Goal: Task Accomplishment & Management: Use online tool/utility

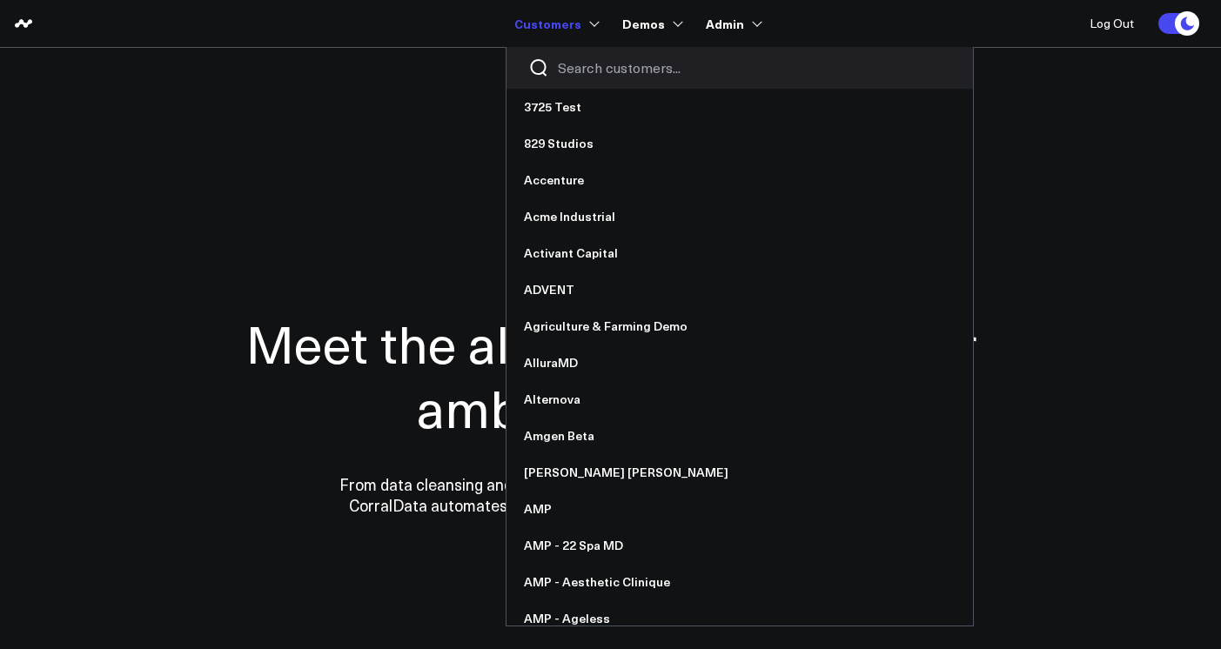
click at [568, 74] on input "Search customers input" at bounding box center [754, 67] width 393 height 19
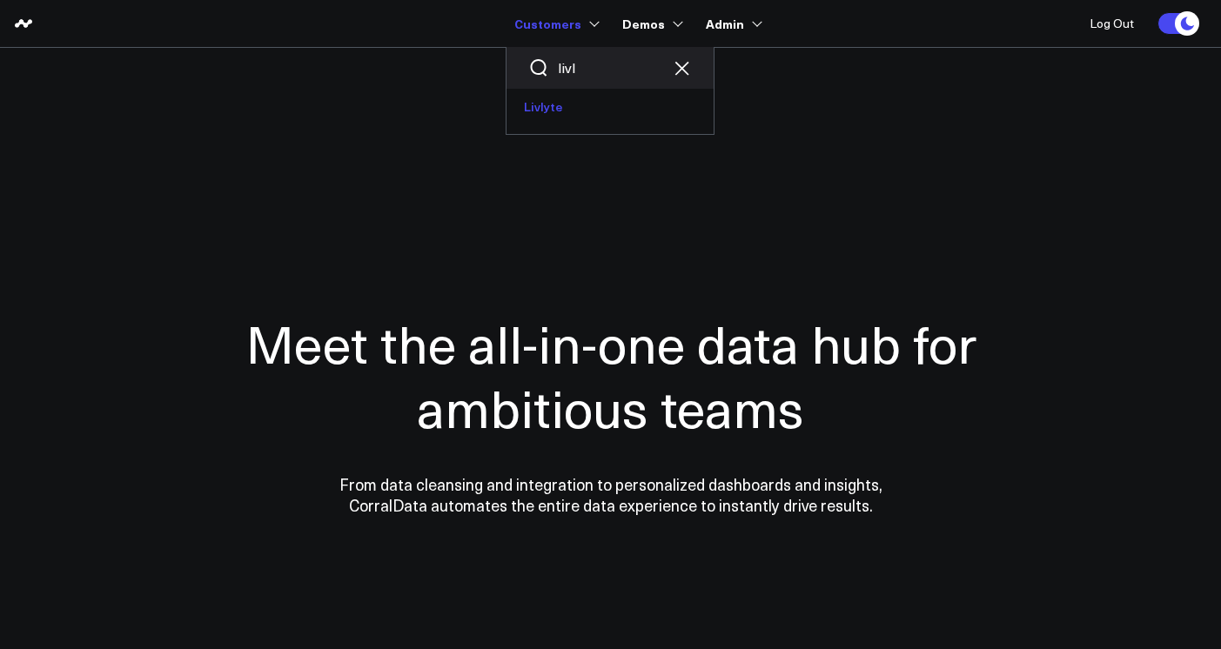
type input "livl"
click at [572, 98] on link "Livlyte" at bounding box center [610, 107] width 207 height 37
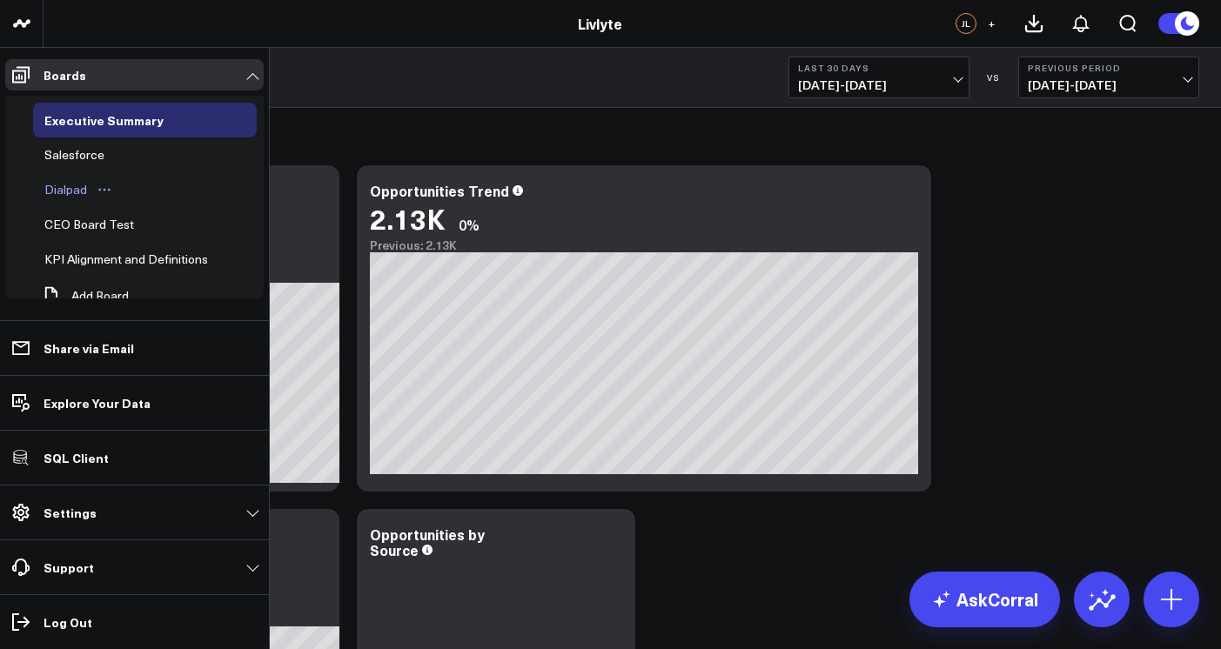
click at [78, 185] on div "Dialpad" at bounding box center [65, 189] width 51 height 21
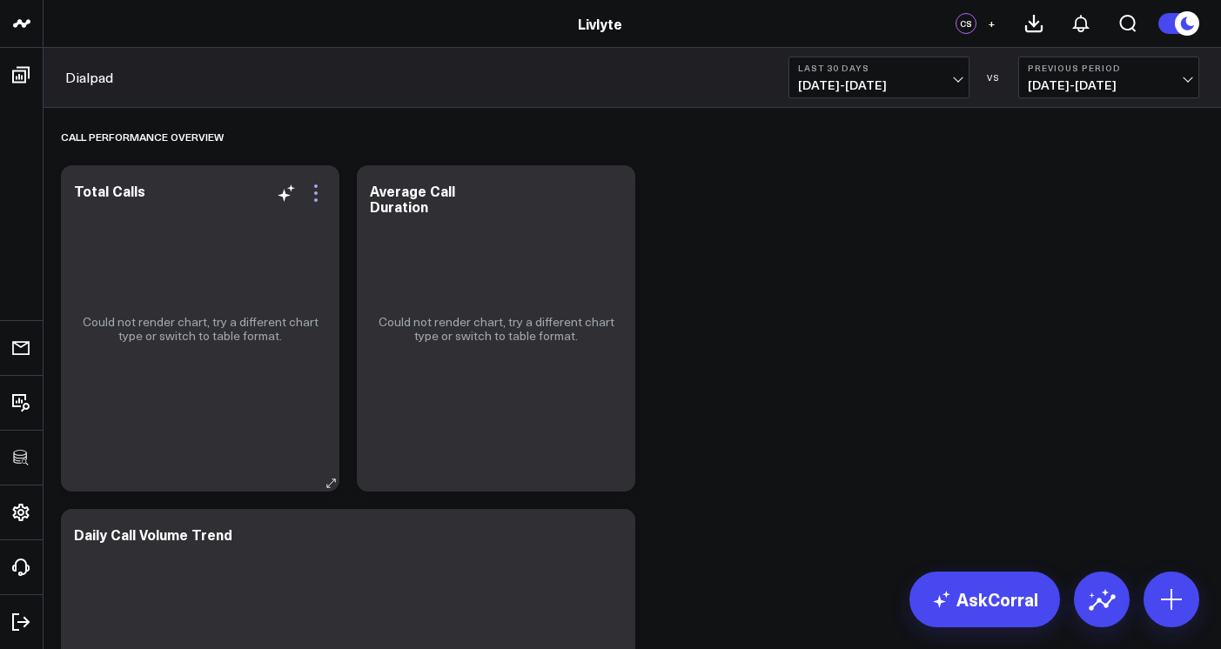
click at [317, 193] on icon at bounding box center [316, 193] width 21 height 21
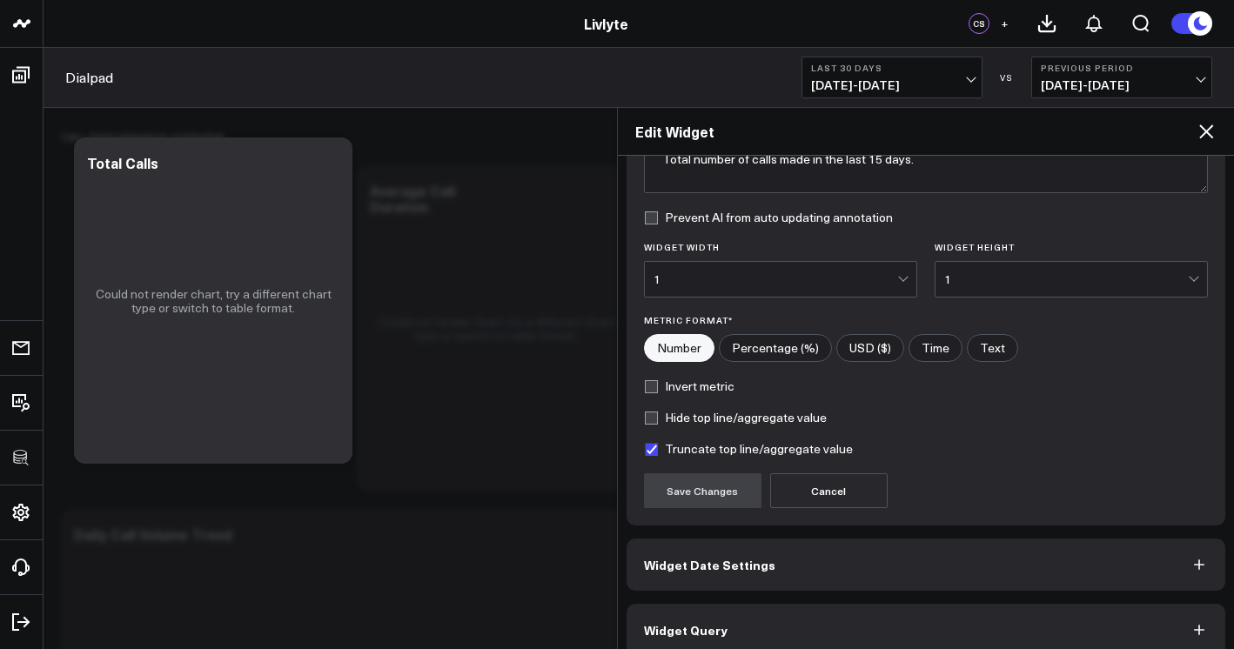
scroll to position [191, 0]
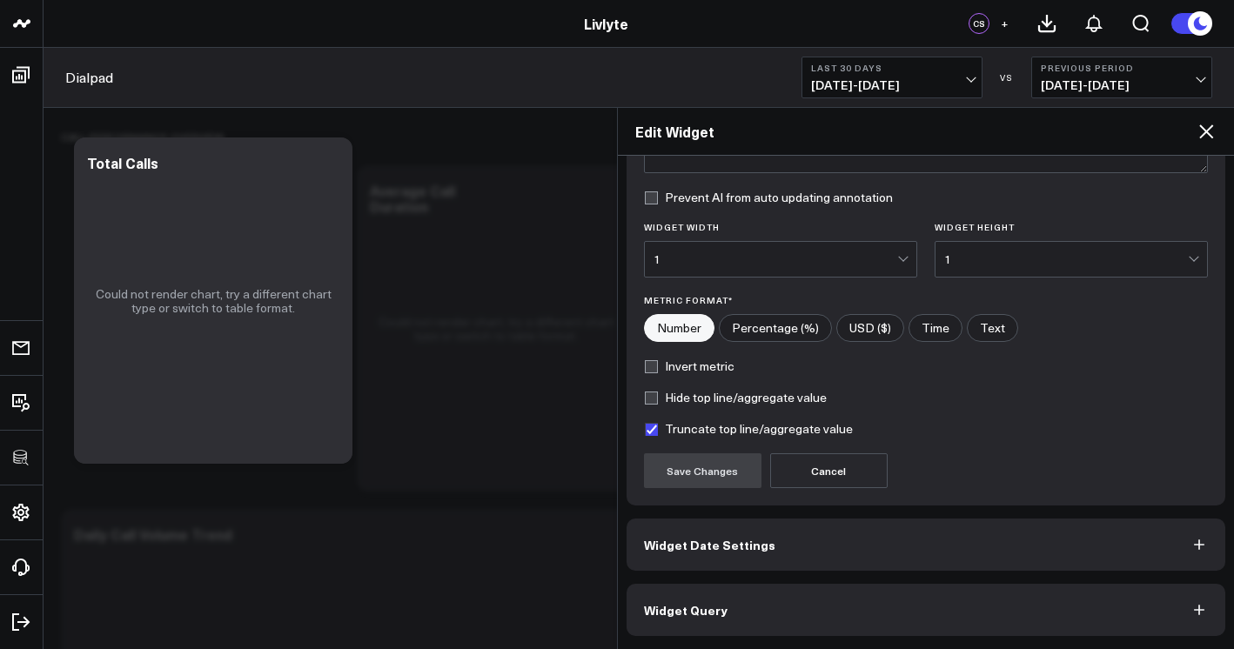
click at [750, 602] on button "Widget Query" at bounding box center [927, 610] width 600 height 52
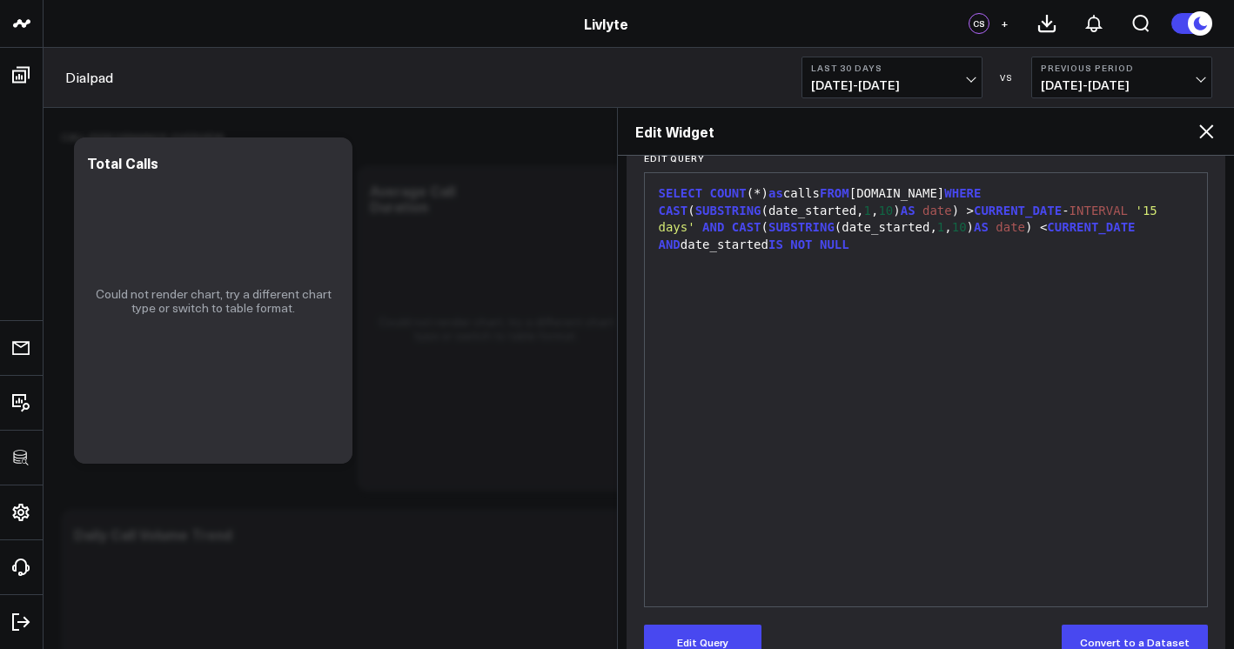
scroll to position [227, 0]
click at [739, 635] on button "Edit Query" at bounding box center [703, 640] width 118 height 35
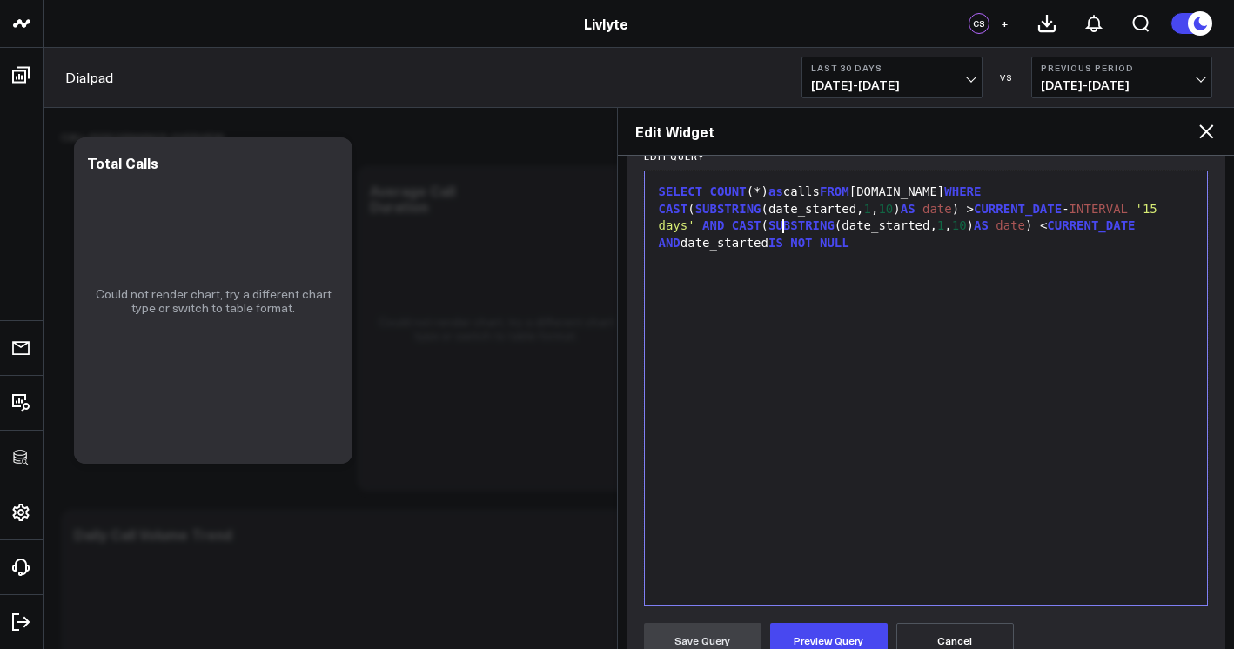
click at [762, 232] on span "CAST" at bounding box center [747, 226] width 30 height 14
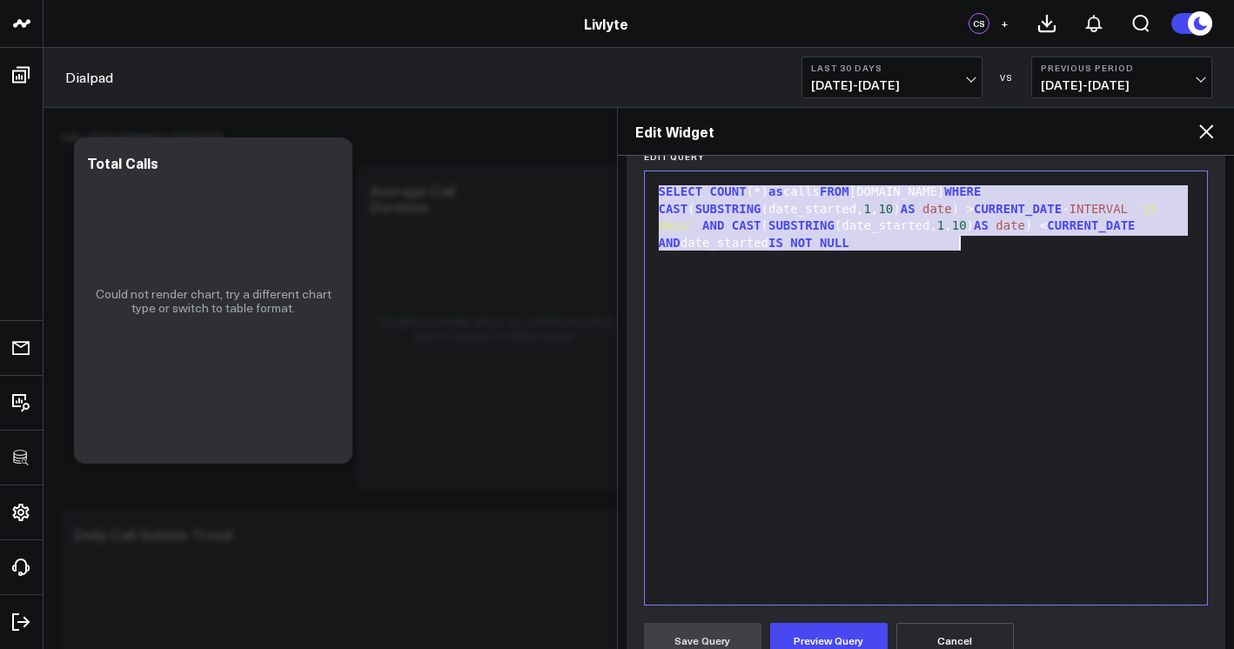
copy div "SELECT COUNT (*) as calls FROM dialpad.CALL WHERE CAST ( SUBSTRING (date_starte…"
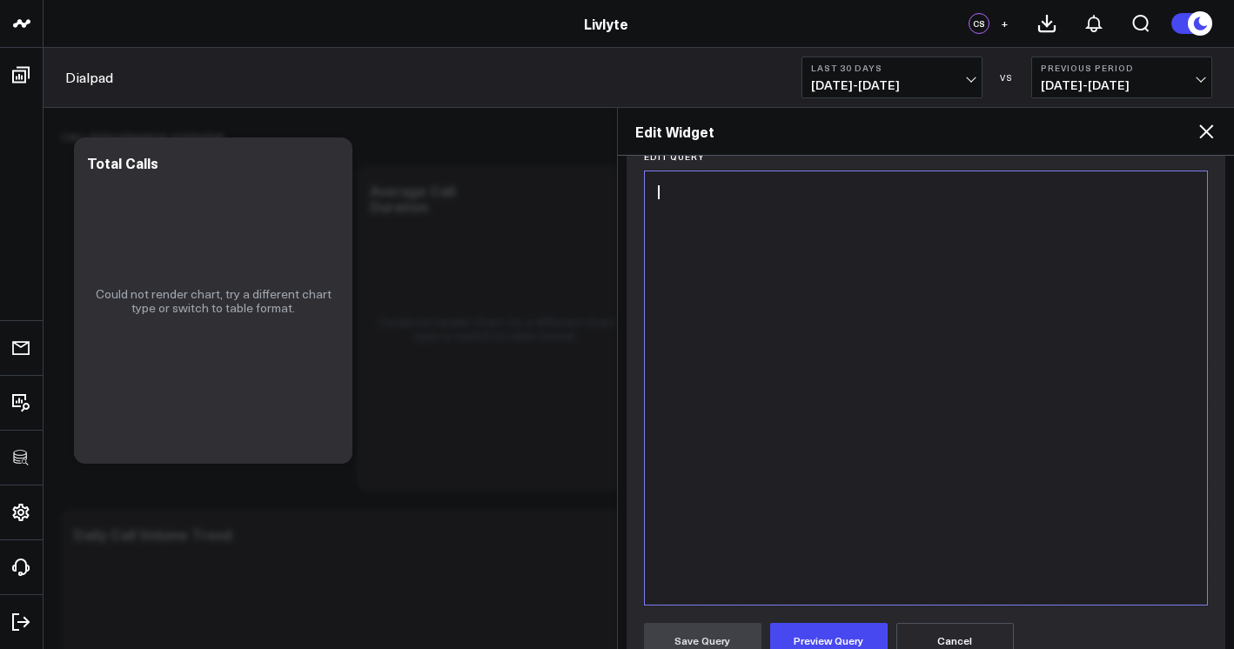
click at [950, 336] on div at bounding box center [927, 388] width 546 height 416
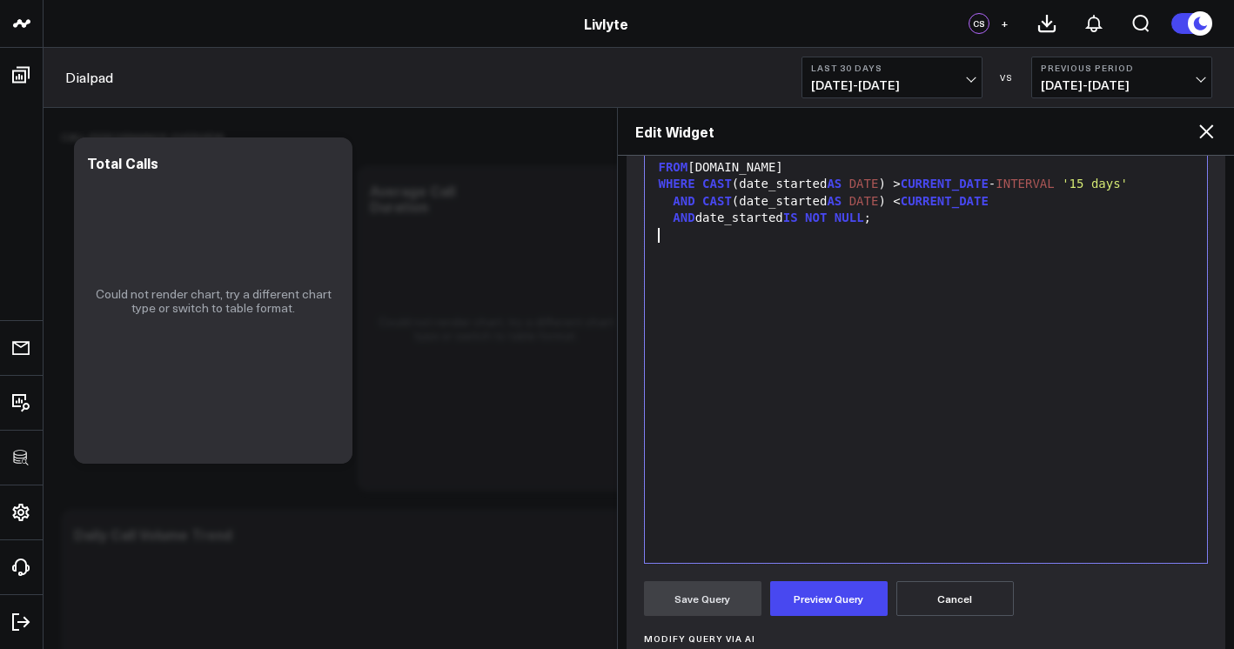
scroll to position [366, 0]
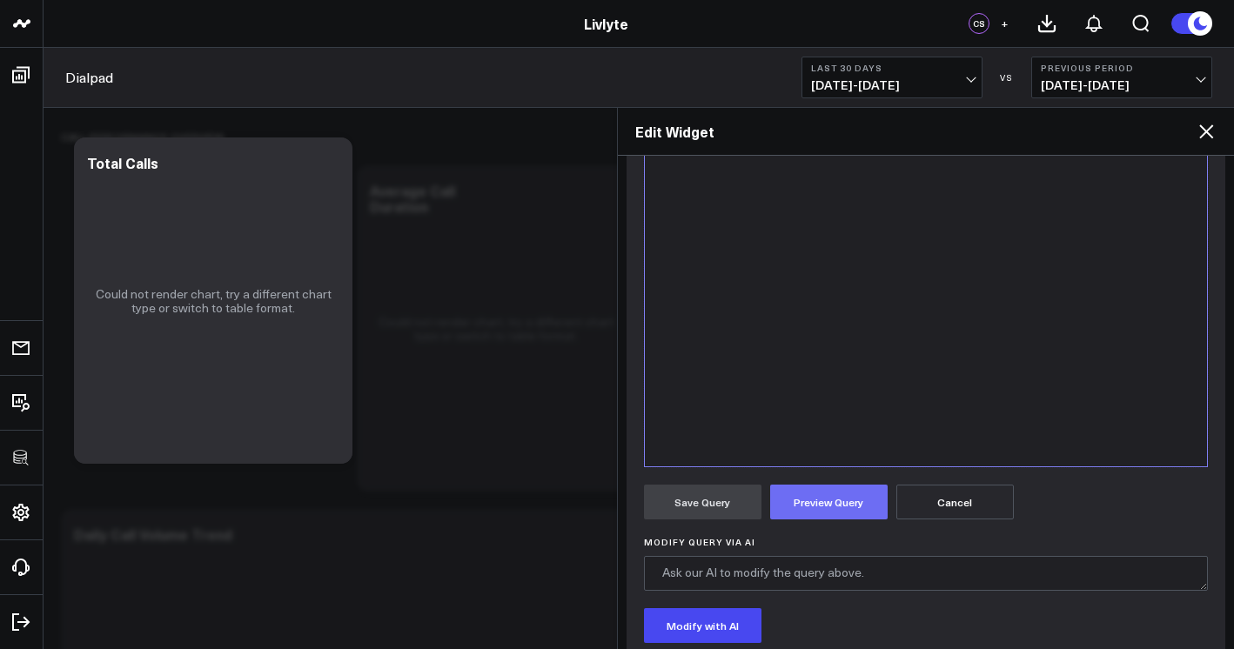
click at [848, 494] on button "Preview Query" at bounding box center [829, 502] width 118 height 35
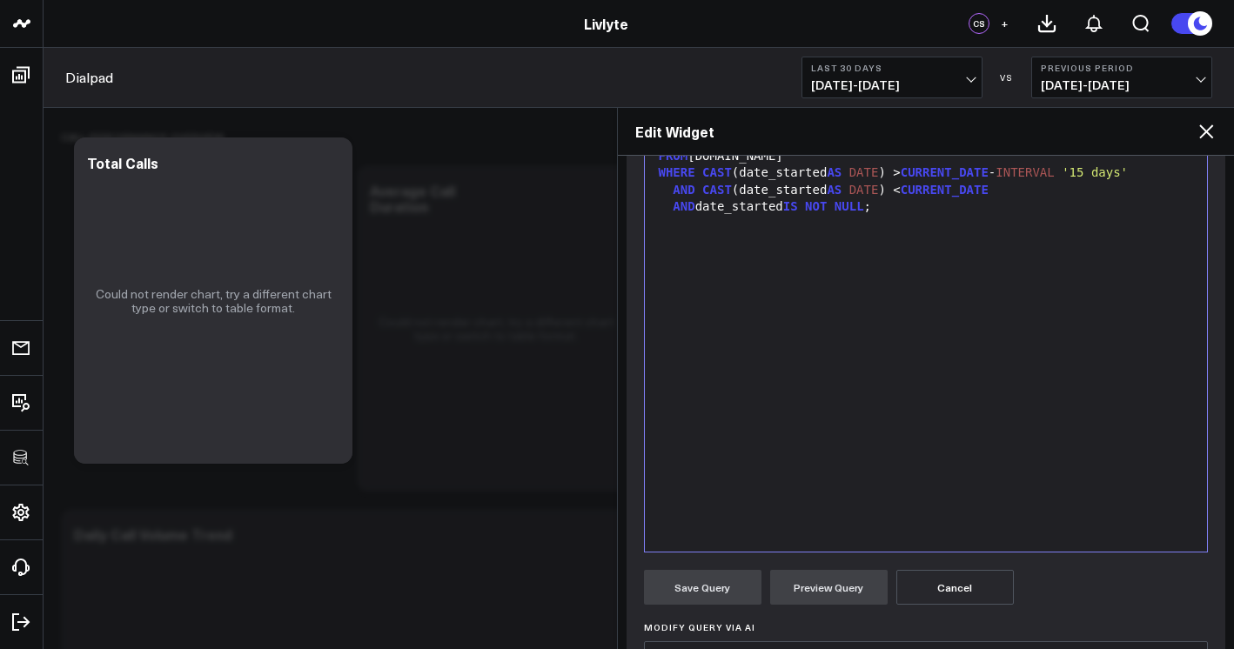
scroll to position [141, 0]
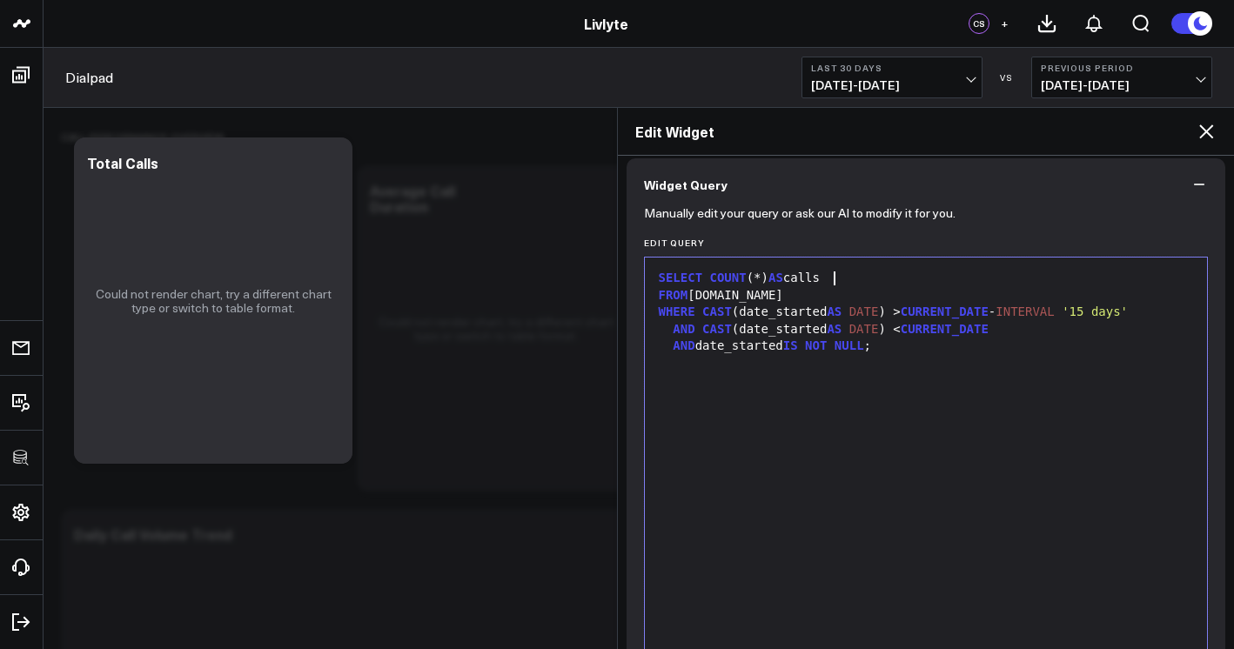
click at [896, 271] on div "SELECT COUNT (*) AS calls" at bounding box center [927, 278] width 546 height 17
click at [899, 308] on div "WHERE CAST (date_started AS DATE ) > CURRENT_DATE - INTERVAL '15 days'" at bounding box center [927, 312] width 546 height 17
click at [893, 441] on div "SELECT COUNT (*) AS calls FROM dialpad.call WHERE CAST (date_started AS DATE ) …" at bounding box center [927, 474] width 546 height 416
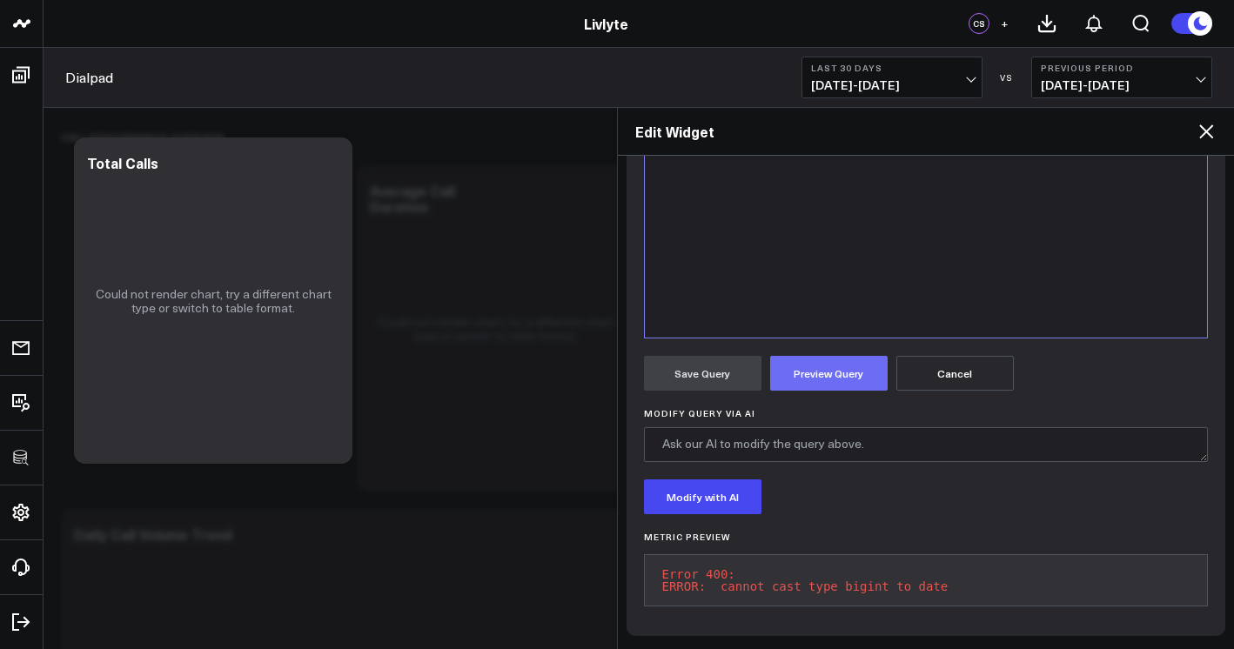
click at [871, 356] on button "Preview Query" at bounding box center [829, 373] width 118 height 35
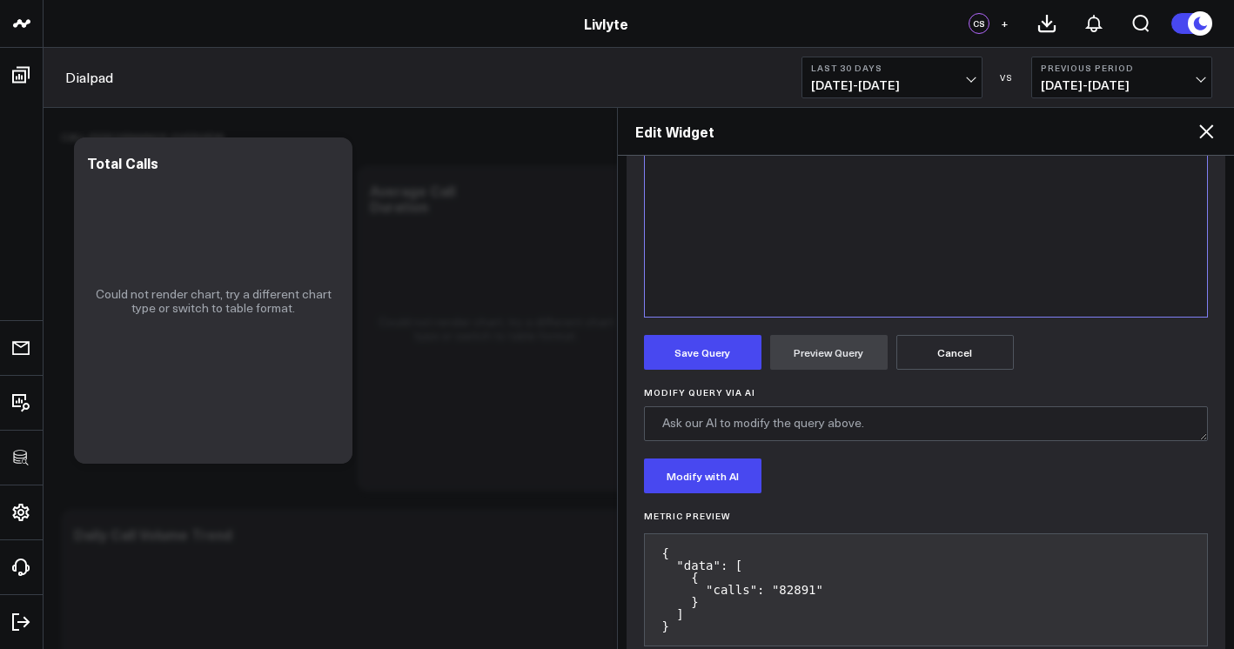
scroll to position [531, 0]
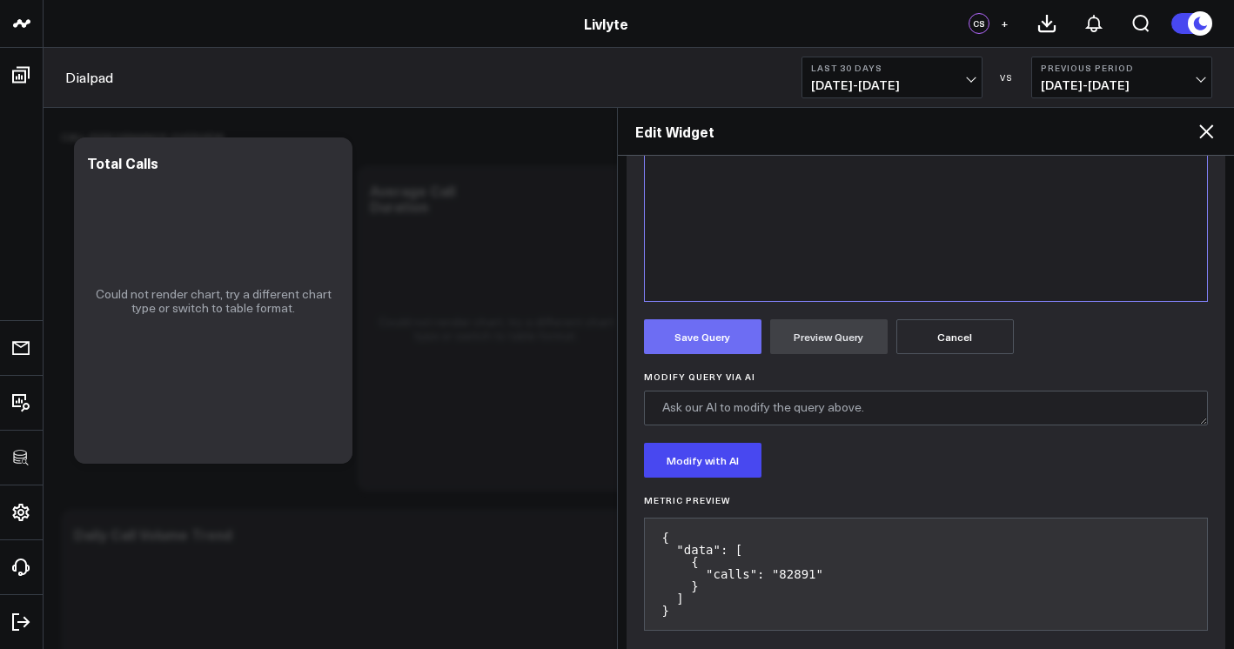
click at [727, 347] on button "Save Query" at bounding box center [703, 336] width 118 height 35
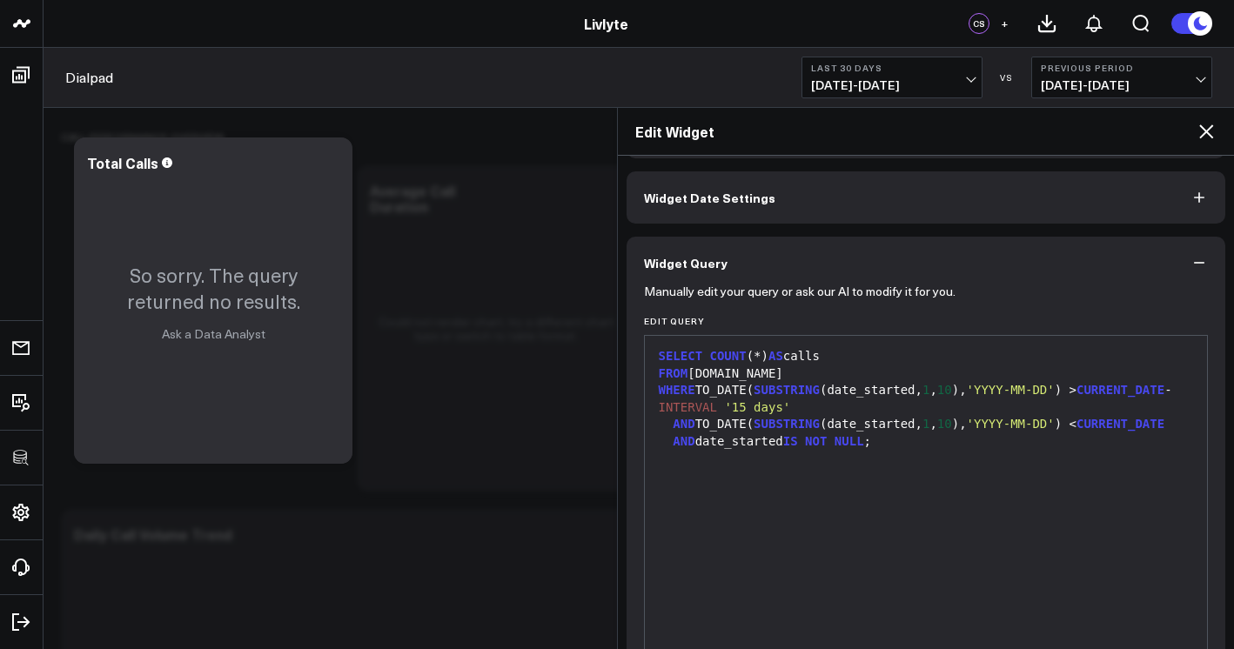
scroll to position [0, 0]
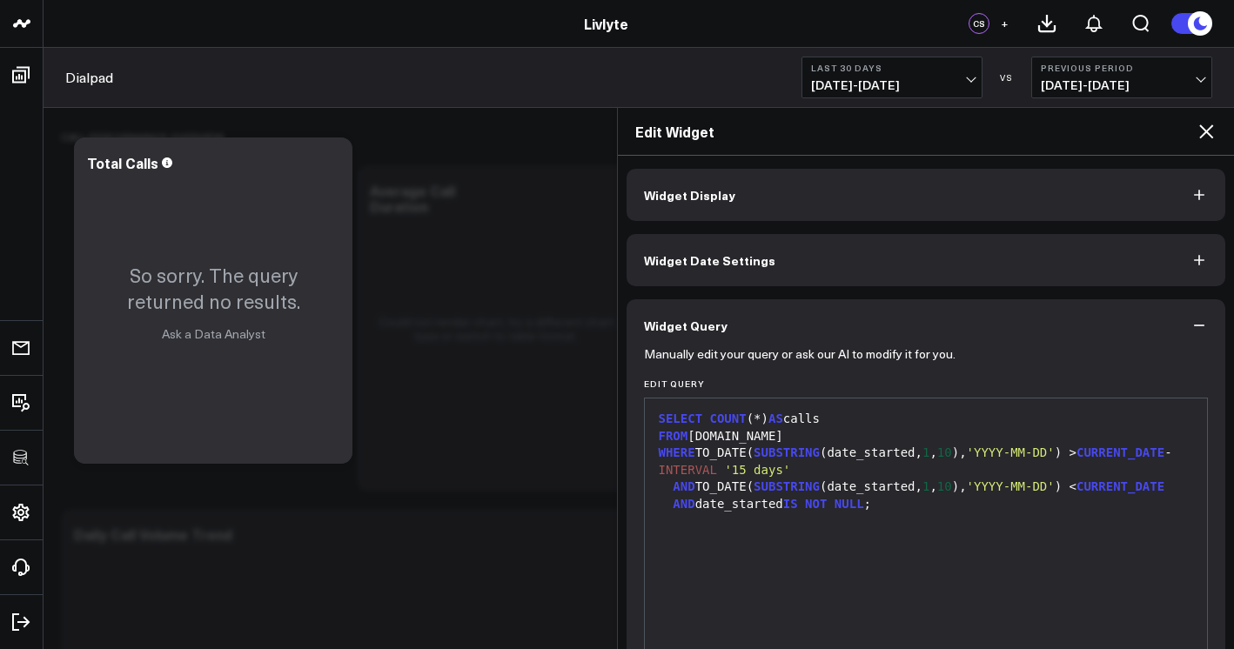
click at [1211, 138] on icon at bounding box center [1206, 131] width 21 height 21
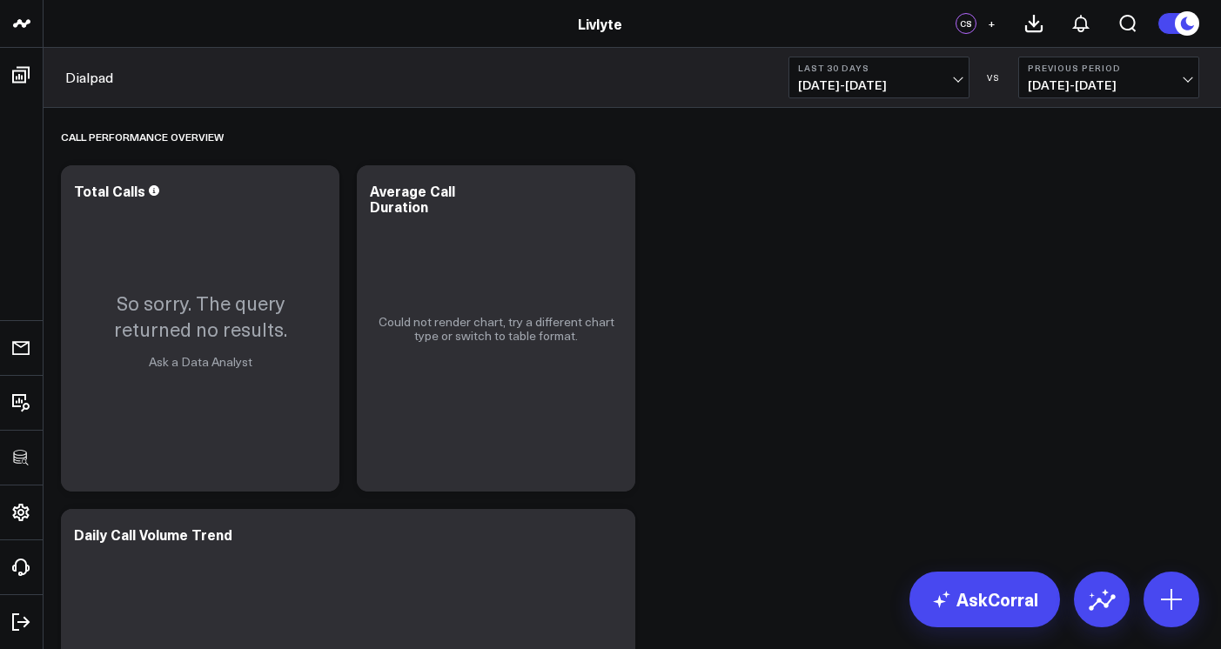
click at [821, 91] on span "09/02/25 - 10/01/25" at bounding box center [879, 85] width 162 height 14
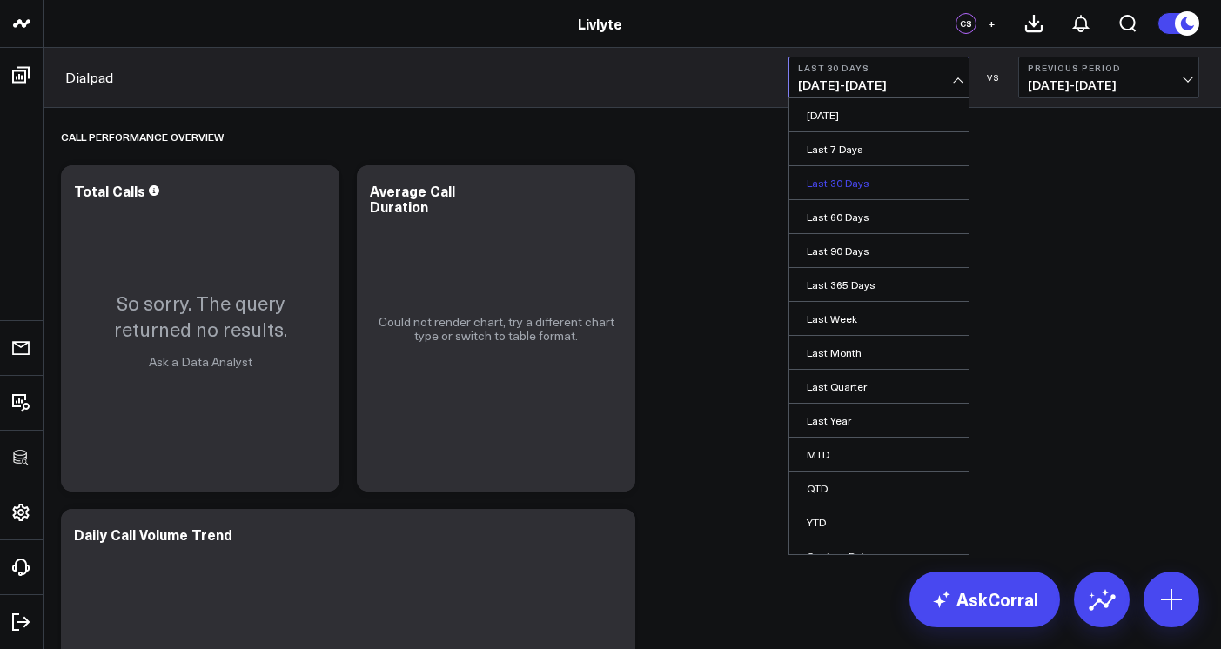
click at [823, 178] on link "Last 30 Days" at bounding box center [879, 182] width 179 height 33
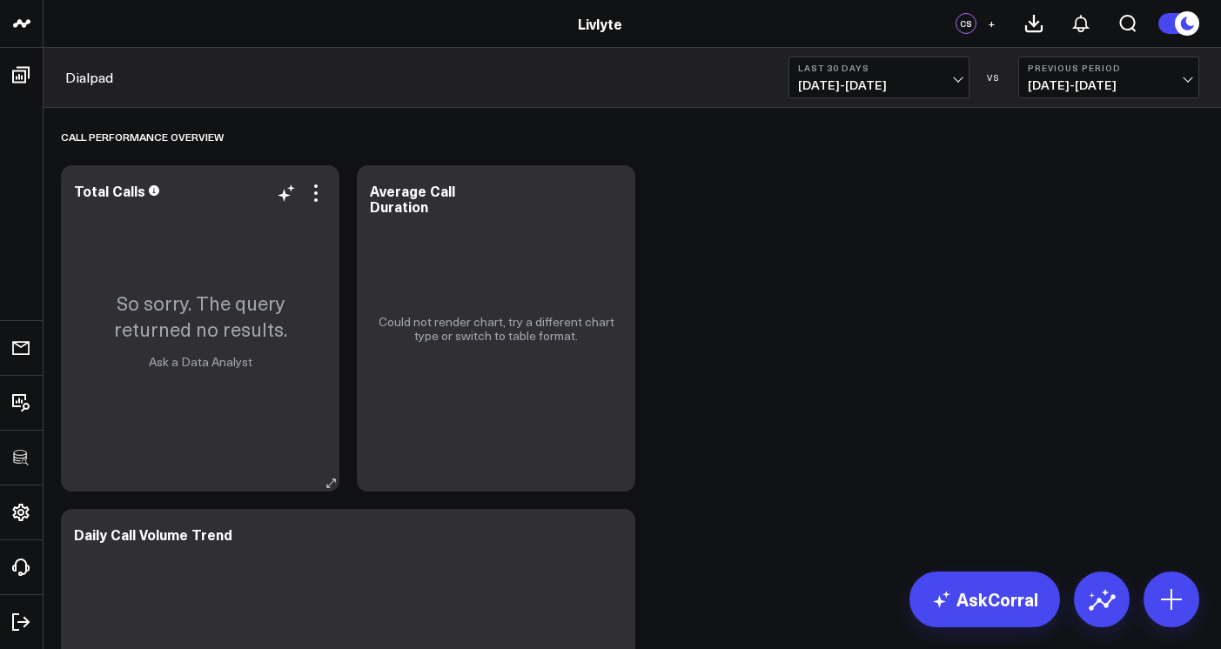
click at [317, 183] on icon at bounding box center [316, 193] width 21 height 21
click at [318, 190] on icon at bounding box center [316, 193] width 21 height 21
click at [300, 210] on div "So sorry. The query returned no results. Ask a Data Analyst" at bounding box center [200, 328] width 279 height 326
click at [243, 203] on div "So sorry. The query returned no results. Ask a Data Analyst" at bounding box center [200, 328] width 279 height 326
click at [326, 199] on icon at bounding box center [316, 193] width 21 height 21
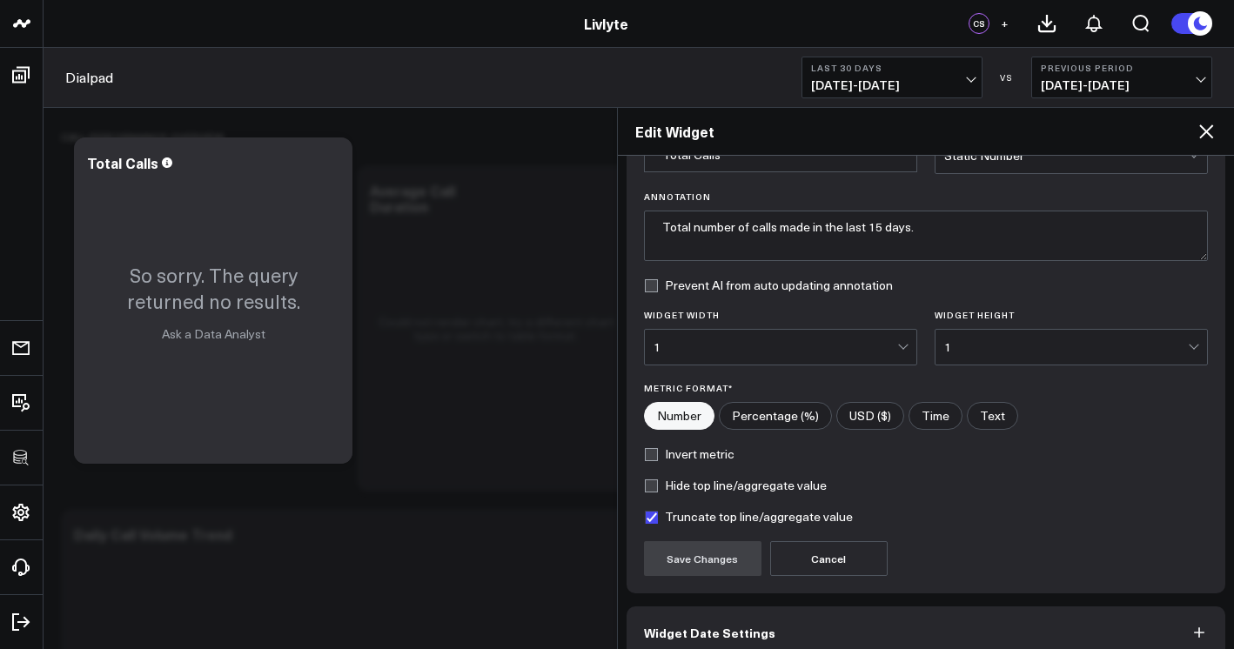
scroll to position [191, 0]
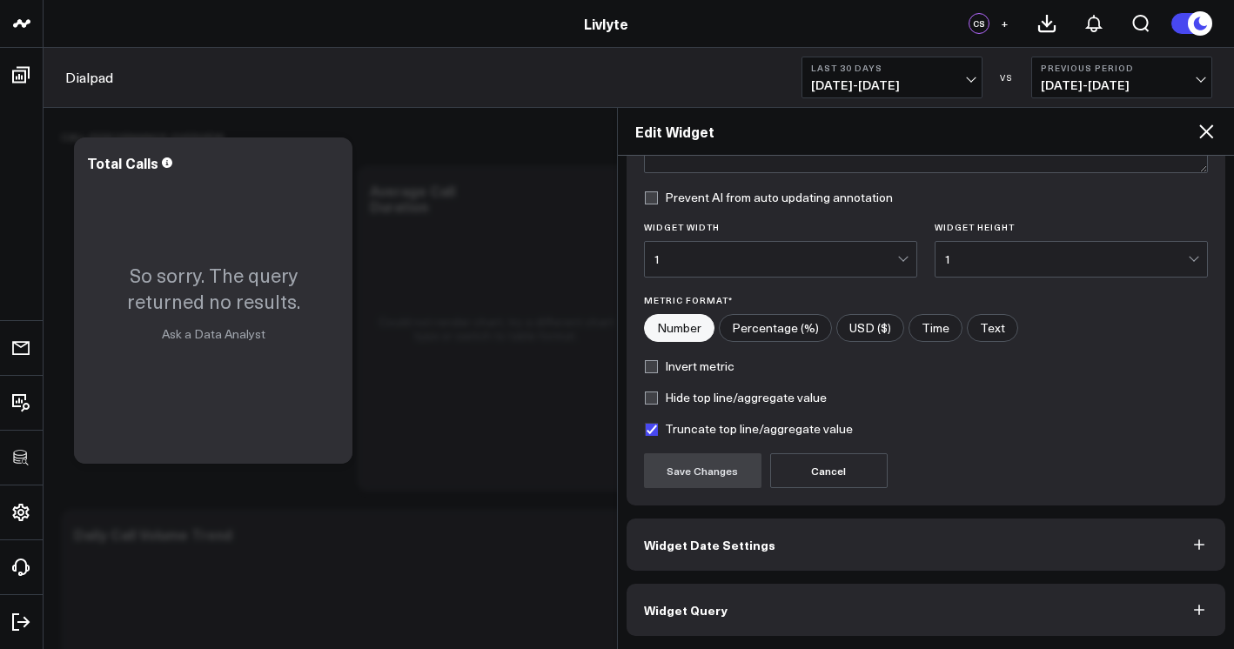
click at [770, 602] on button "Widget Query" at bounding box center [927, 610] width 600 height 52
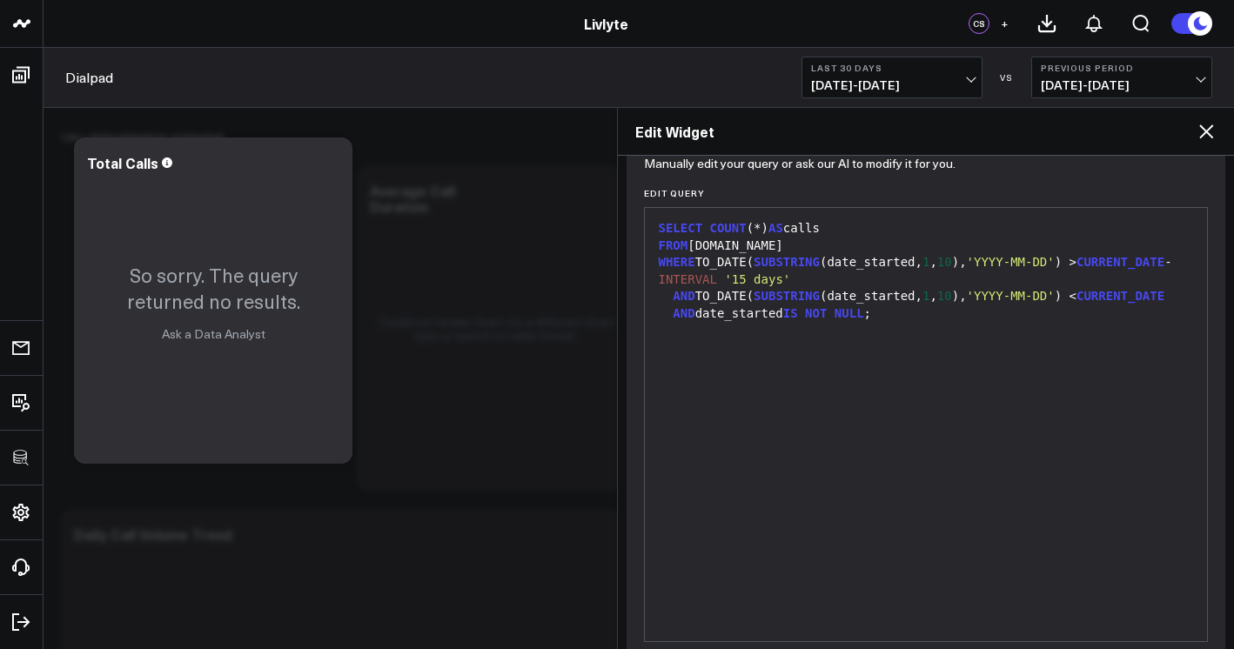
scroll to position [124, 0]
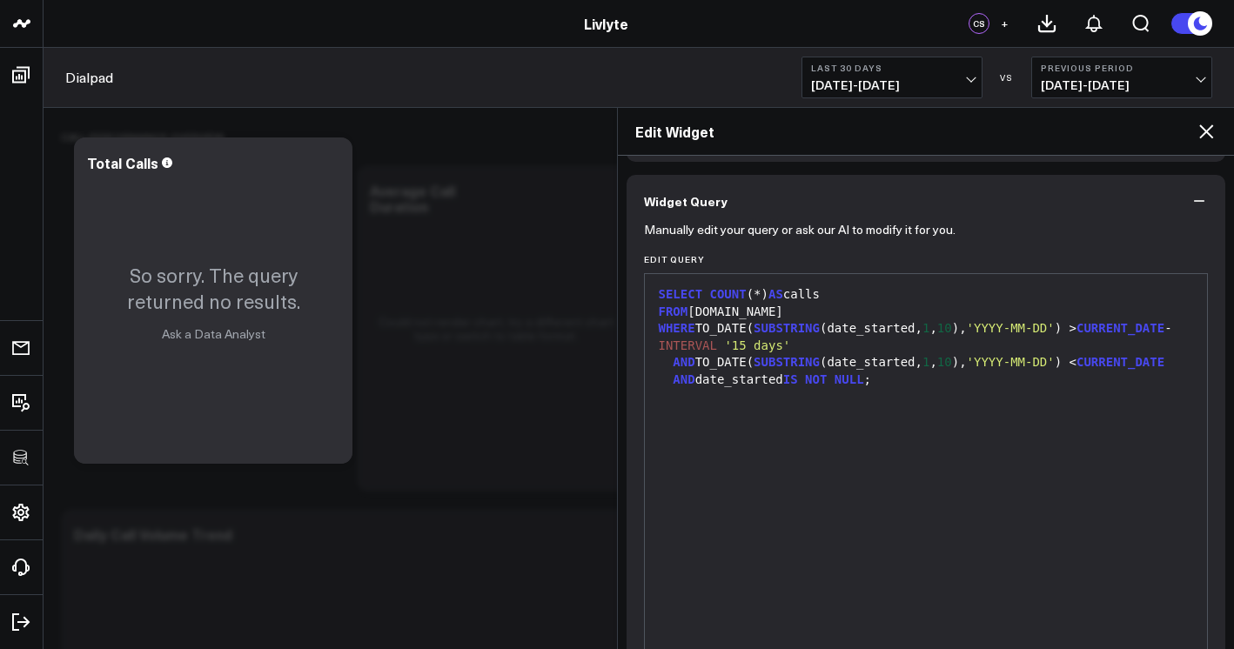
click at [1189, 145] on div "Edit Widget" at bounding box center [926, 132] width 617 height 48
click at [1200, 137] on icon at bounding box center [1207, 131] width 14 height 14
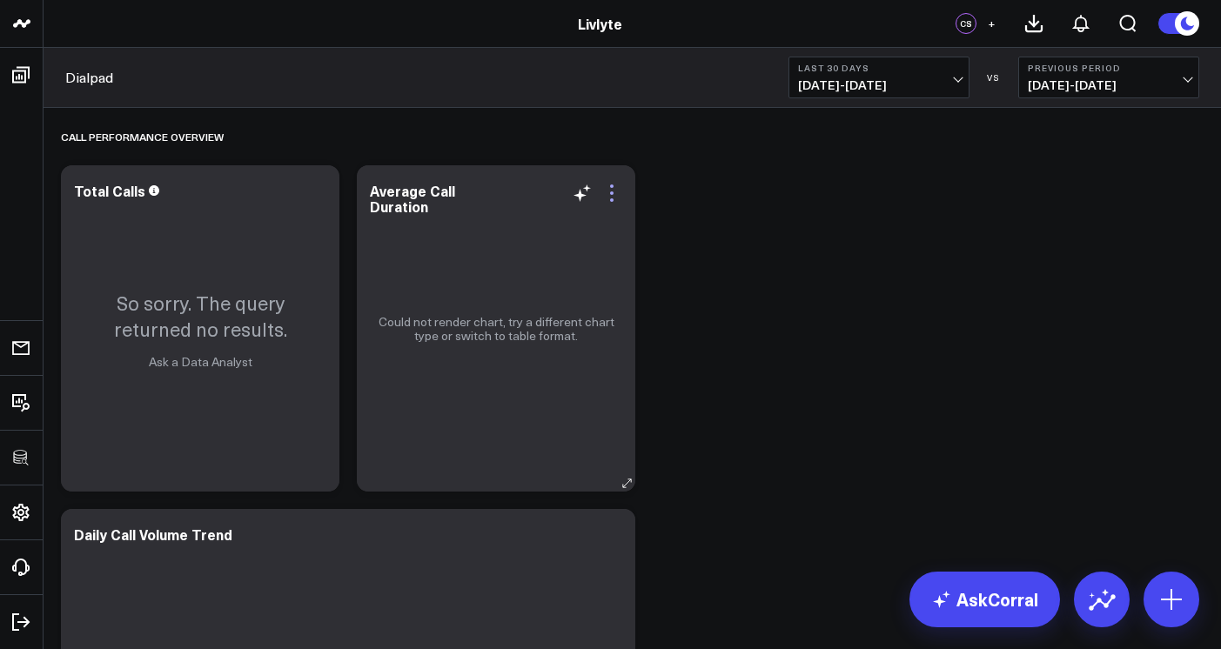
click at [622, 193] on icon at bounding box center [612, 193] width 21 height 21
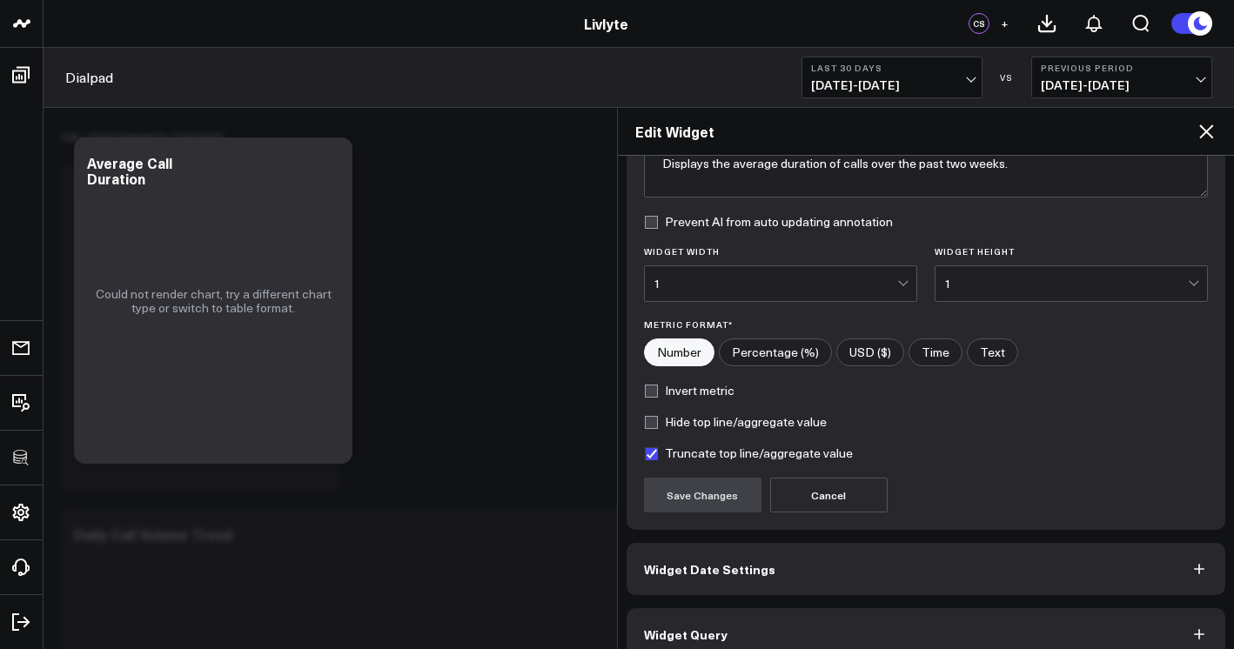
scroll to position [191, 0]
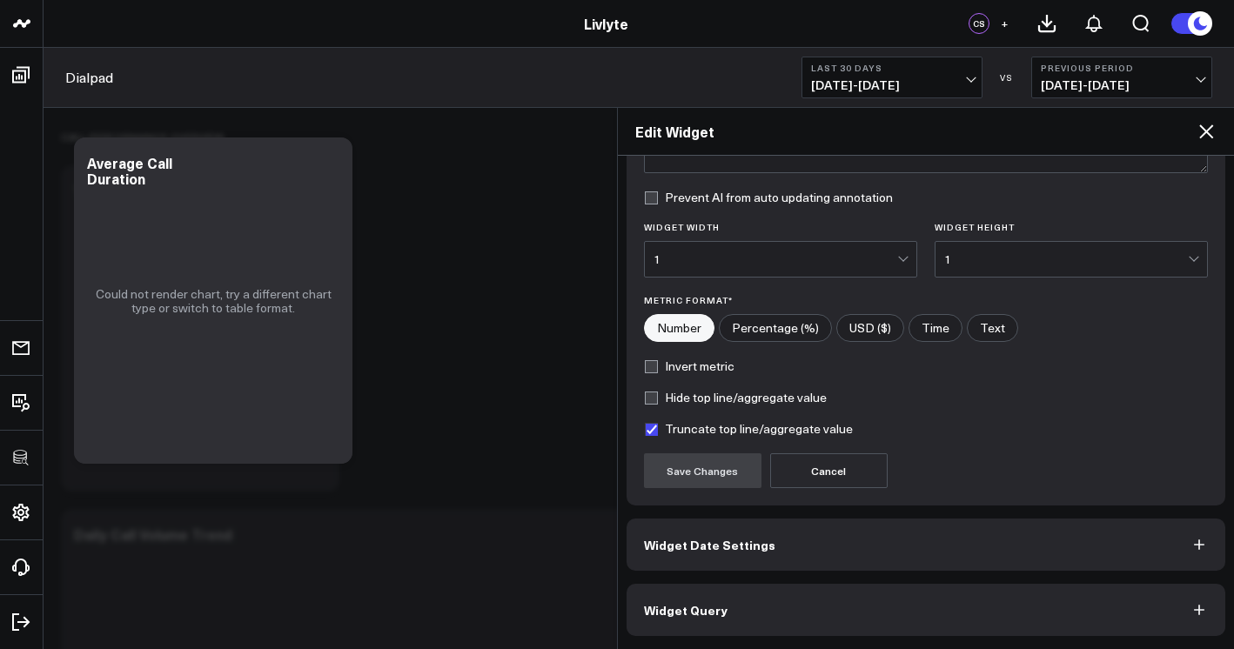
click at [825, 614] on button "Widget Query" at bounding box center [927, 610] width 600 height 52
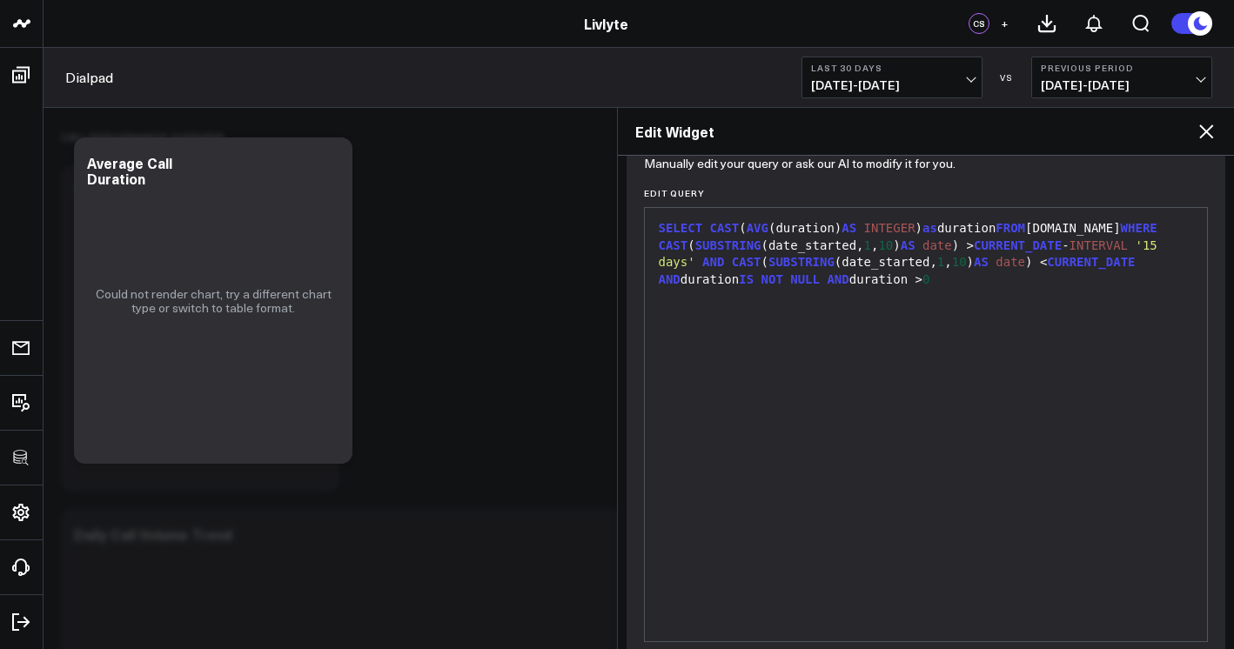
scroll to position [229, 0]
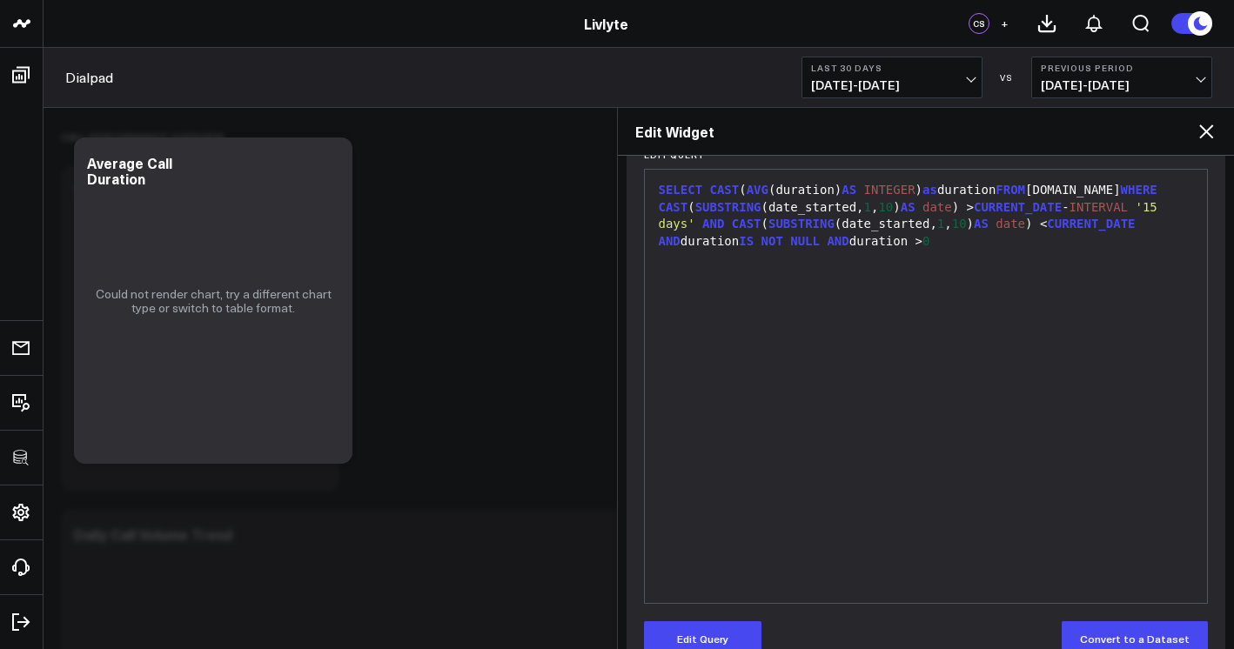
click at [858, 430] on div "SELECT CAST ( AVG (duration) AS INTEGER ) as duration FROM dialpad.CALL WHERE C…" at bounding box center [927, 386] width 546 height 416
click at [723, 624] on button "Edit Query" at bounding box center [703, 639] width 118 height 35
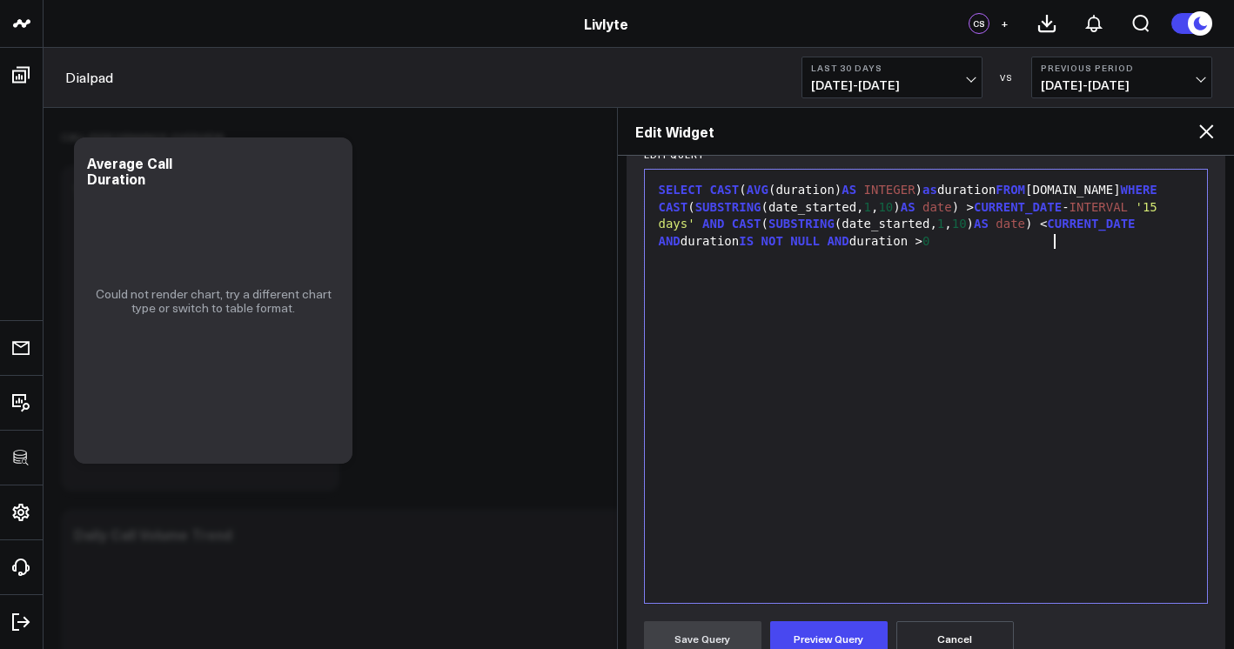
click at [802, 499] on div "SELECT CAST ( AVG (duration) AS INTEGER ) as duration FROM dialpad.CALL WHERE C…" at bounding box center [927, 386] width 546 height 416
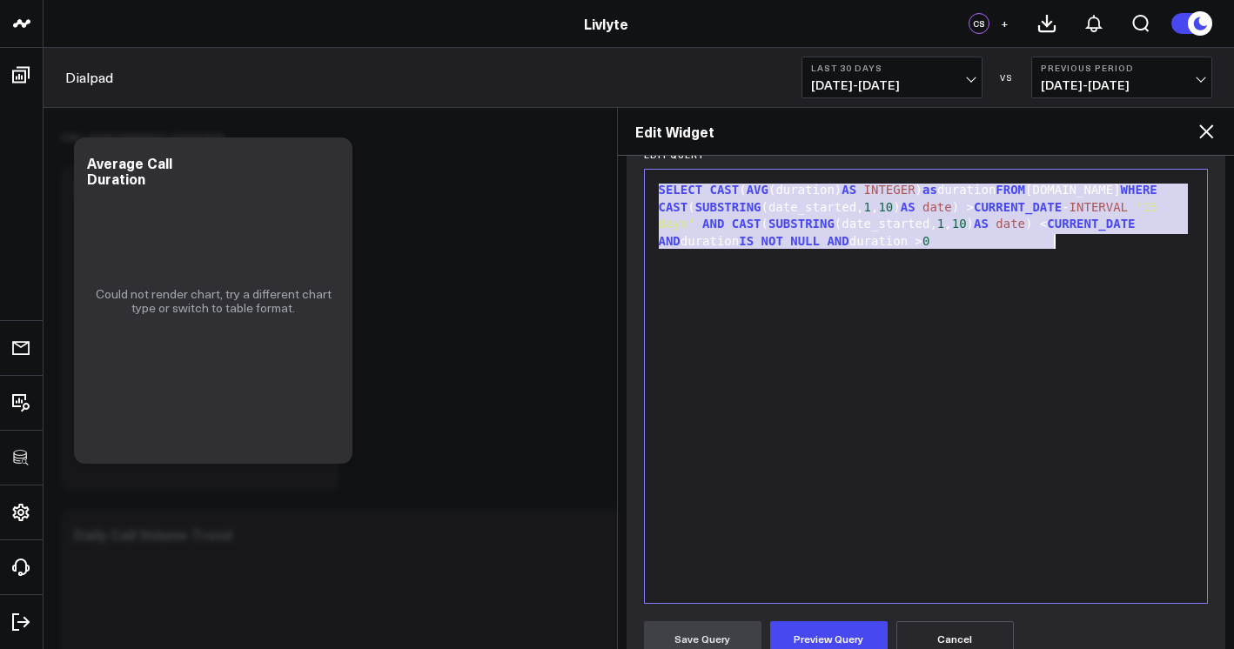
copy div "SELECT CAST ( AVG (duration) AS INTEGER ) as duration FROM dialpad.CALL WHERE C…"
click at [785, 297] on div "SELECT CAST ( AVG (duration) AS INTEGER ) as duration FROM dialpad.CALL WHERE C…" at bounding box center [927, 386] width 546 height 416
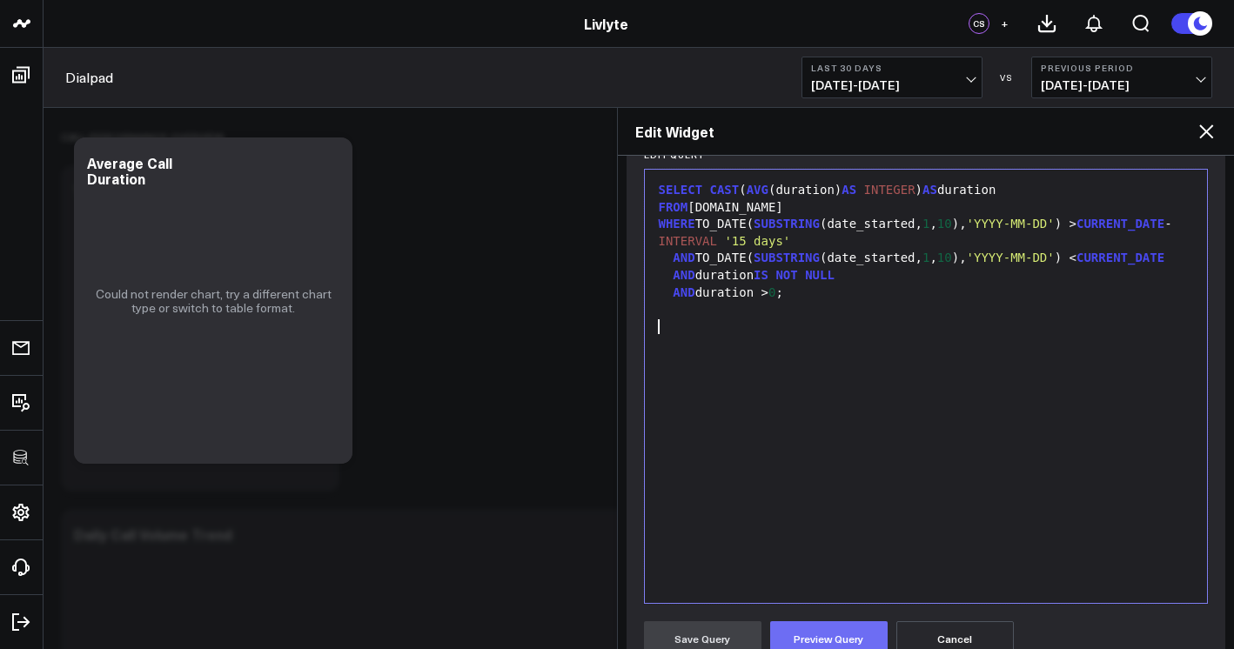
click at [829, 615] on form "Manually edit your query or ask our AI to modify it for you. Edit Query 9 1 2 3…" at bounding box center [926, 498] width 565 height 750
click at [830, 627] on button "Preview Query" at bounding box center [829, 639] width 118 height 35
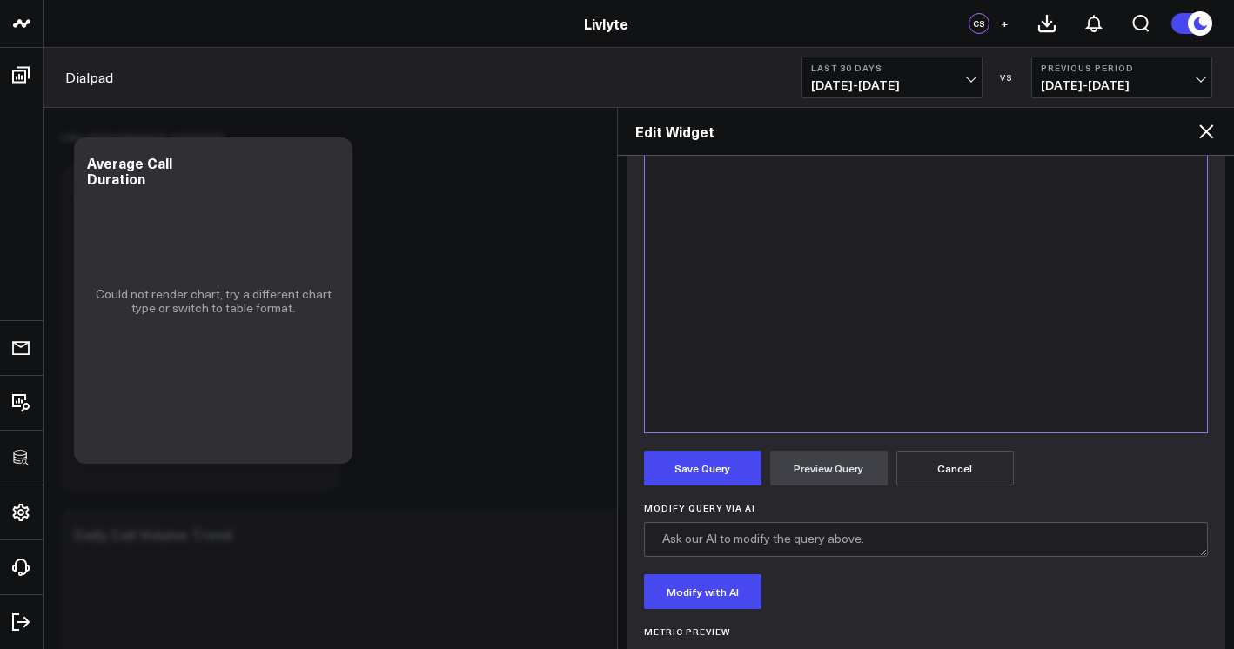
scroll to position [526, 0]
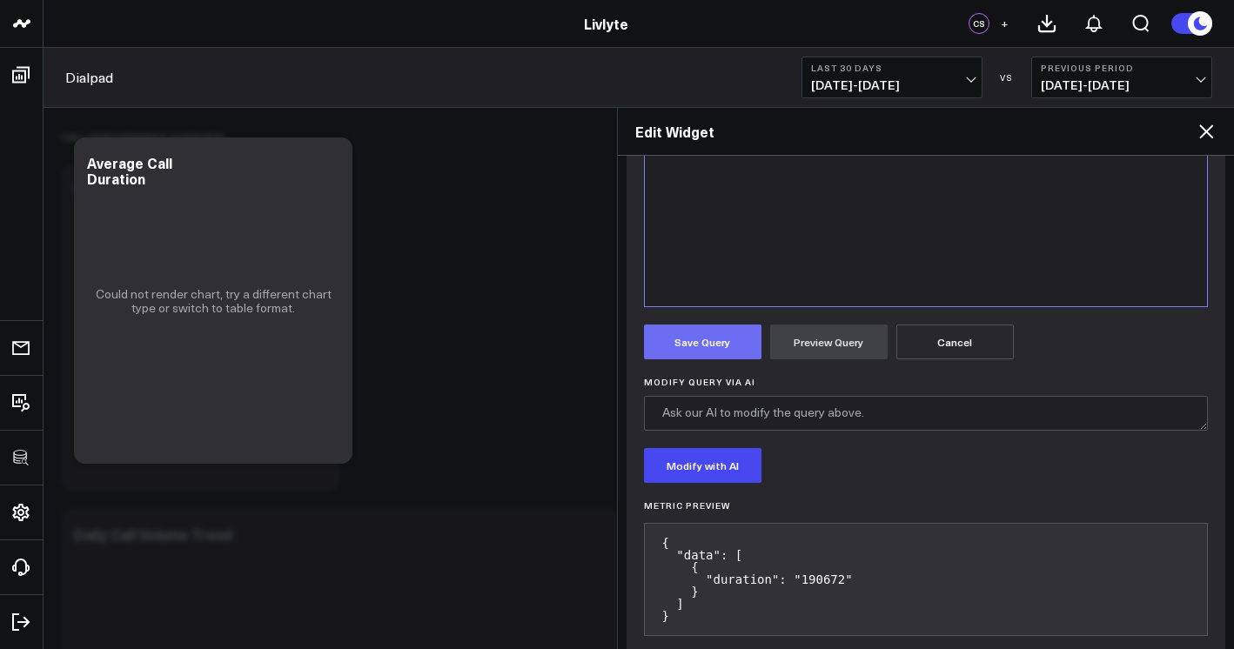
click at [740, 354] on button "Save Query" at bounding box center [703, 342] width 118 height 35
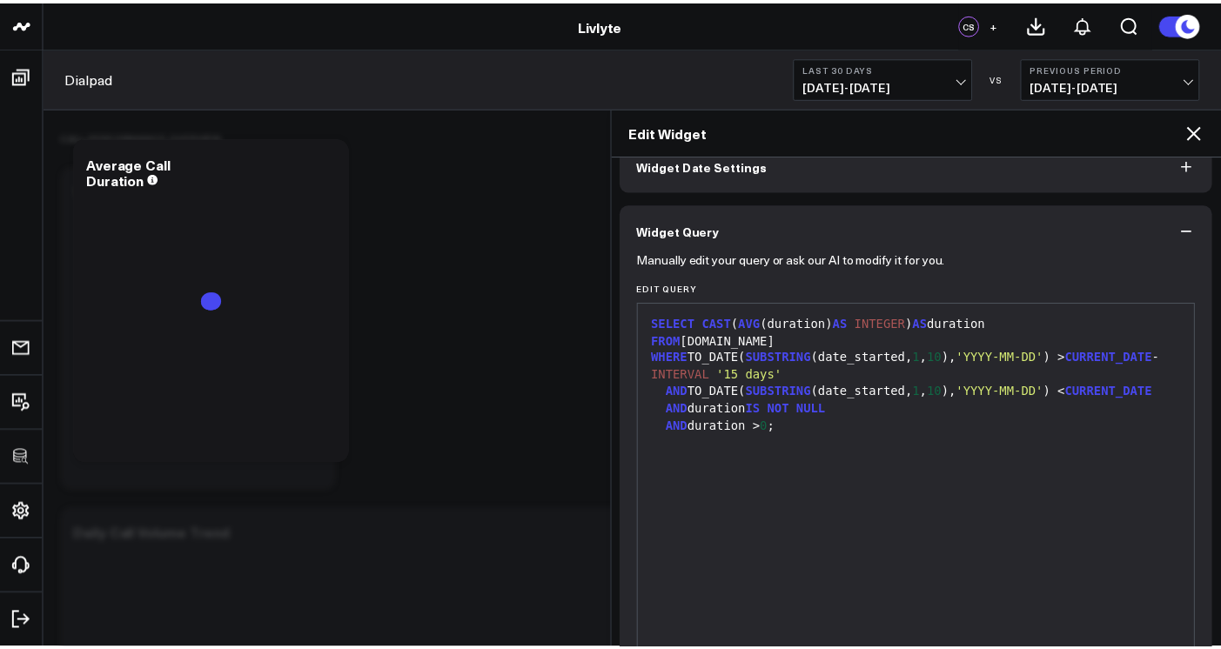
scroll to position [0, 0]
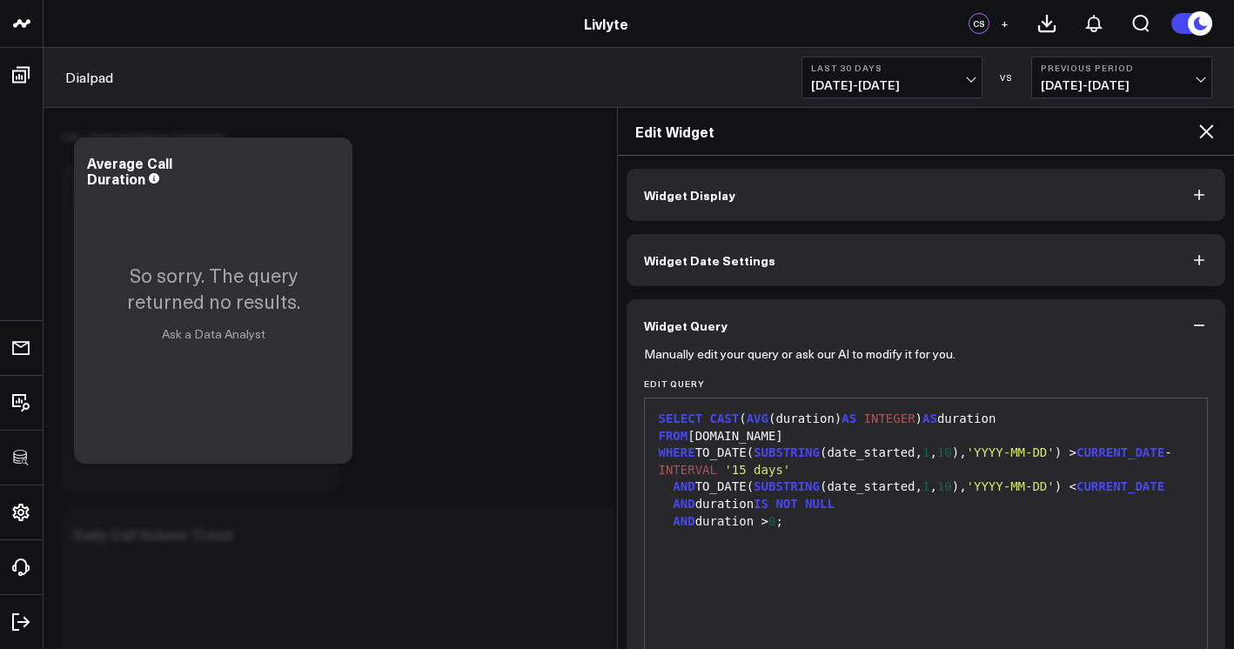
click at [1199, 131] on icon at bounding box center [1206, 131] width 21 height 21
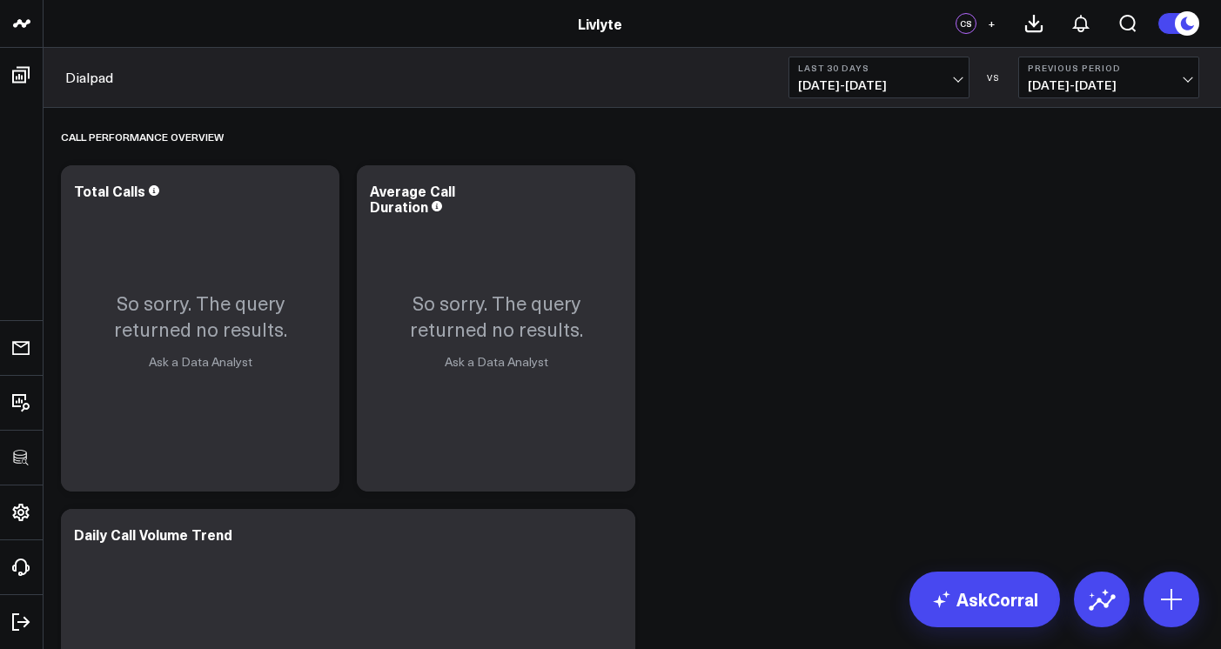
click at [945, 85] on span "09/02/25 - 10/01/25" at bounding box center [879, 85] width 162 height 14
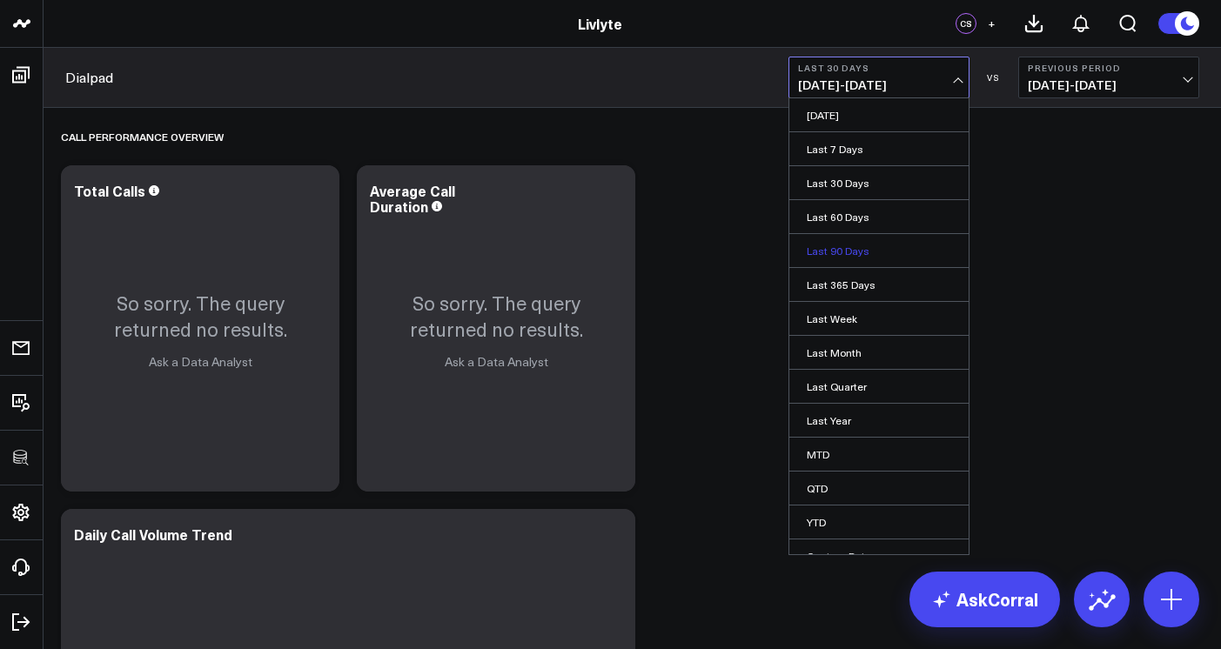
click at [879, 253] on link "Last 90 Days" at bounding box center [879, 250] width 179 height 33
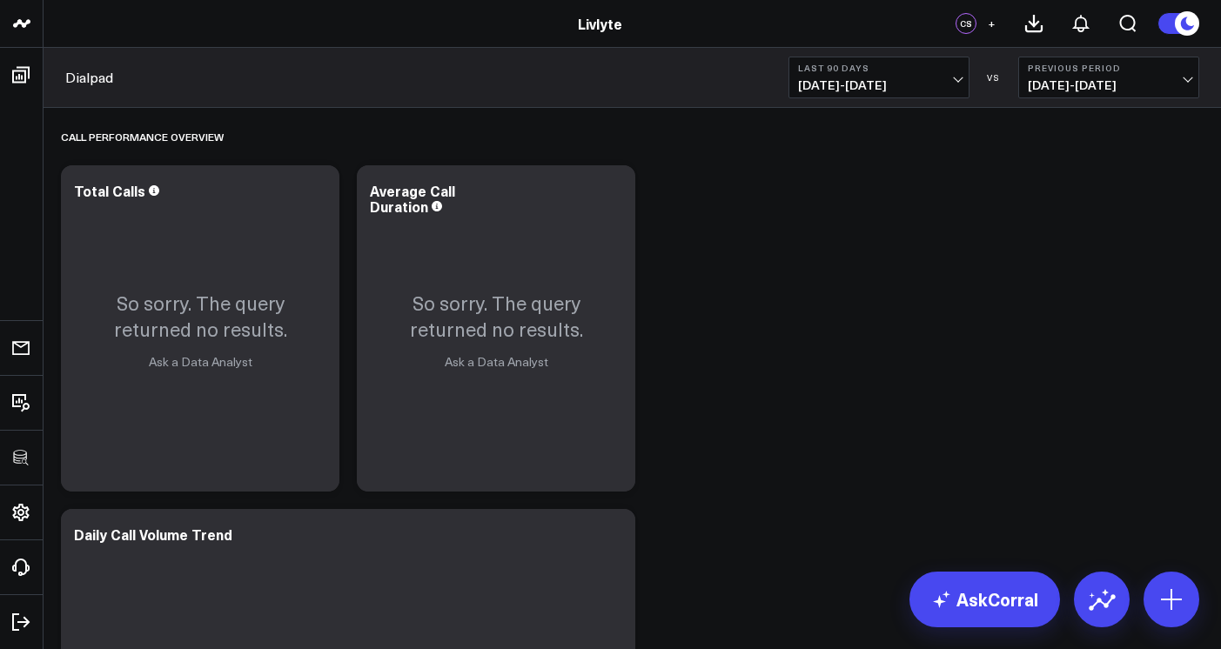
click at [901, 101] on div "Dialpad Last 90 Days 07/04/25 - 10/01/25 VS Previous Period 04/05/25 - 07/03/25" at bounding box center [633, 78] width 1178 height 60
click at [905, 94] on button "Last 90 Days 07/04/25 - 10/01/25" at bounding box center [879, 78] width 181 height 42
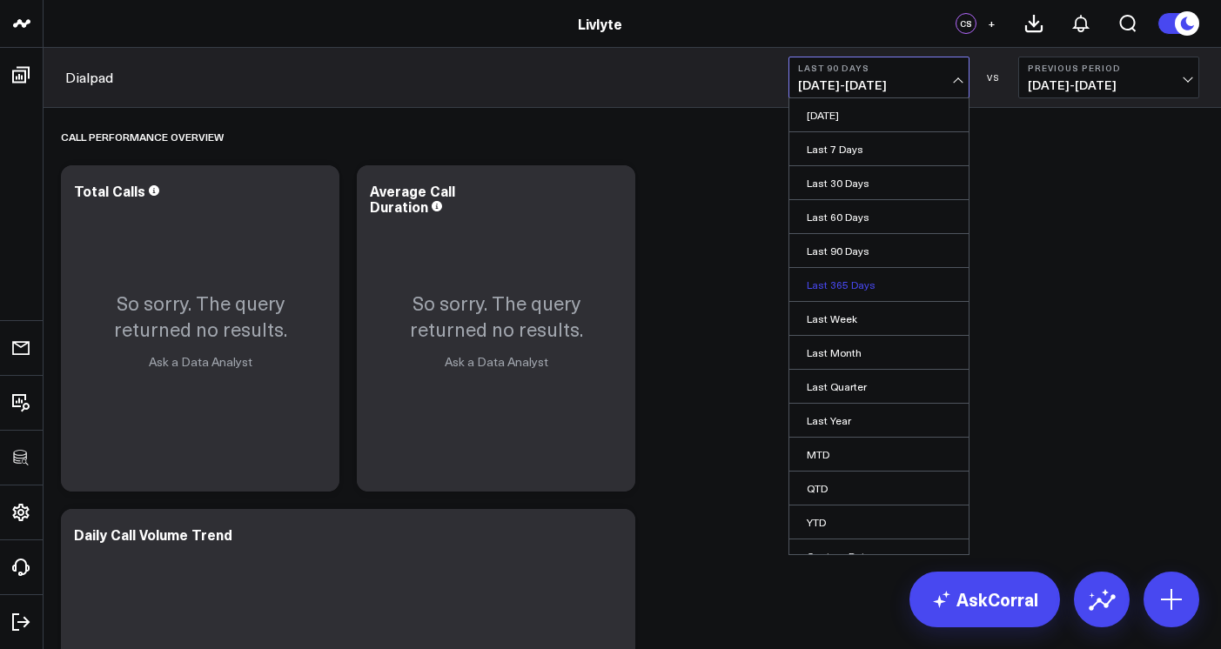
click at [869, 291] on link "Last 365 Days" at bounding box center [879, 284] width 179 height 33
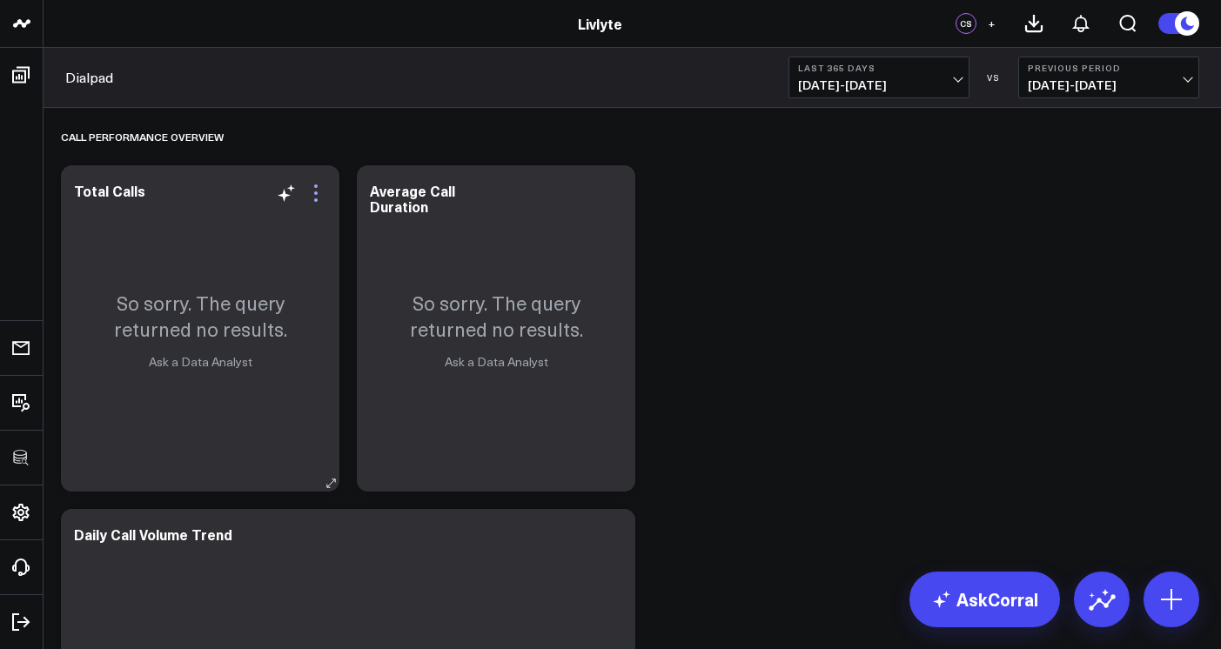
click at [315, 195] on icon at bounding box center [316, 193] width 21 height 21
click at [0, 0] on button "Edit Widget" at bounding box center [0, 0] width 0 height 0
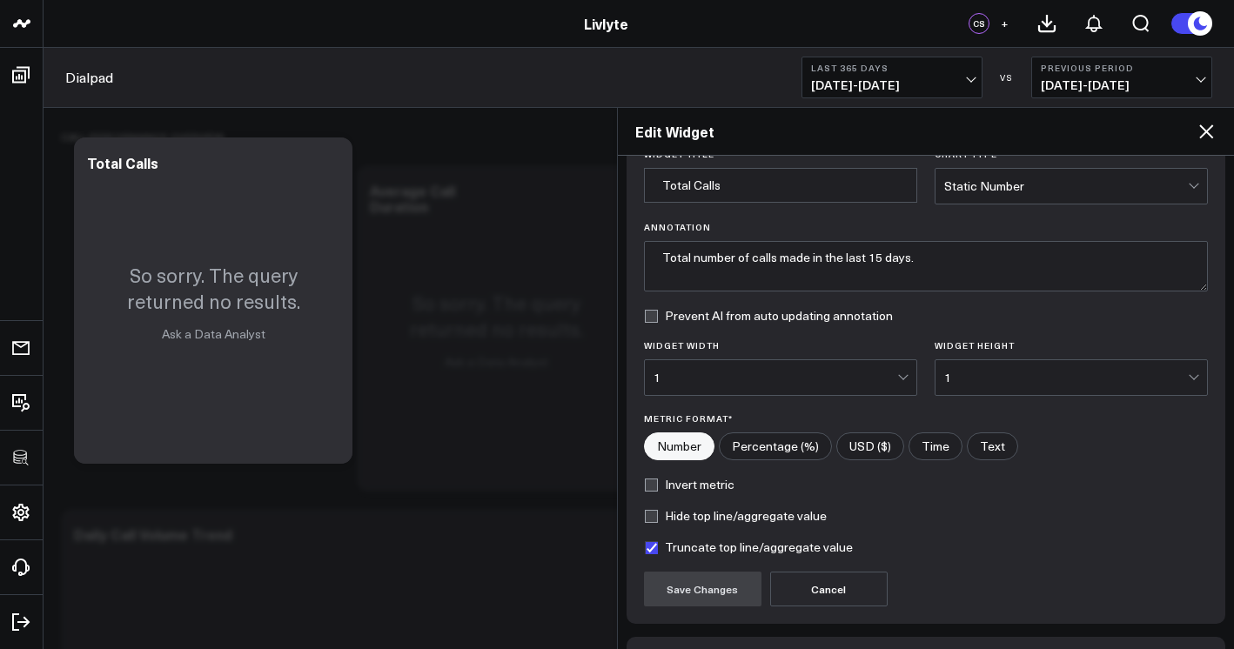
scroll to position [191, 0]
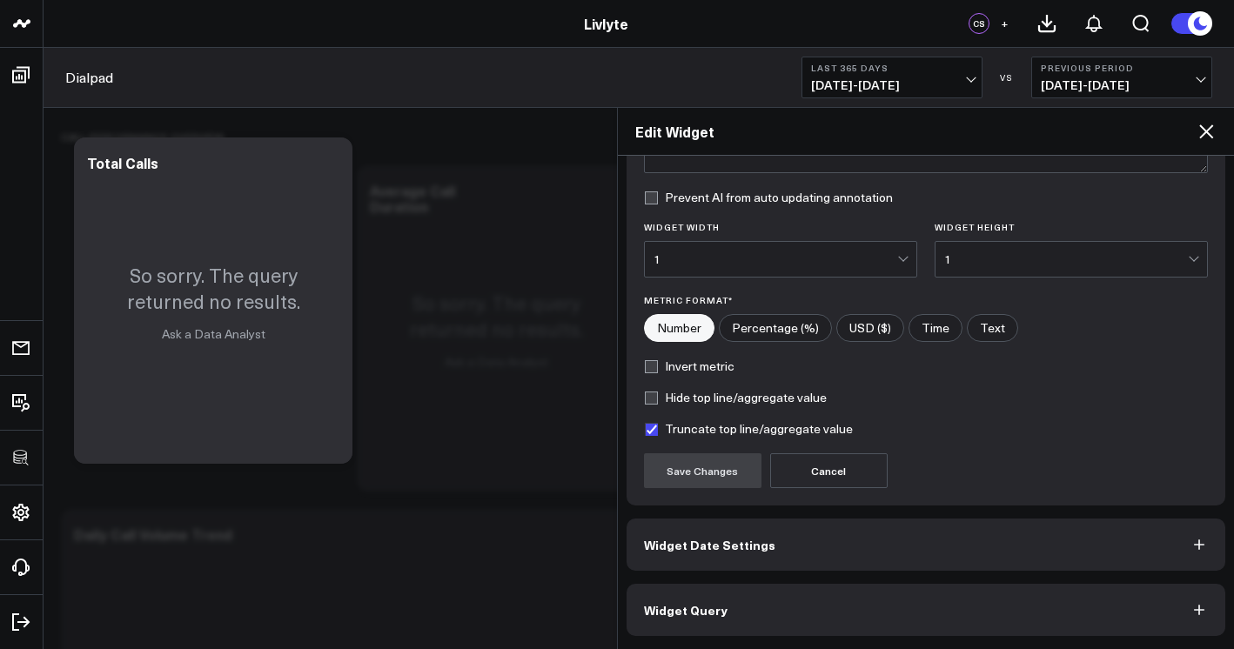
click at [753, 605] on button "Widget Query" at bounding box center [927, 610] width 600 height 52
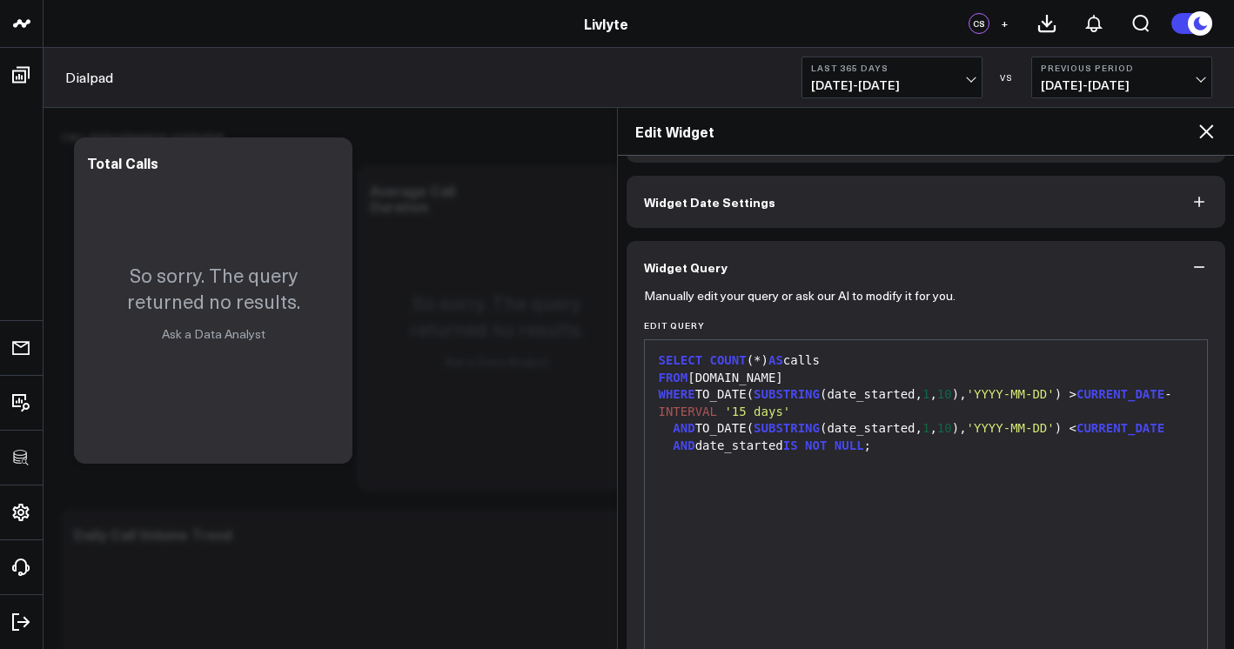
scroll to position [266, 0]
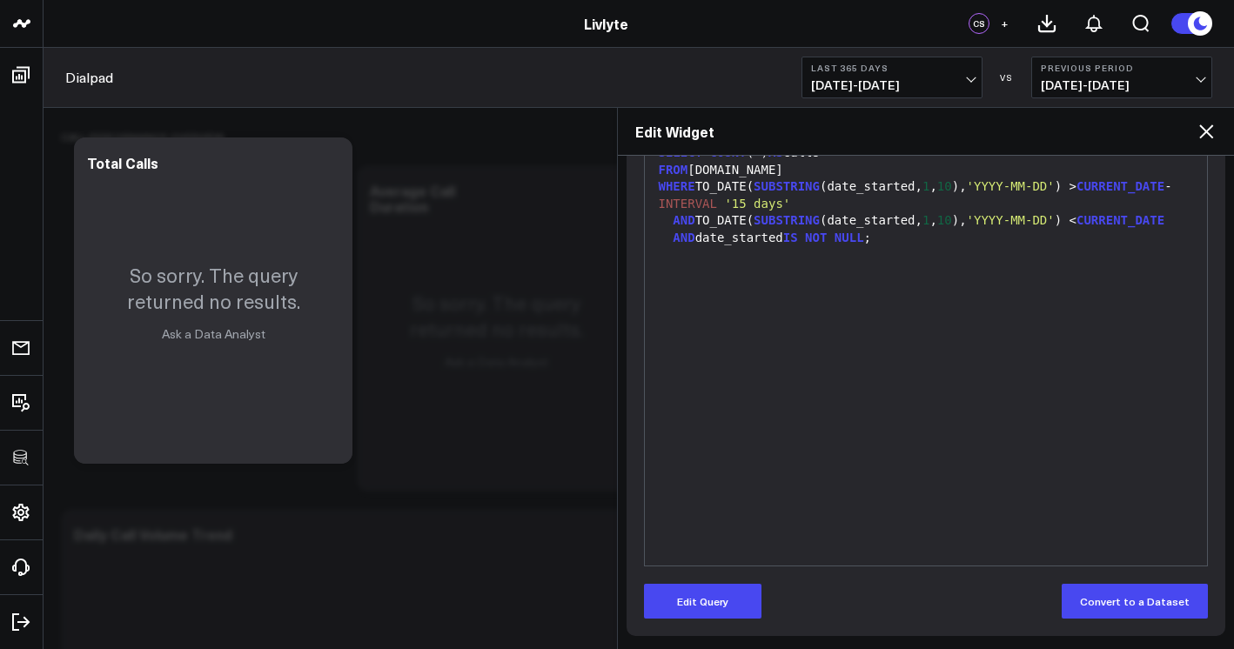
click at [782, 419] on div "SELECT COUNT (*) AS calls FROM [DOMAIN_NAME] WHERE TO_DATE( SUBSTRING (date_sta…" at bounding box center [927, 349] width 546 height 416
click at [785, 410] on div "SELECT COUNT (*) AS calls FROM [DOMAIN_NAME] WHERE TO_DATE( SUBSTRING (date_sta…" at bounding box center [927, 349] width 546 height 416
click at [815, 331] on div "SELECT COUNT (*) AS calls FROM [DOMAIN_NAME] WHERE TO_DATE( SUBSTRING (date_sta…" at bounding box center [927, 349] width 546 height 416
click at [708, 596] on button "Edit Query" at bounding box center [703, 601] width 118 height 35
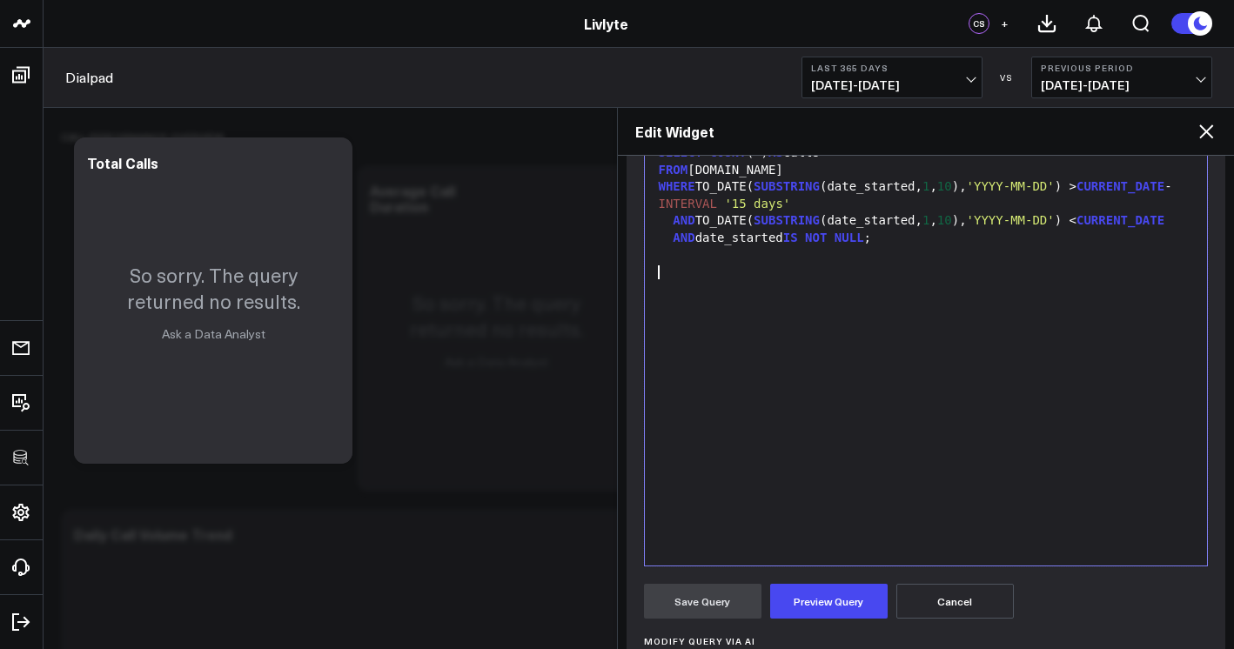
click at [888, 392] on div "SELECT COUNT (*) AS calls FROM [DOMAIN_NAME] WHERE TO_DATE( SUBSTRING (date_sta…" at bounding box center [927, 349] width 546 height 416
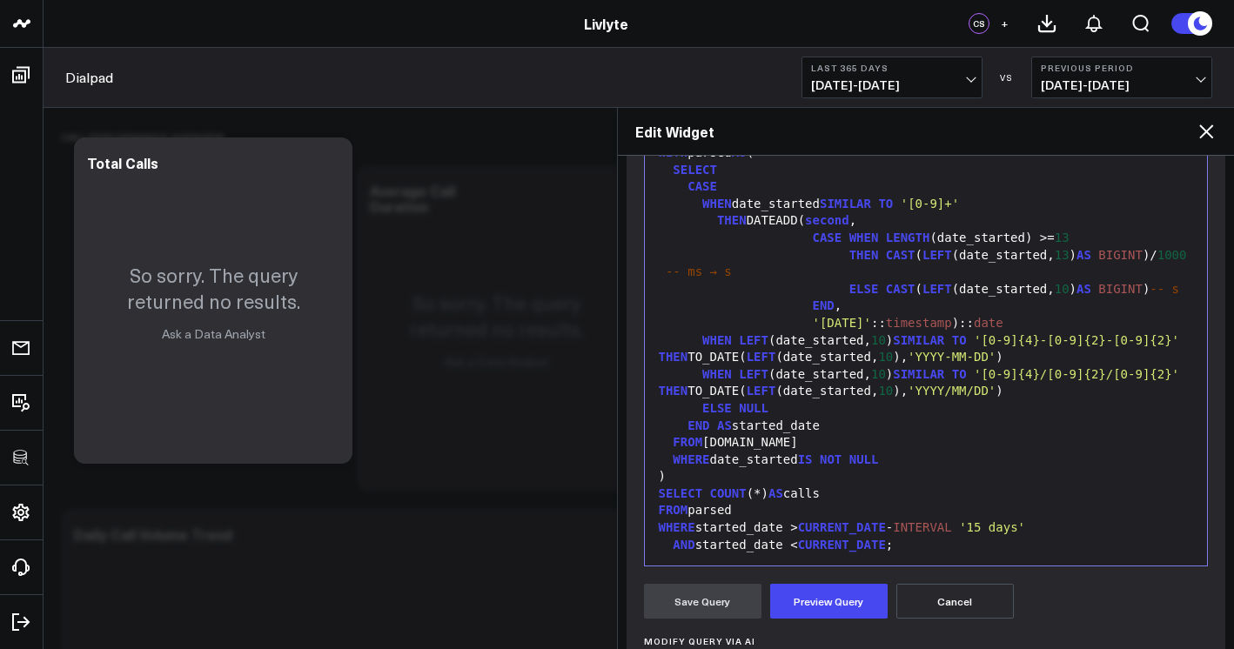
scroll to position [34, 0]
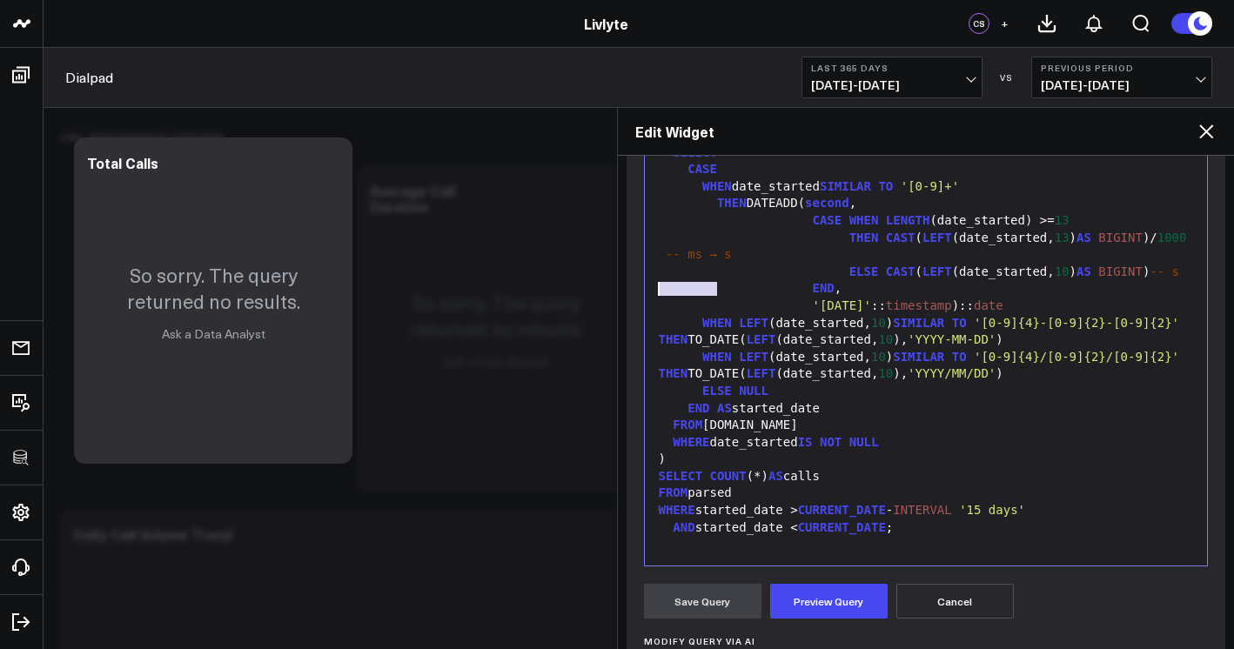
drag, startPoint x: 728, startPoint y: 272, endPoint x: 628, endPoint y: 270, distance: 100.1
click at [629, 270] on div "Manually edit your query or ask our AI to modify it for you. Edit Query 99 1 2 …" at bounding box center [927, 468] width 600 height 767
drag, startPoint x: 833, startPoint y: 253, endPoint x: 748, endPoint y: 257, distance: 85.4
click at [748, 257] on div "THEN CAST ( LEFT (date_started, 13 ) AS BIGINT )/ 1000 -- ms → s" at bounding box center [927, 247] width 546 height 34
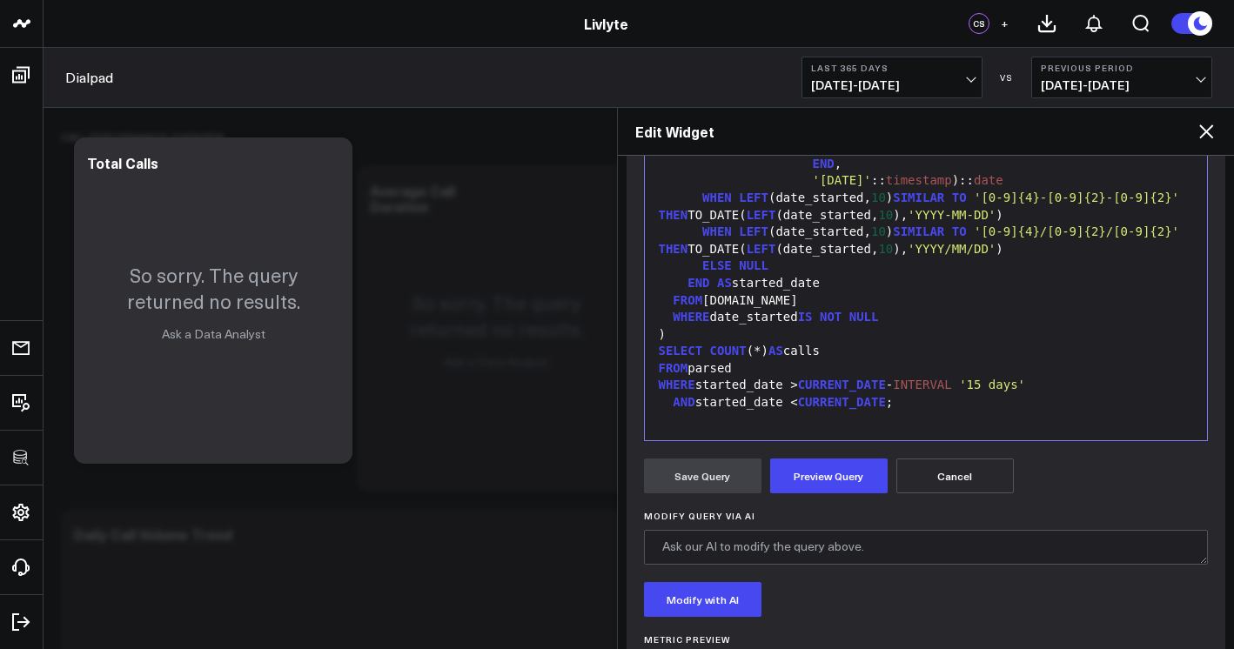
scroll to position [482, 0]
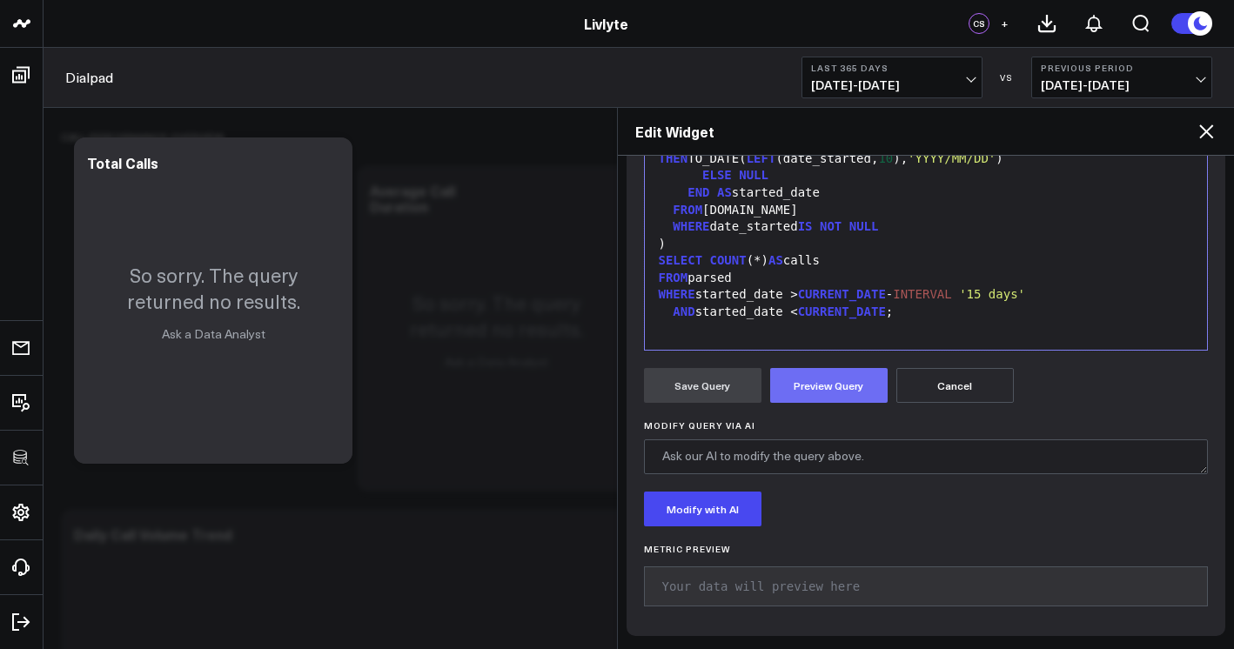
click at [825, 376] on button "Preview Query" at bounding box center [829, 385] width 118 height 35
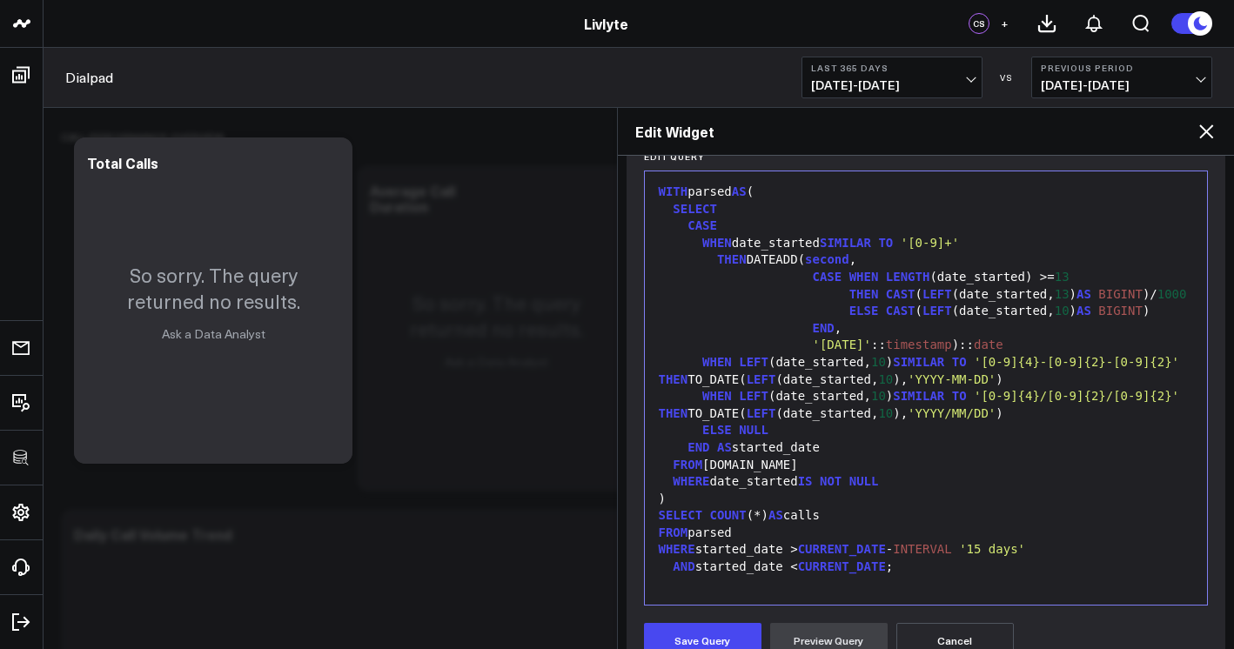
scroll to position [555, 0]
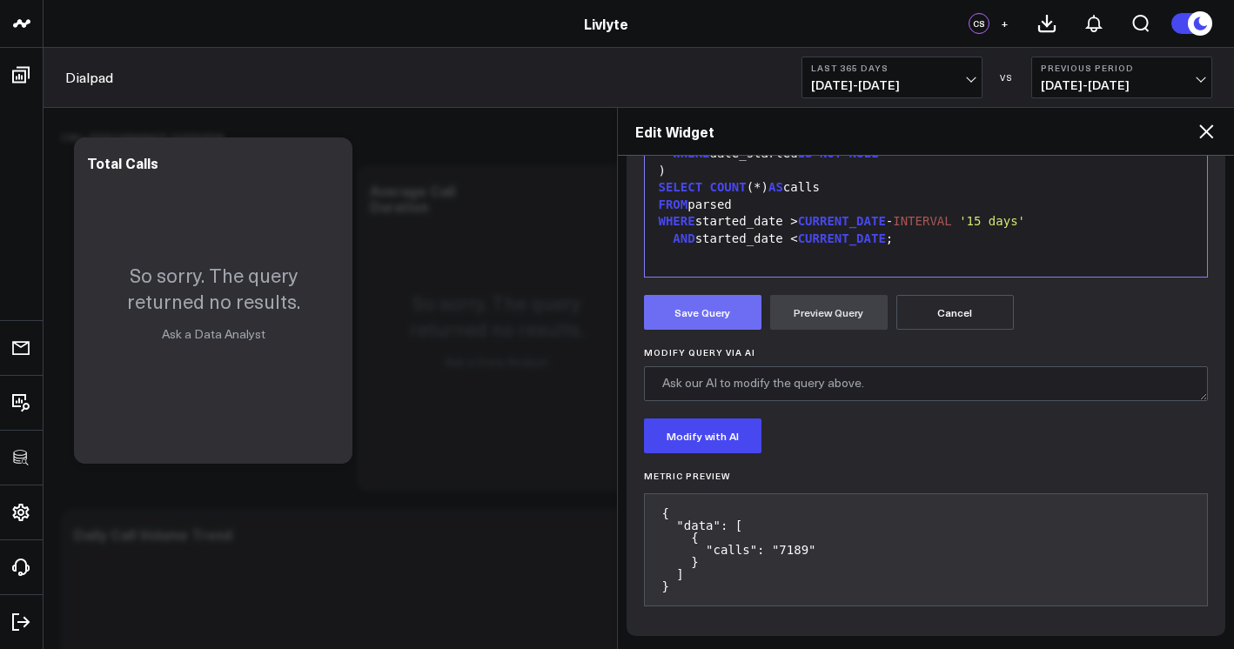
click at [711, 321] on button "Save Query" at bounding box center [703, 312] width 118 height 35
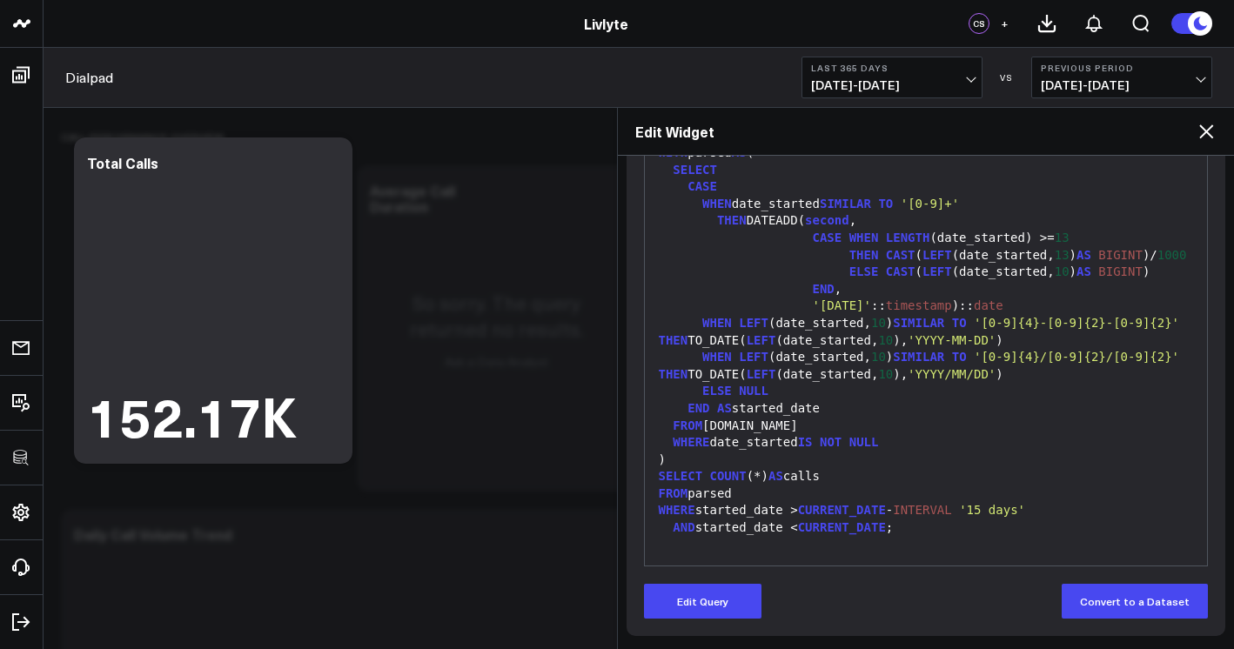
scroll to position [0, 0]
click at [1193, 145] on div "Edit Widget" at bounding box center [926, 132] width 617 height 48
click at [1198, 141] on icon at bounding box center [1206, 131] width 21 height 21
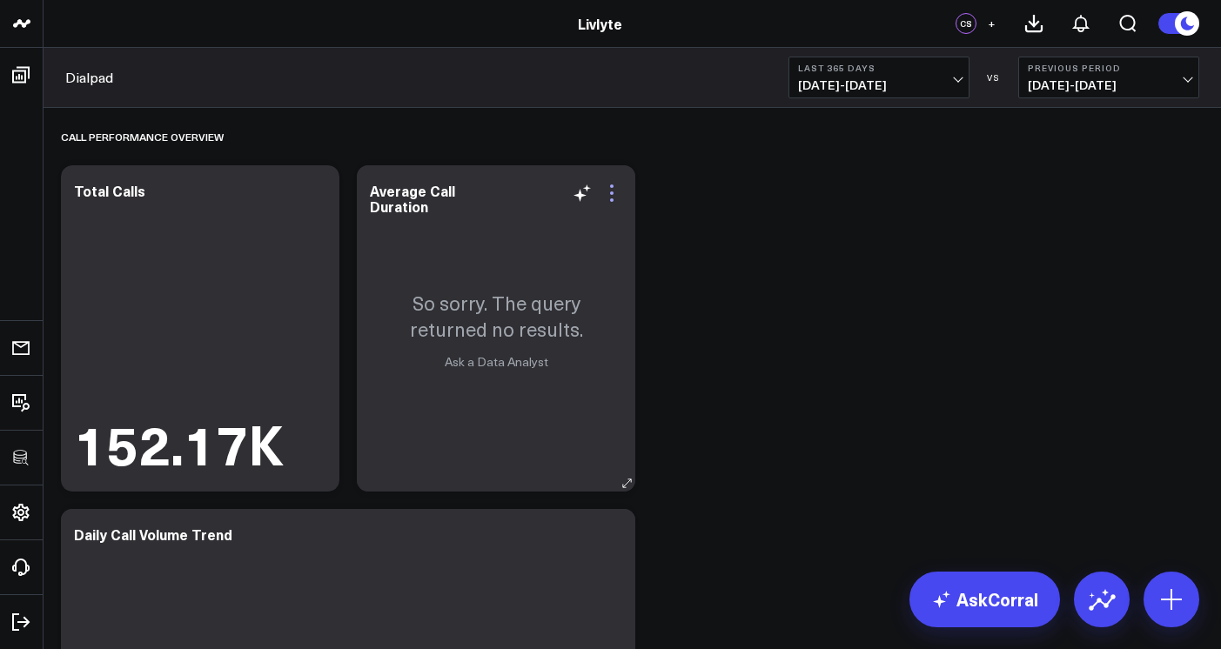
click at [620, 187] on icon at bounding box center [612, 193] width 21 height 21
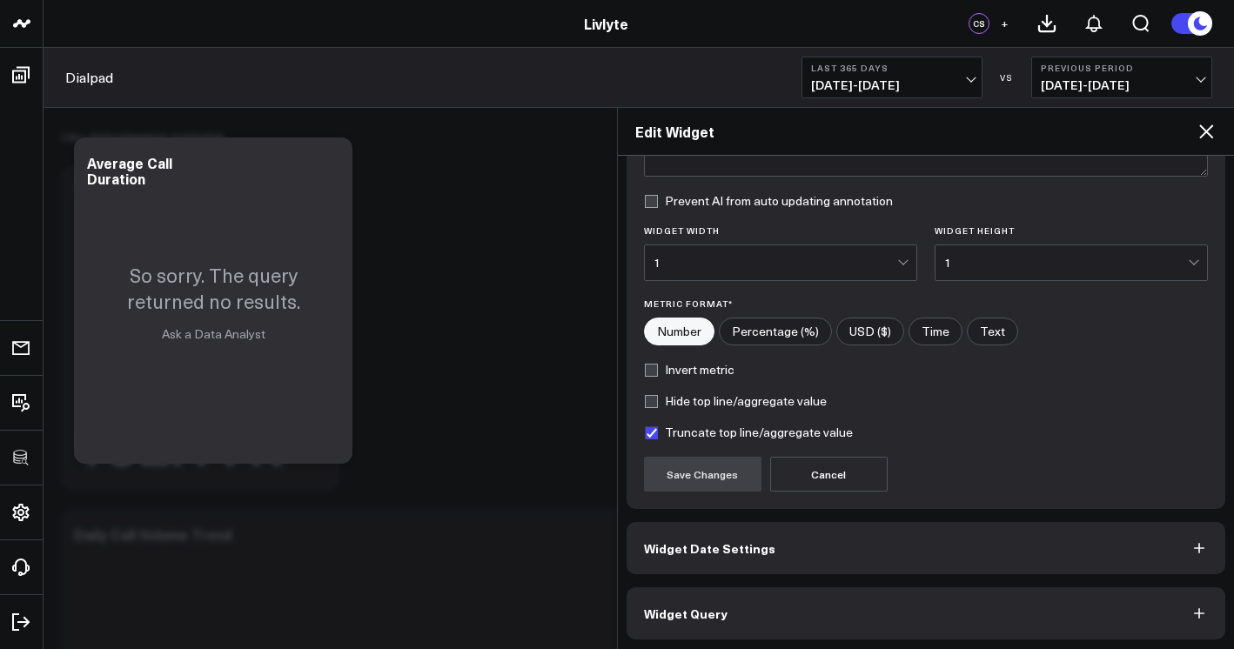
scroll to position [191, 0]
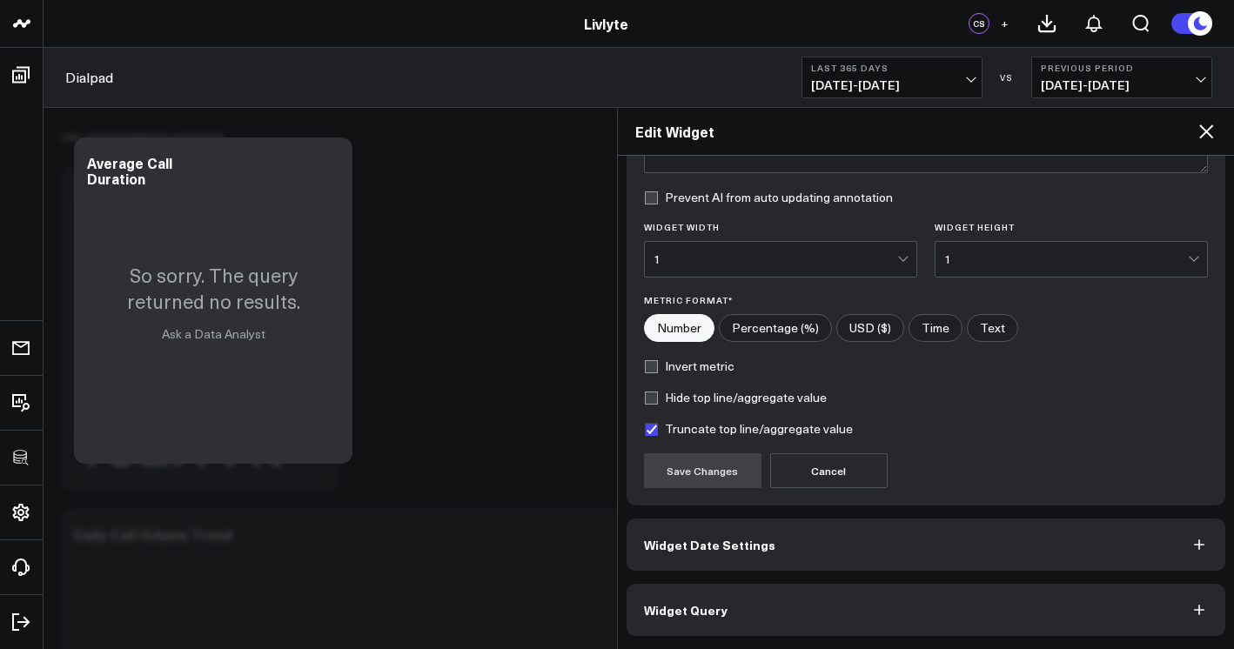
click at [788, 608] on button "Widget Query" at bounding box center [927, 610] width 600 height 52
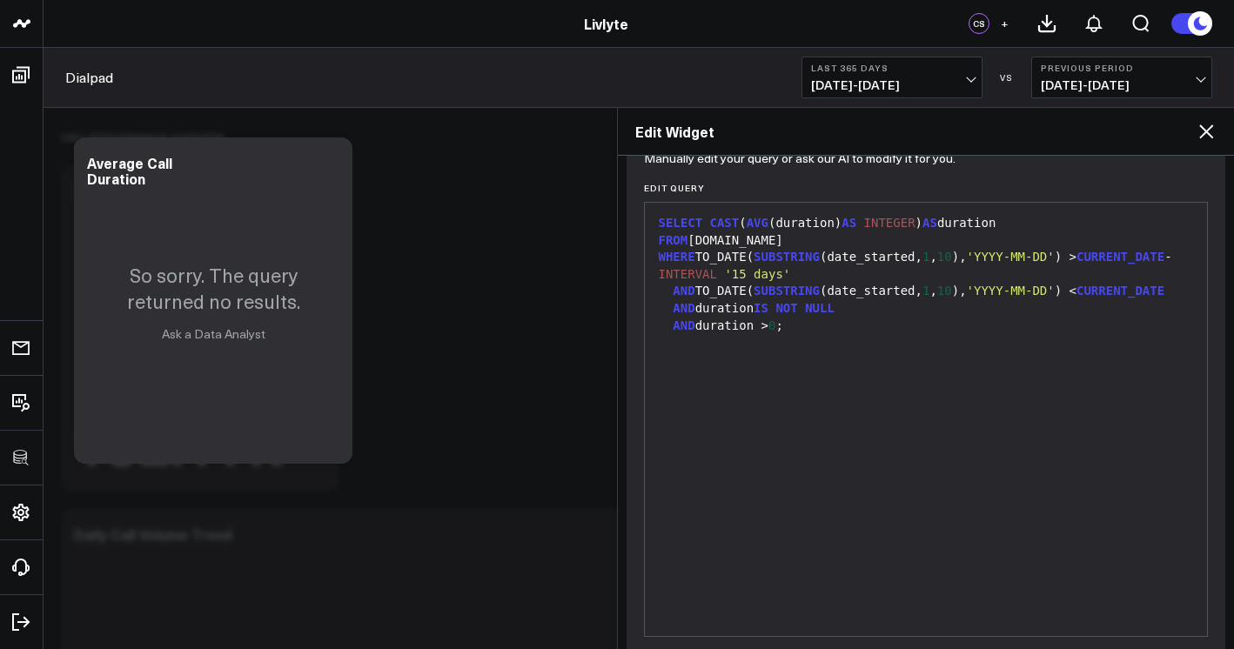
scroll to position [266, 0]
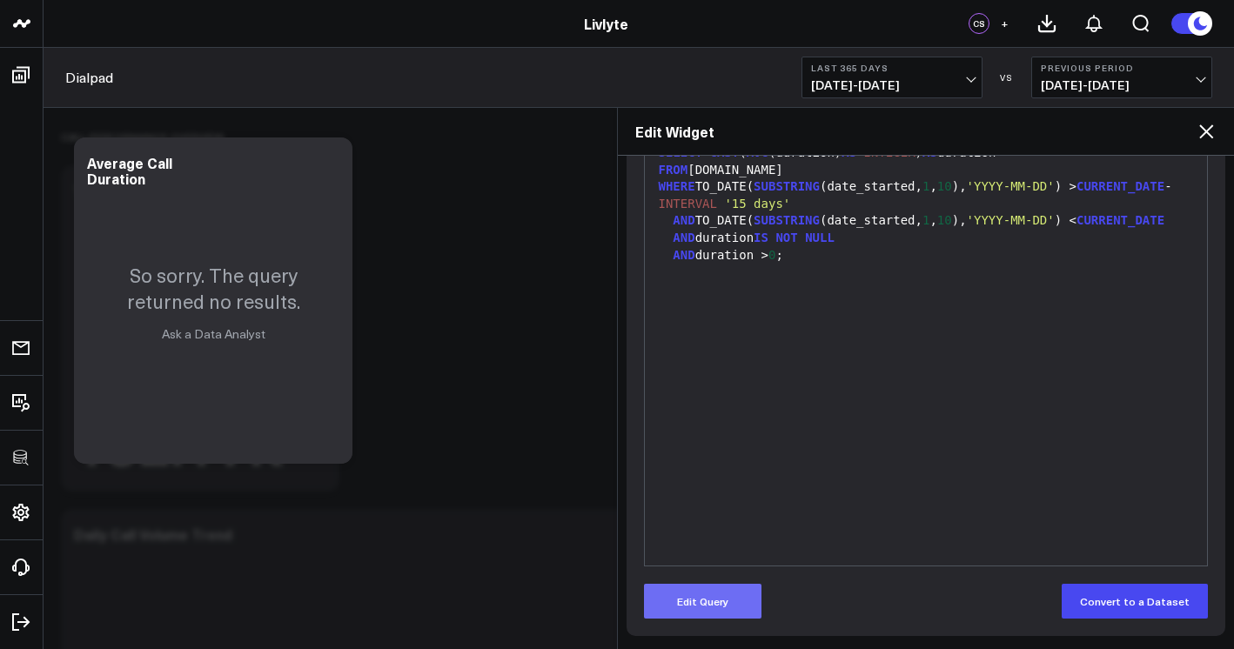
click at [716, 604] on button "Edit Query" at bounding box center [703, 601] width 118 height 35
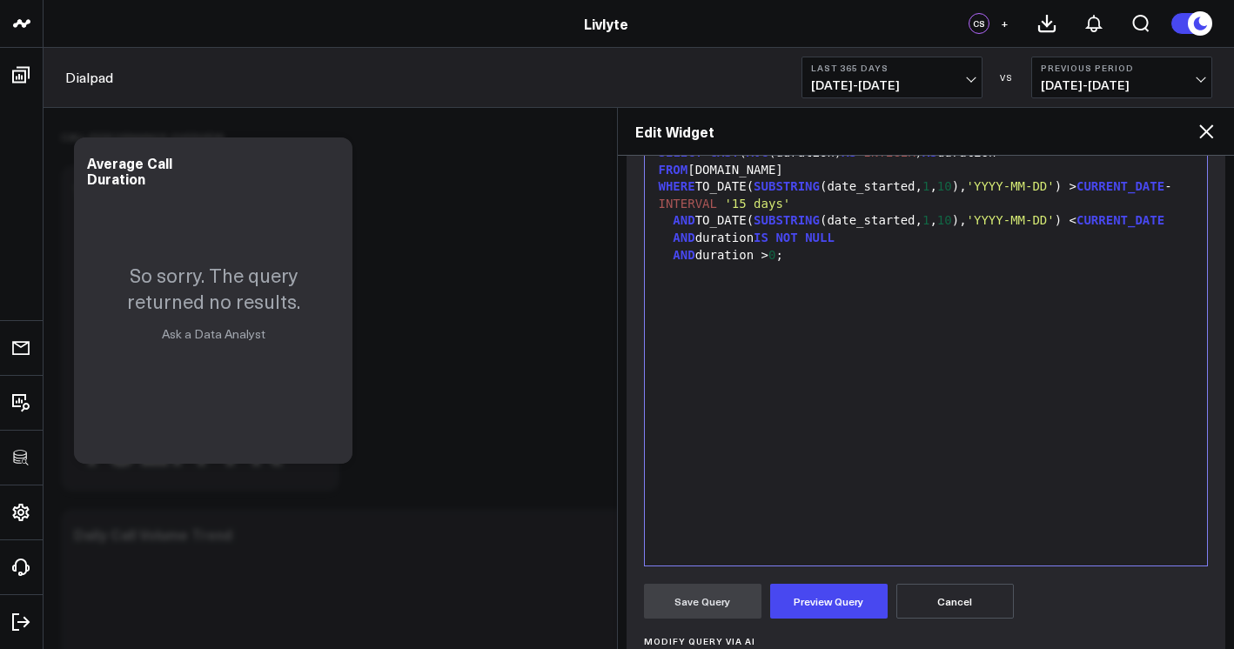
click at [839, 459] on div "SELECT CAST ( AVG (duration) AS INTEGER ) AS duration FROM [DOMAIN_NAME] WHERE …" at bounding box center [927, 349] width 546 height 416
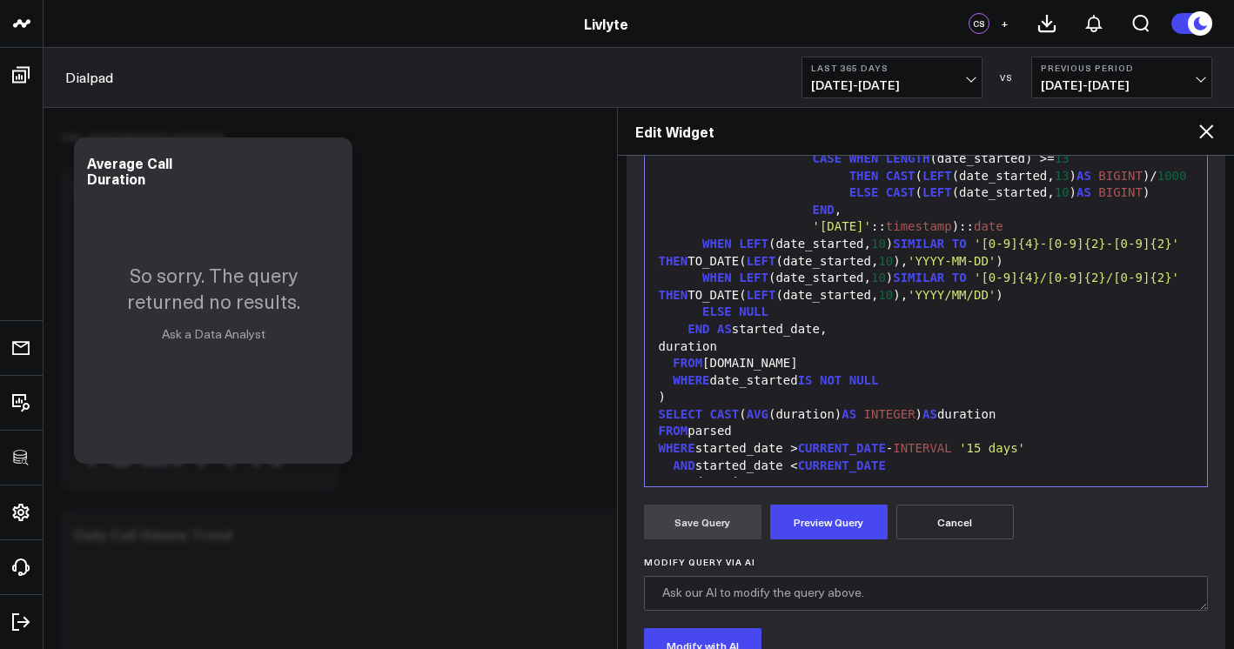
scroll to position [482, 0]
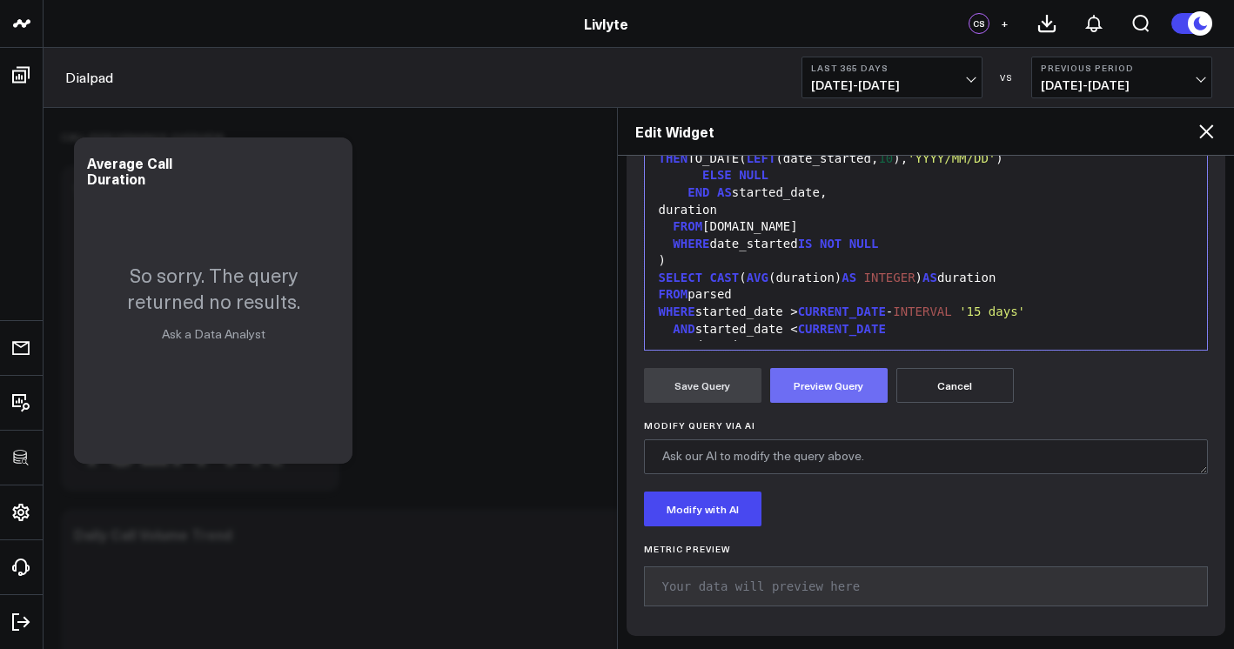
click at [826, 376] on button "Preview Query" at bounding box center [829, 385] width 118 height 35
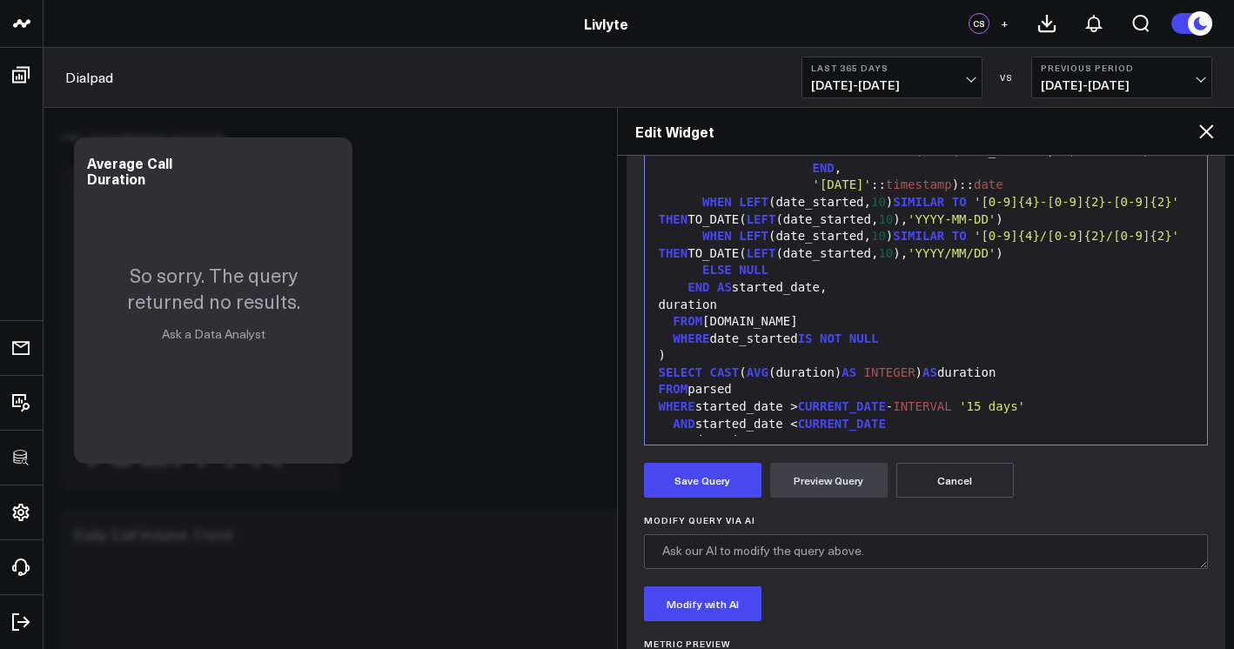
scroll to position [555, 0]
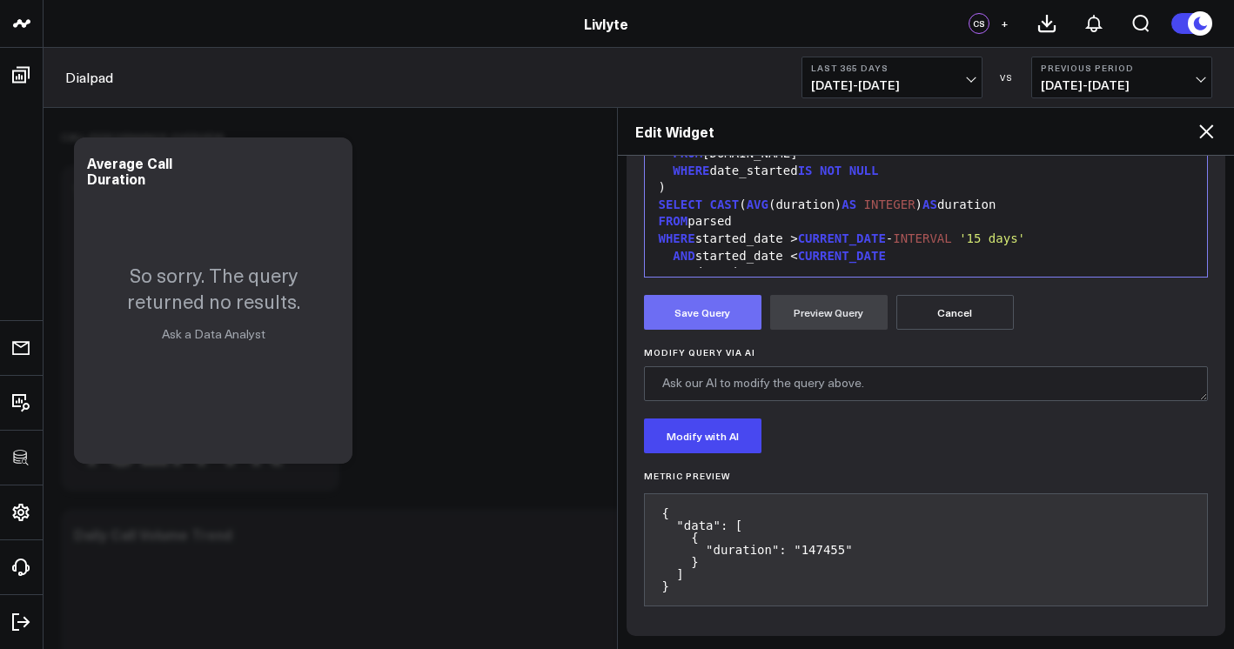
click at [721, 315] on button "Save Query" at bounding box center [703, 312] width 118 height 35
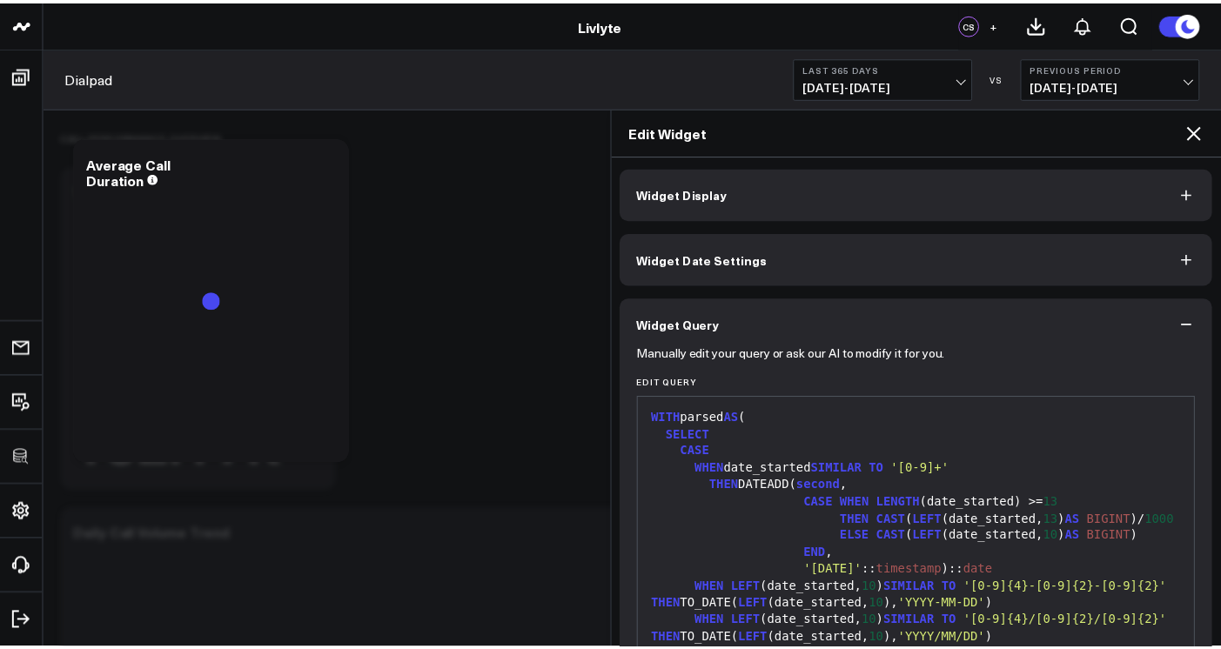
scroll to position [0, 0]
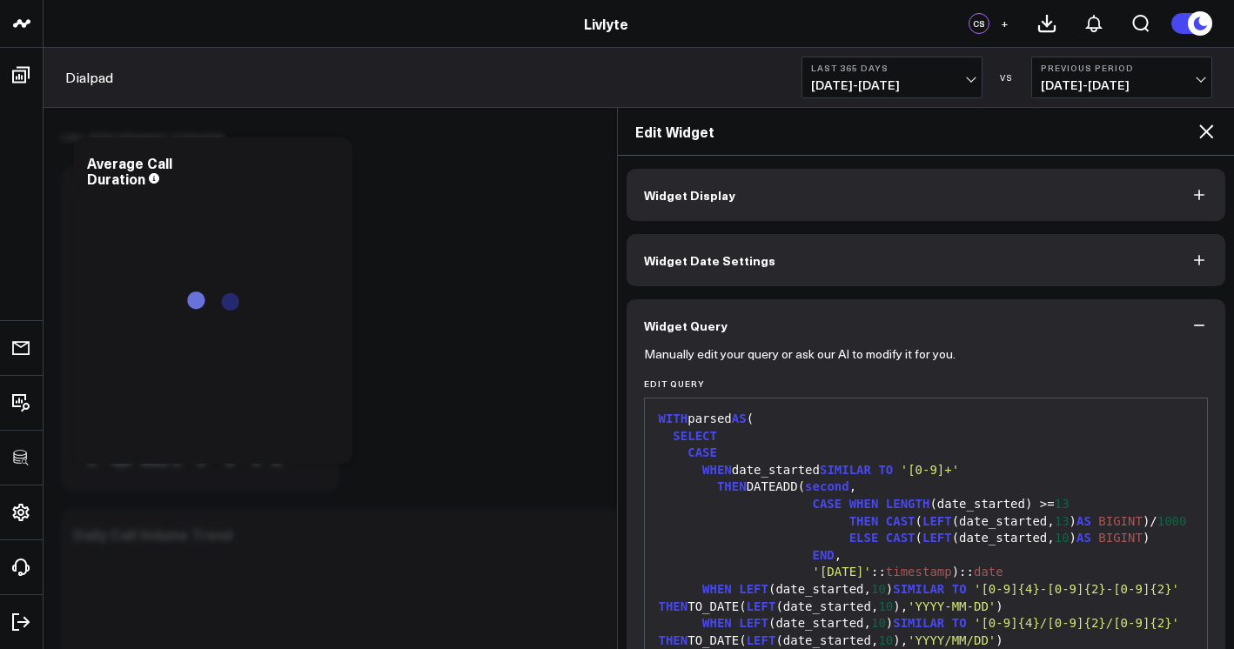
click at [965, 194] on button "Widget Display" at bounding box center [927, 195] width 600 height 52
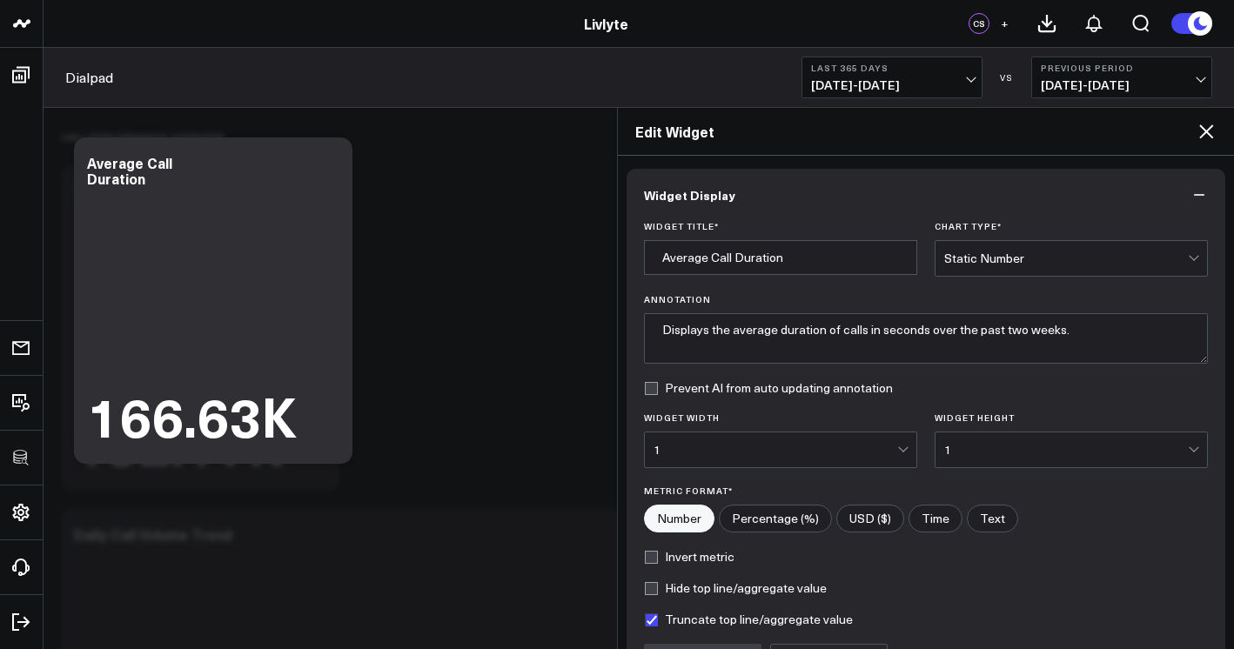
click at [1198, 134] on icon at bounding box center [1206, 131] width 21 height 21
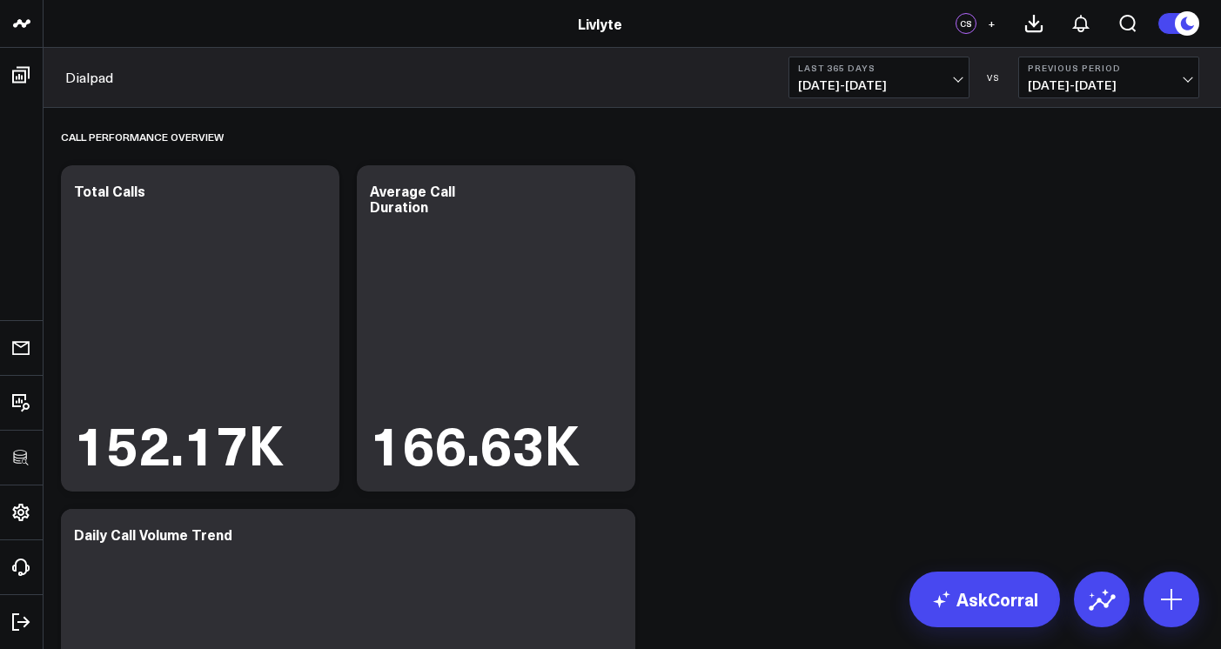
click at [913, 74] on button "Last 365 Days [DATE] - [DATE]" at bounding box center [879, 78] width 181 height 42
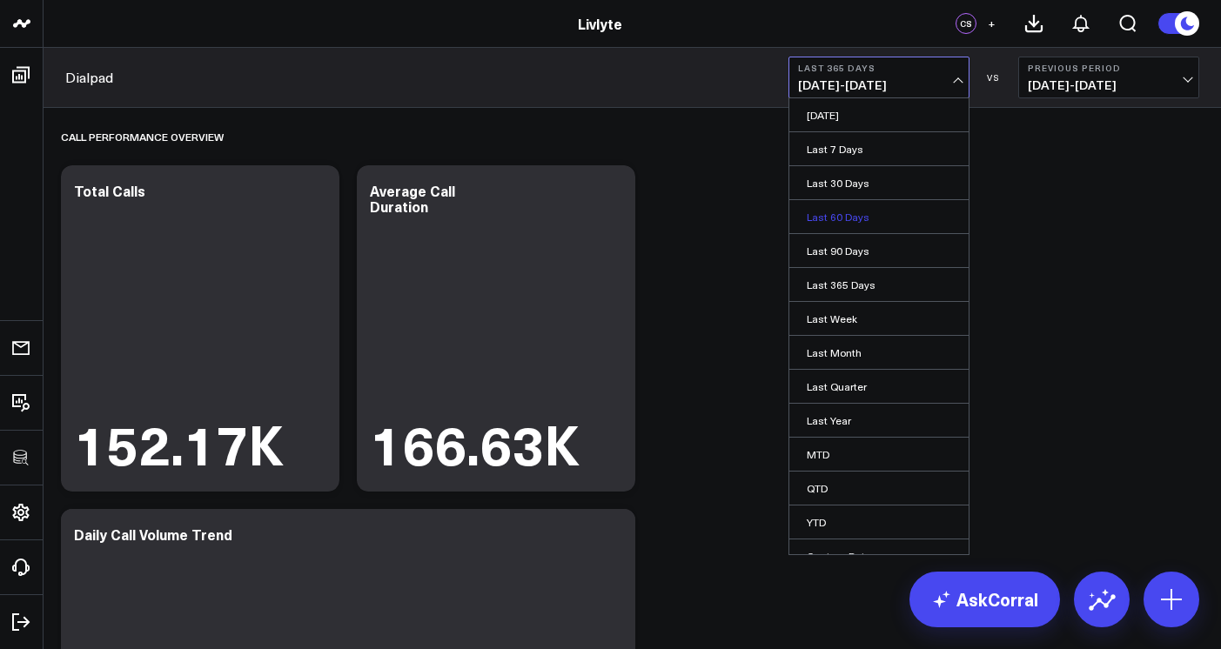
click at [873, 211] on link "Last 60 Days" at bounding box center [879, 216] width 179 height 33
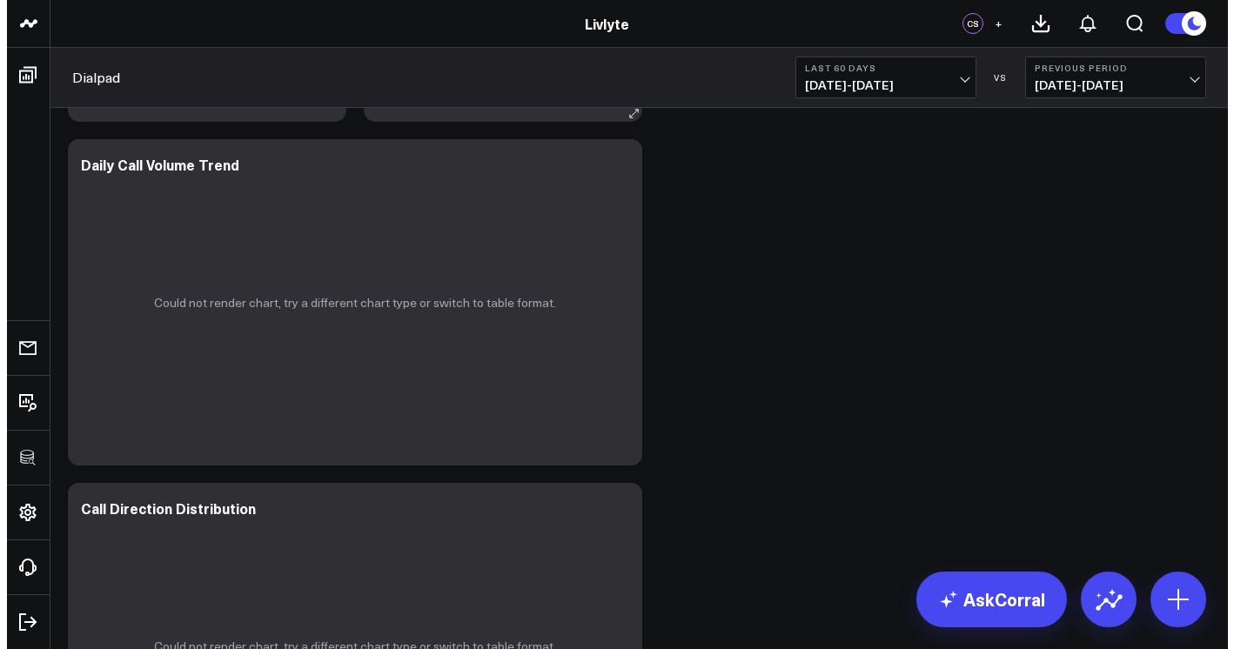
scroll to position [272, 0]
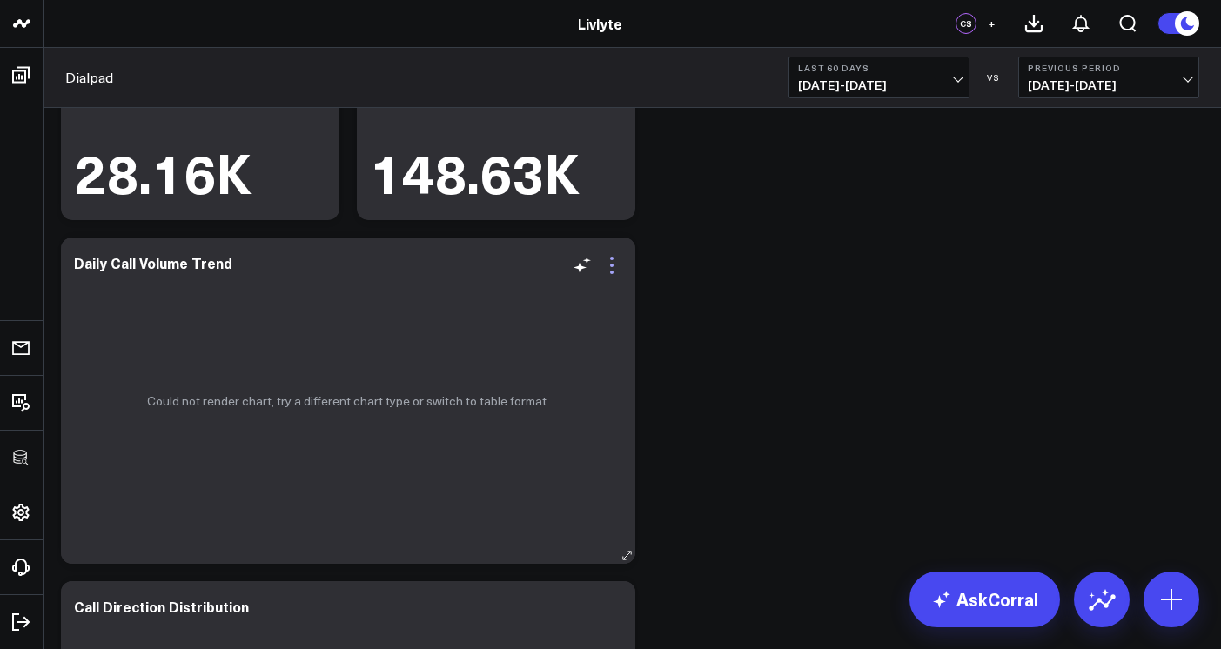
click at [620, 258] on icon at bounding box center [612, 265] width 21 height 21
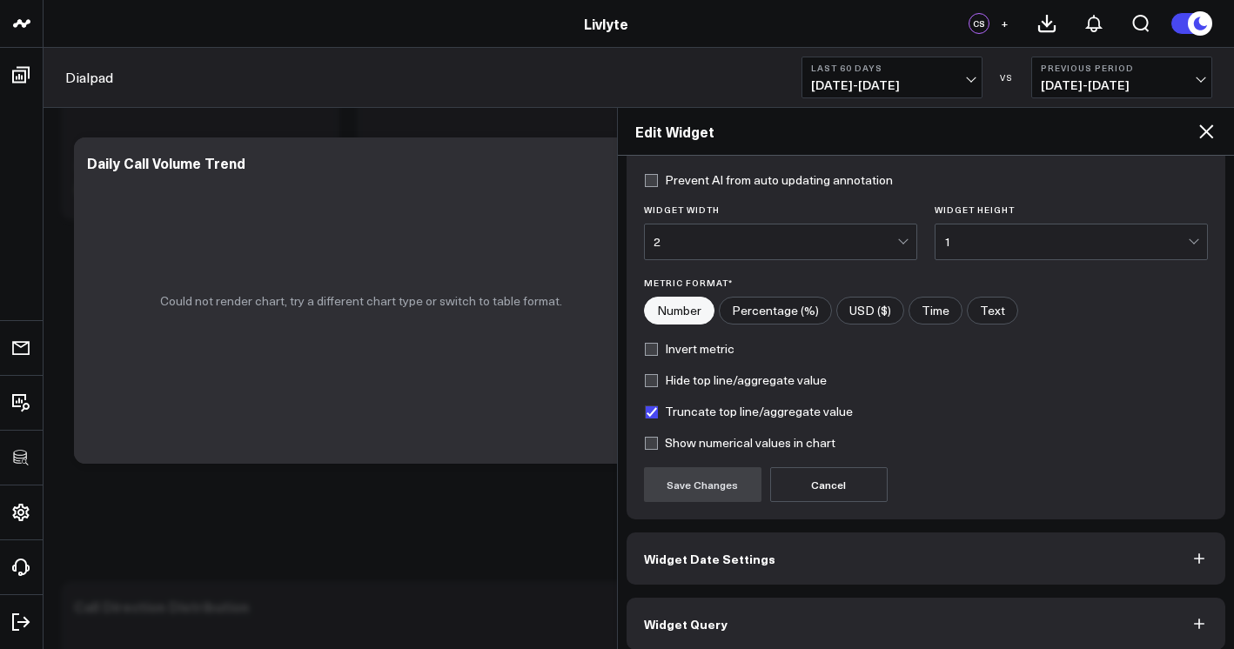
scroll to position [222, 0]
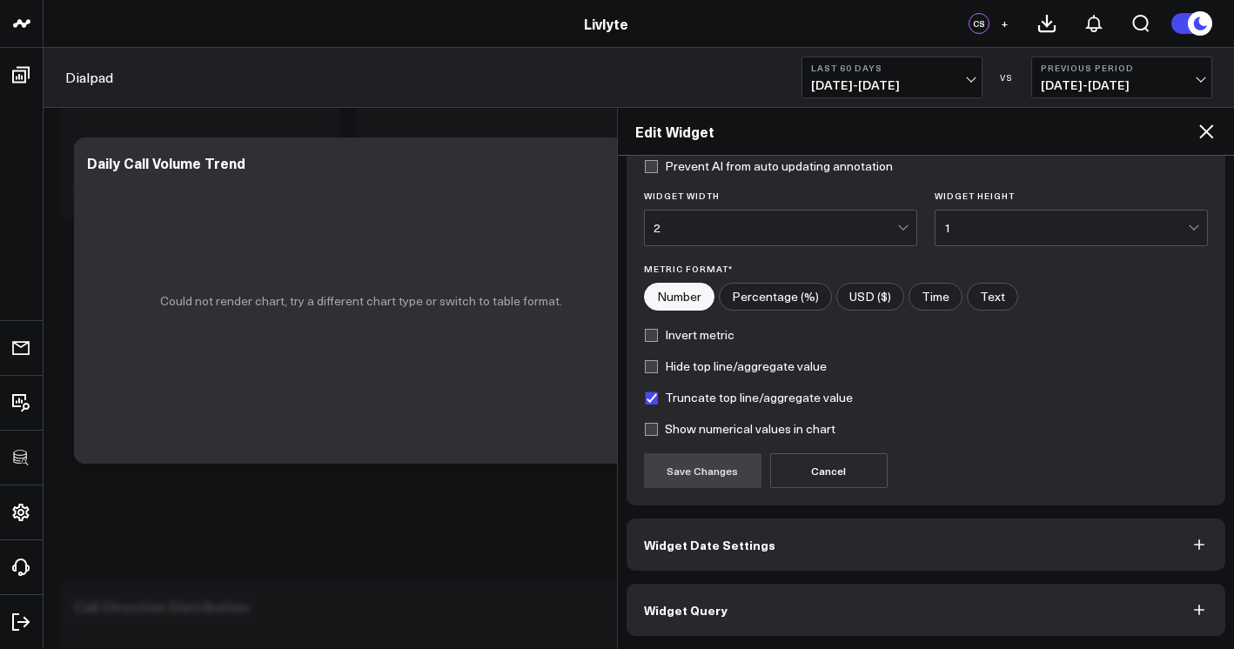
click at [813, 605] on button "Widget Query" at bounding box center [927, 610] width 600 height 52
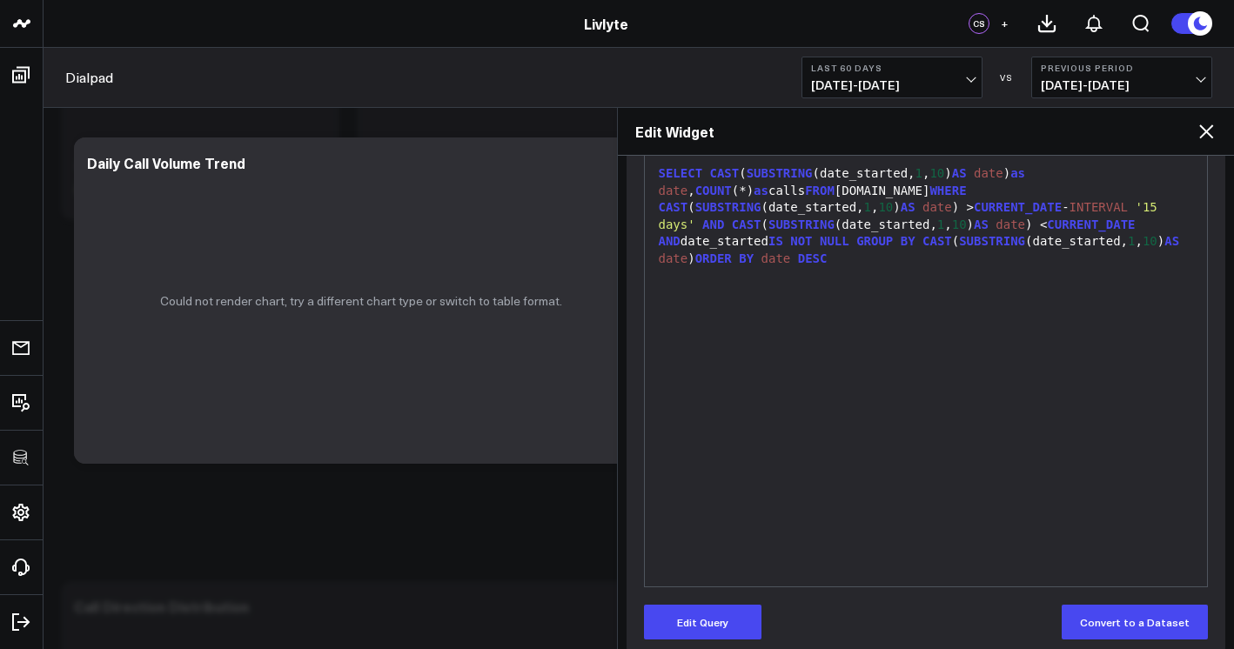
scroll to position [260, 0]
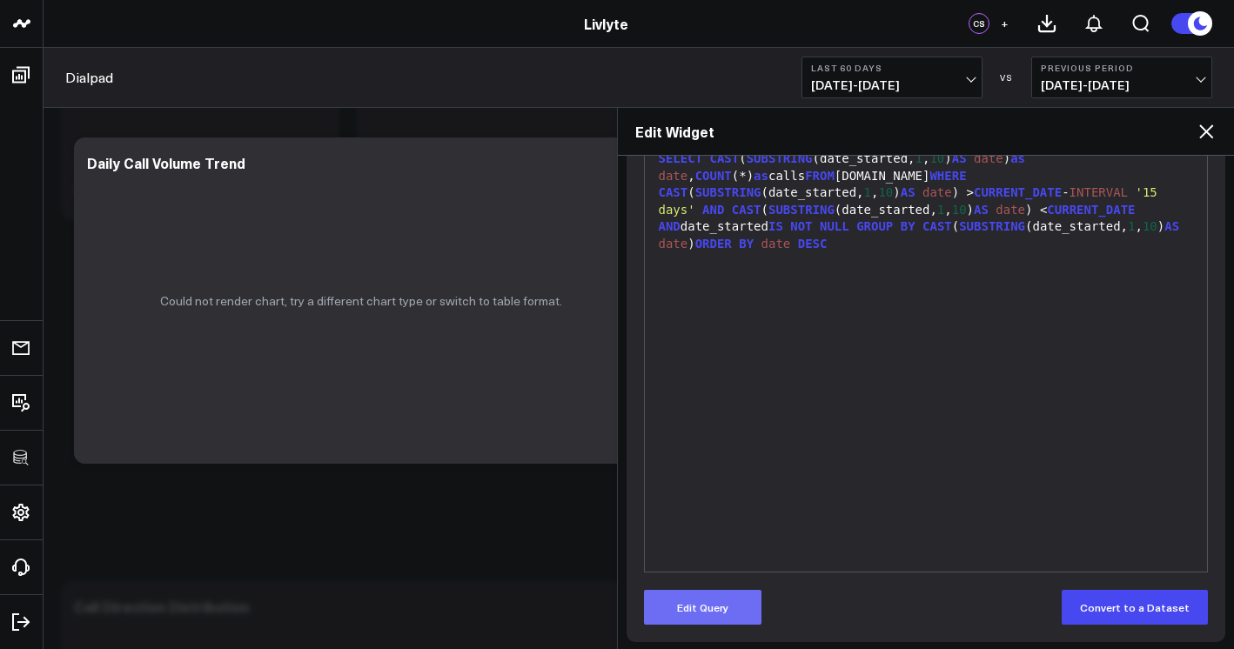
click at [705, 595] on button "Edit Query" at bounding box center [703, 607] width 118 height 35
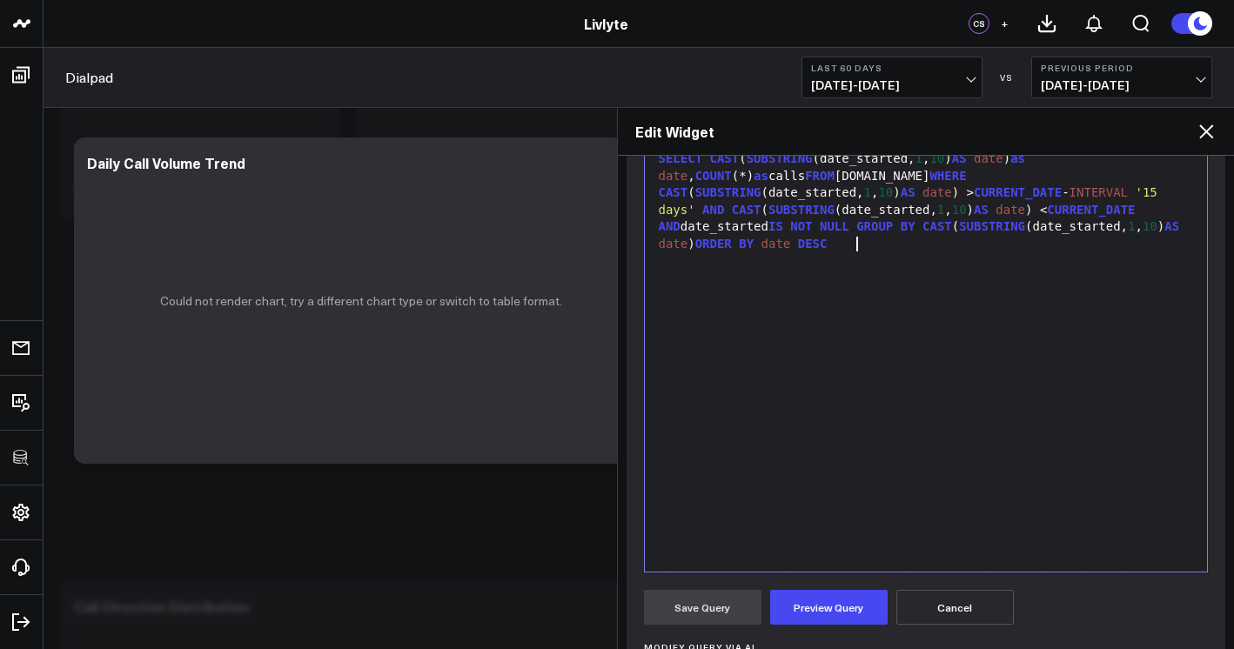
click at [892, 416] on div "SELECT CAST ( SUBSTRING (date_started, 1 , 10 ) AS date ) as date , COUNT (*) a…" at bounding box center [927, 355] width 546 height 416
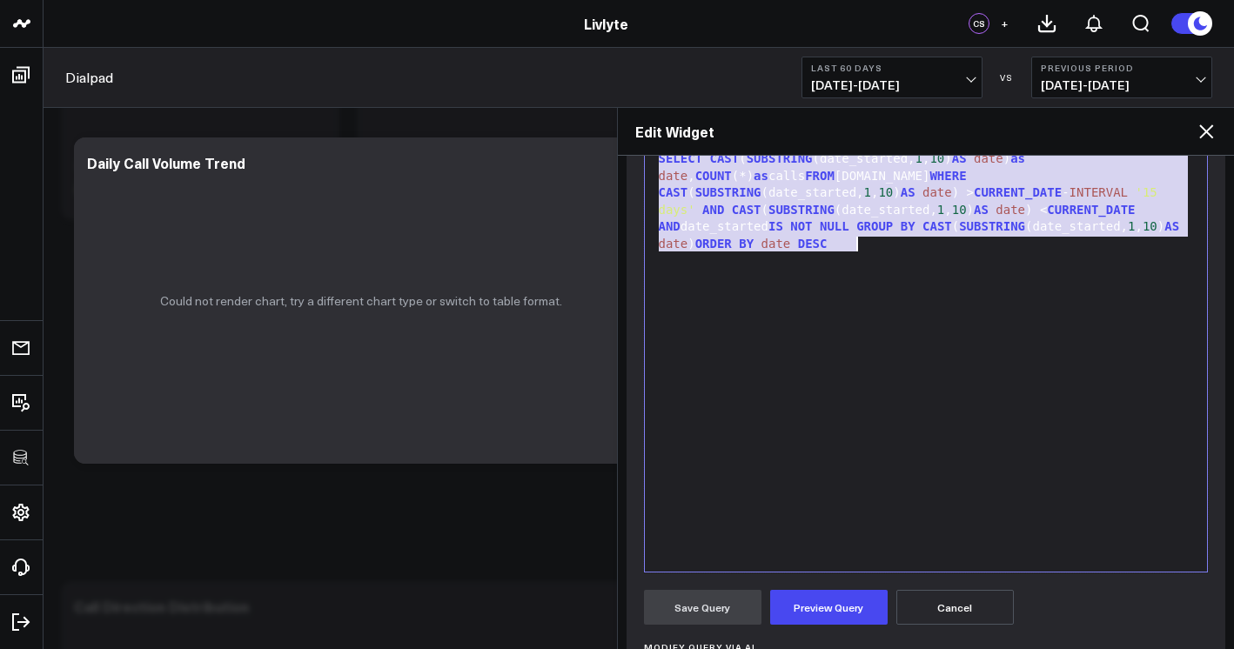
copy div "SELECT CAST ( SUBSTRING (date_started, 1 , 10 ) AS date ) as date , COUNT (*) a…"
click at [958, 295] on div "SELECT CAST ( SUBSTRING (date_started, 1 , 10 ) AS date ) as date , COUNT (*) a…" at bounding box center [927, 355] width 546 height 416
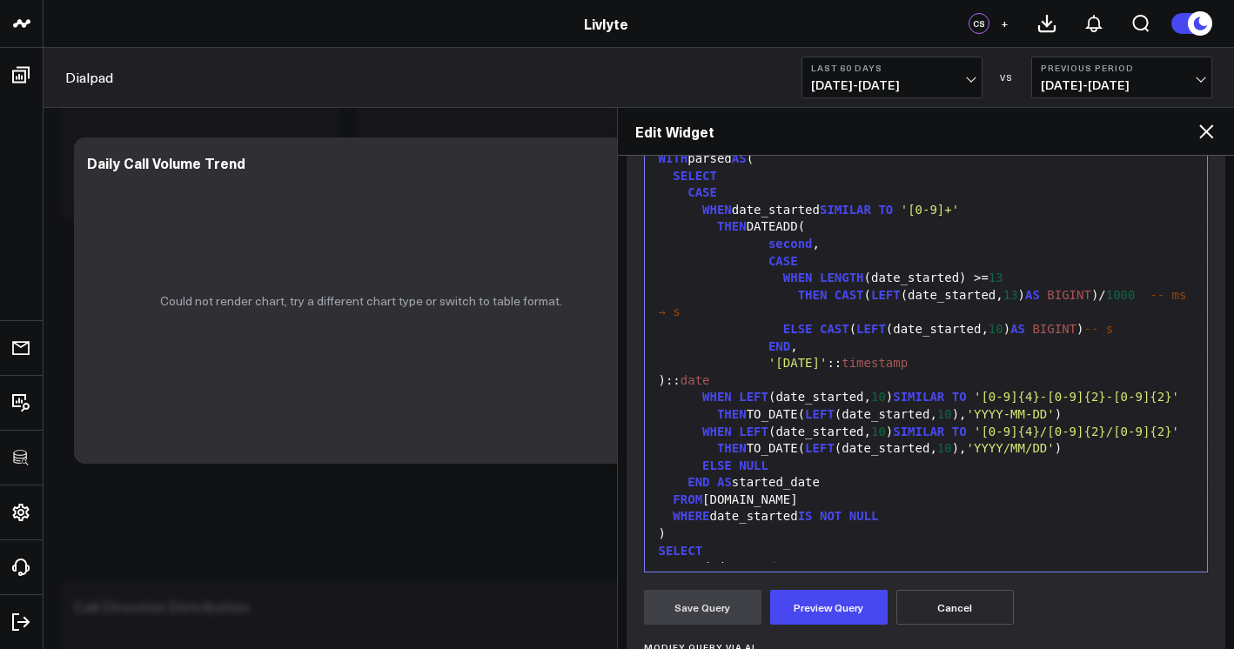
copy div "SELECT CAST ( SUBSTRING (date_started, 1 , 10 ) AS date ) as date , COUNT (*) a…"
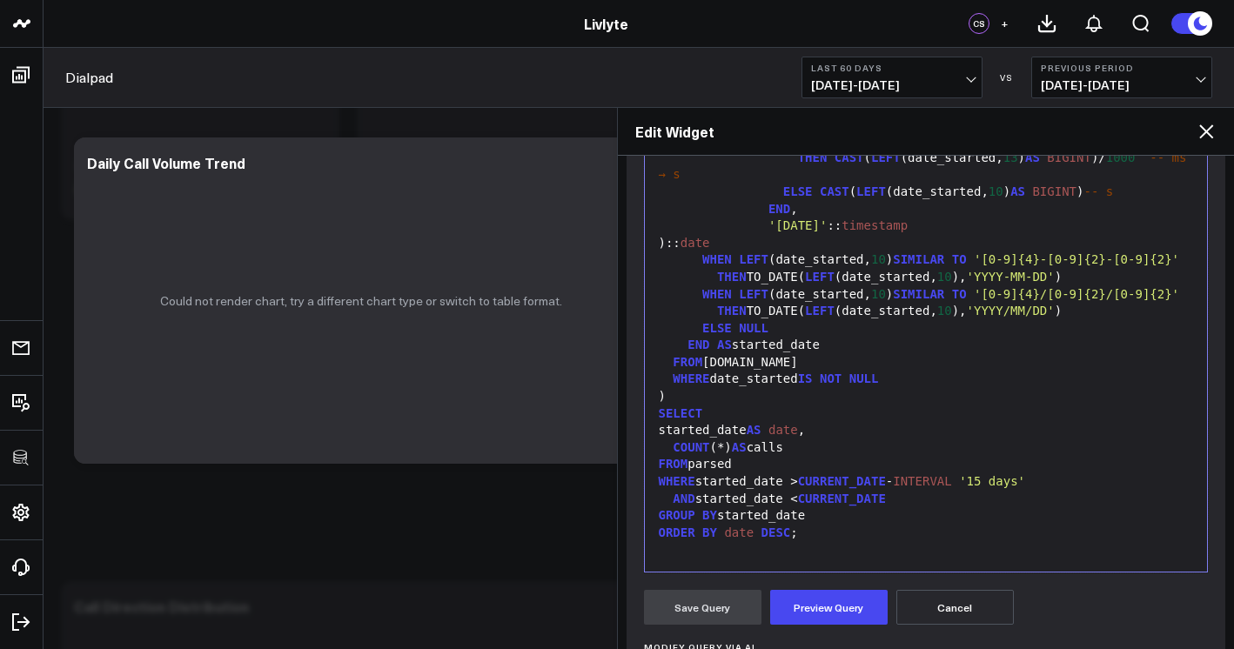
scroll to position [188, 0]
click at [826, 598] on button "Preview Query" at bounding box center [829, 607] width 118 height 35
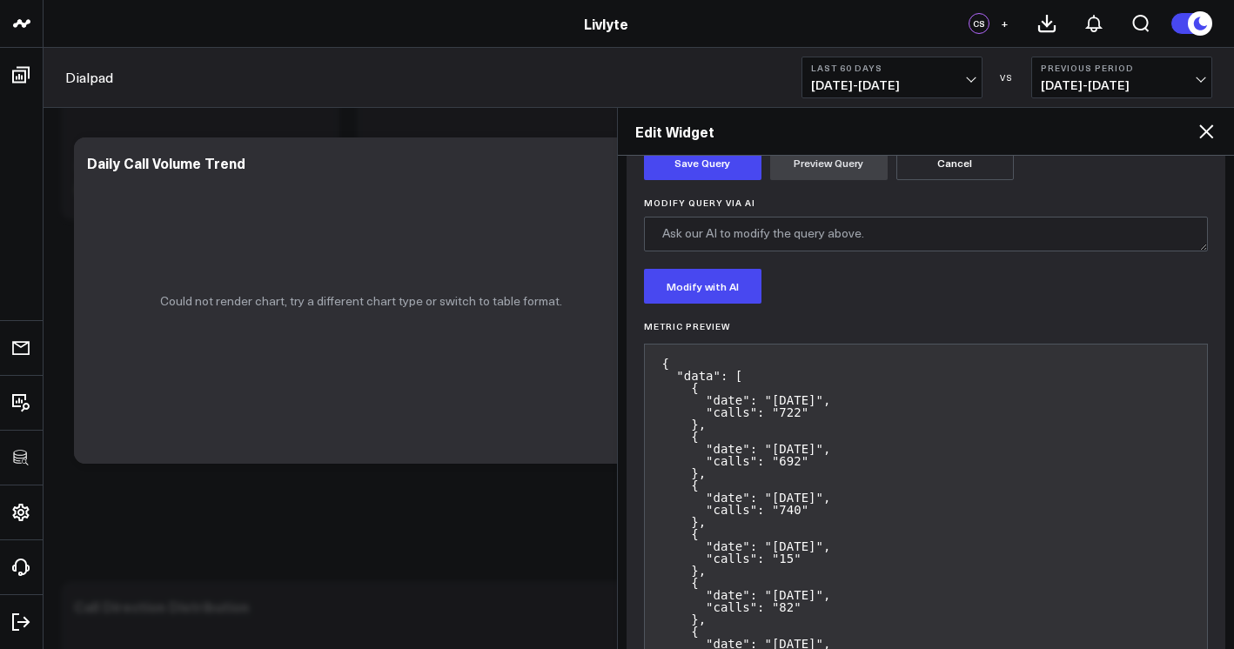
scroll to position [576, 0]
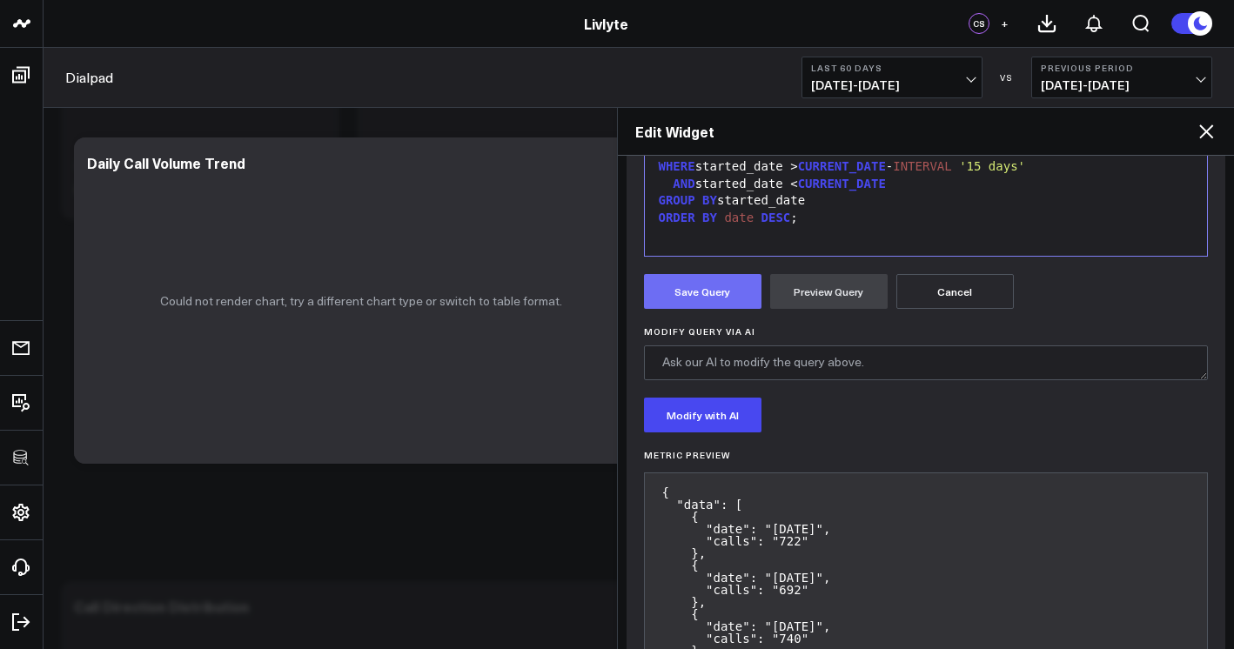
click at [722, 303] on button "Save Query" at bounding box center [703, 291] width 118 height 35
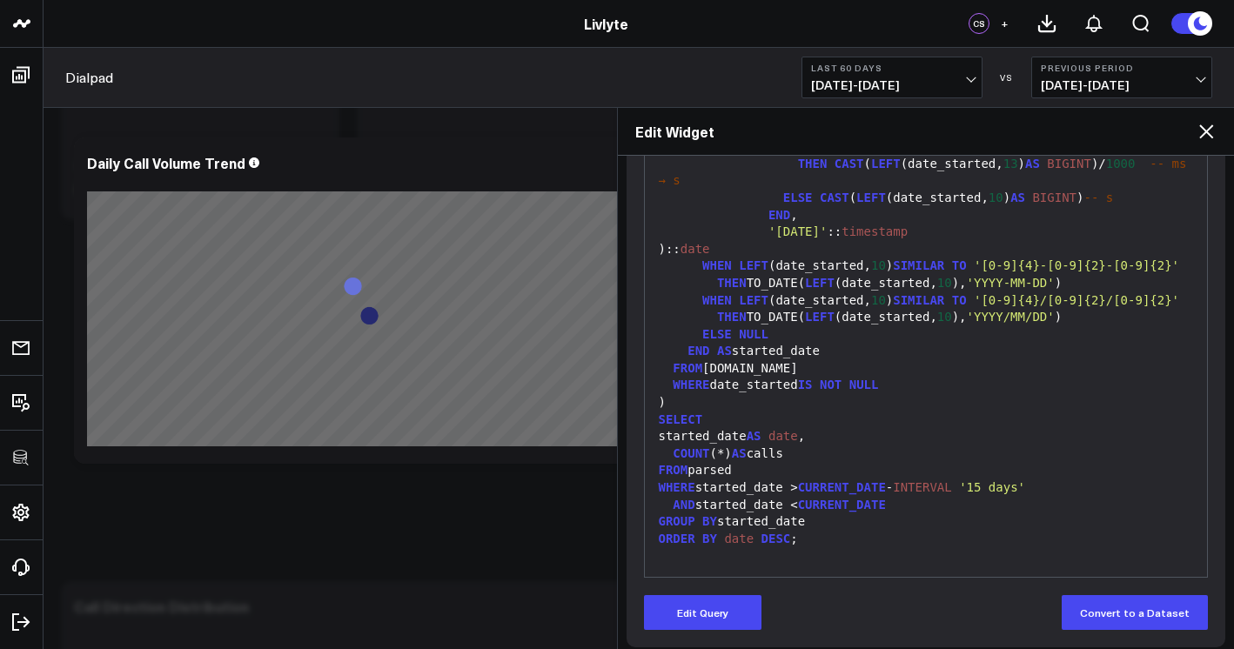
scroll to position [266, 0]
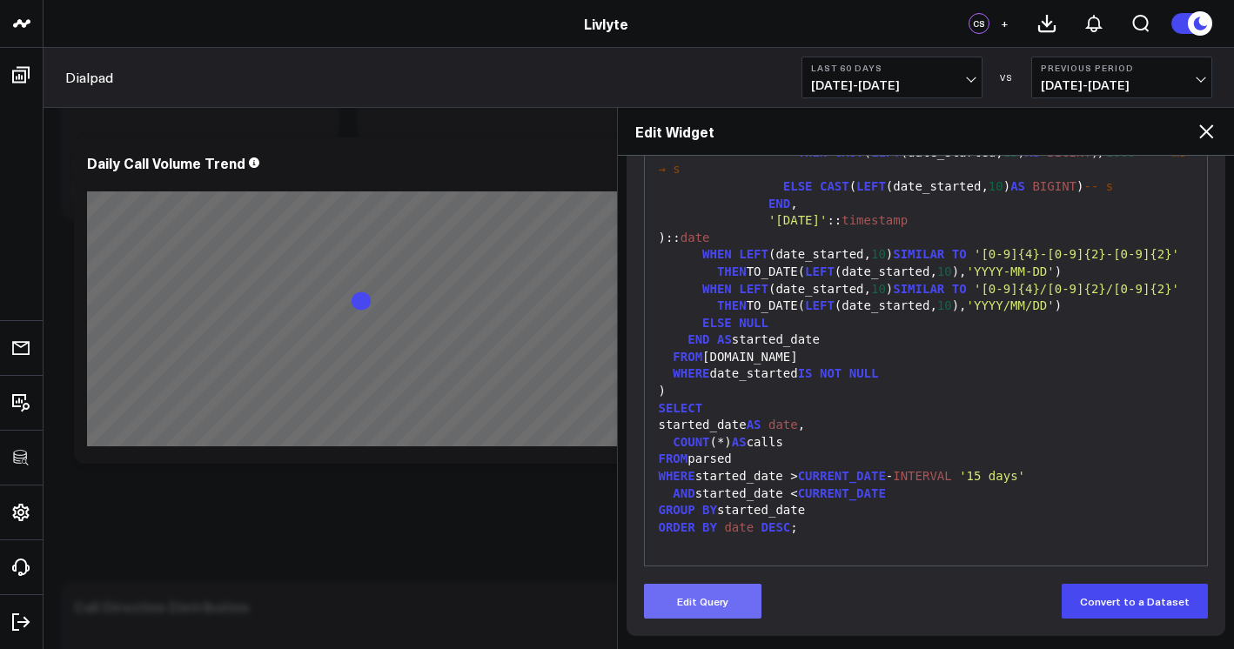
click at [725, 602] on button "Edit Query" at bounding box center [703, 601] width 118 height 35
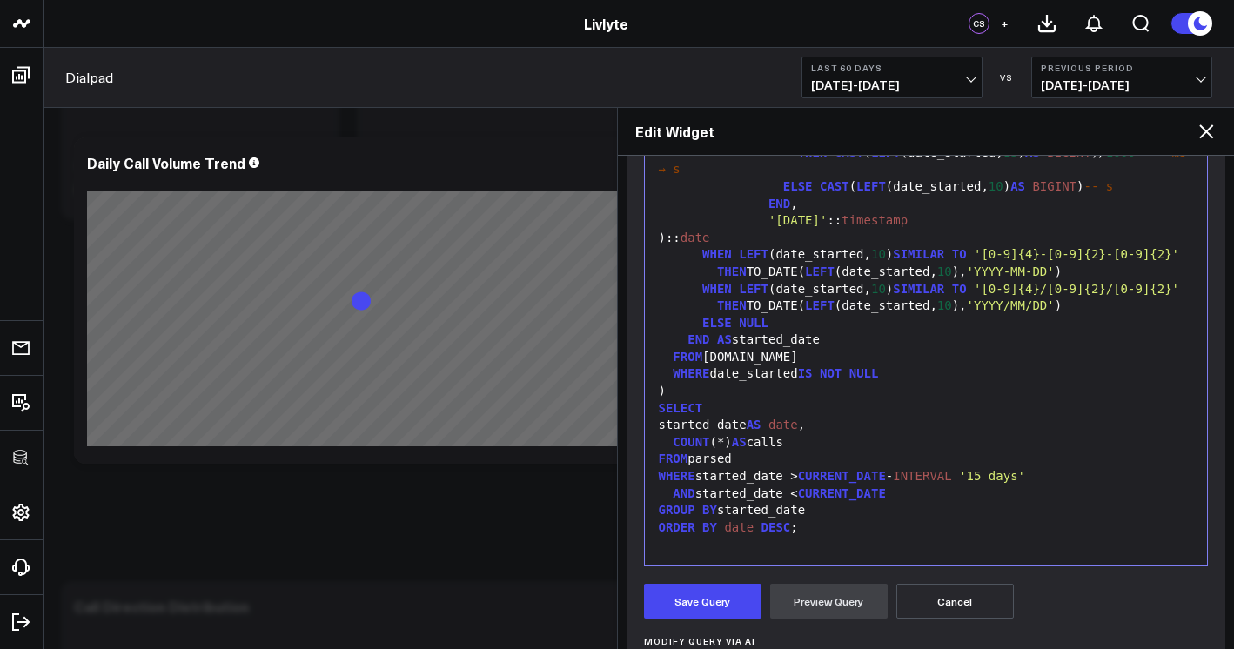
scroll to position [0, 0]
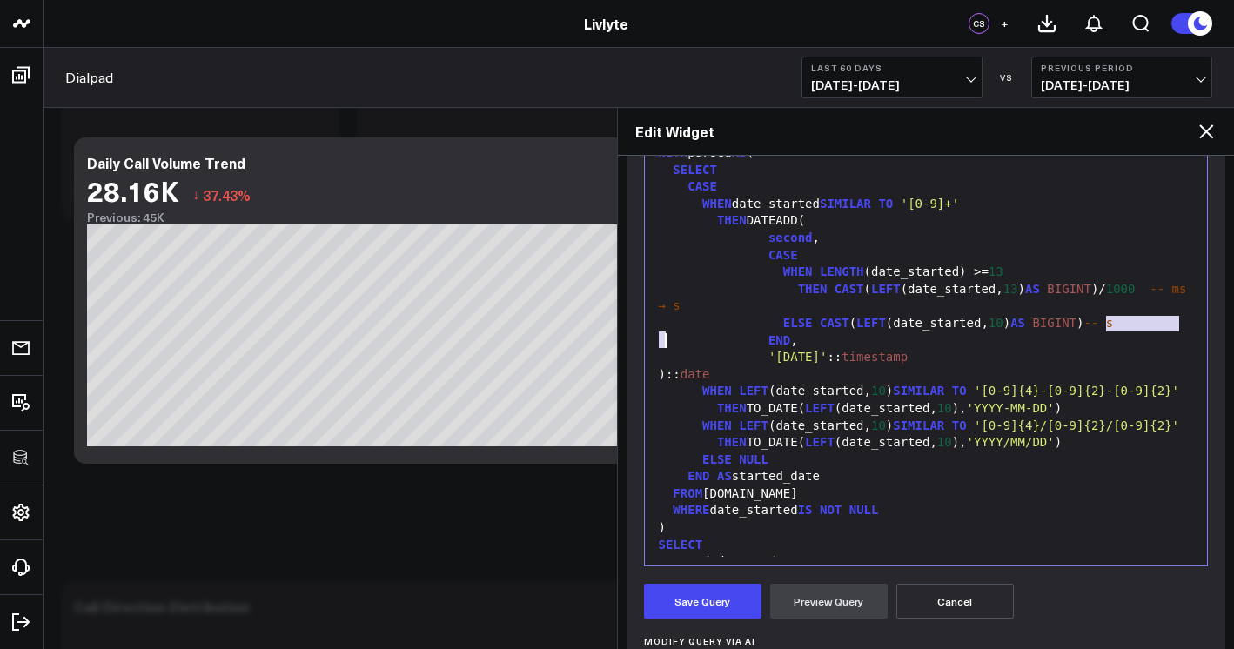
drag, startPoint x: 1106, startPoint y: 322, endPoint x: 1147, endPoint y: 338, distance: 43.8
click at [1147, 333] on div "[PERSON_NAME] ( LEFT (date_started, 10 ) AS BIGINT ) -- s" at bounding box center [927, 323] width 546 height 17
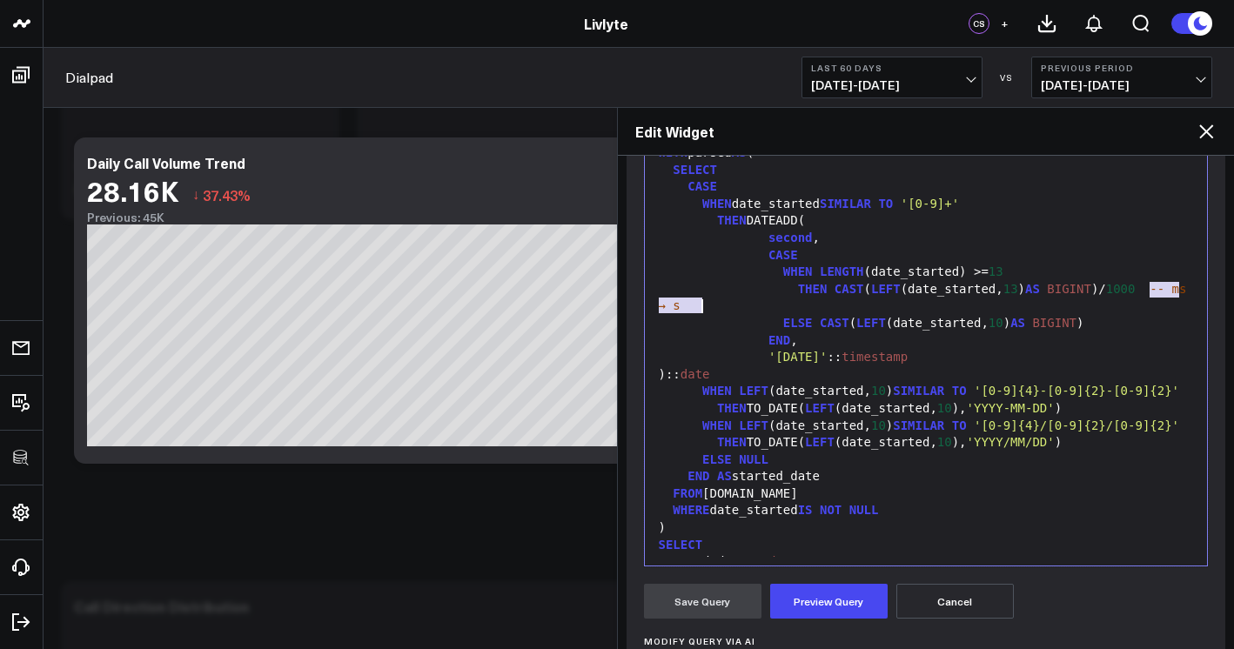
drag, startPoint x: 1149, startPoint y: 289, endPoint x: 1160, endPoint y: 300, distance: 16.0
click at [1160, 300] on div "THEN CAST ( LEFT (date_started, 13 ) AS BIGINT )/ 1000 -- ms → s" at bounding box center [927, 298] width 546 height 34
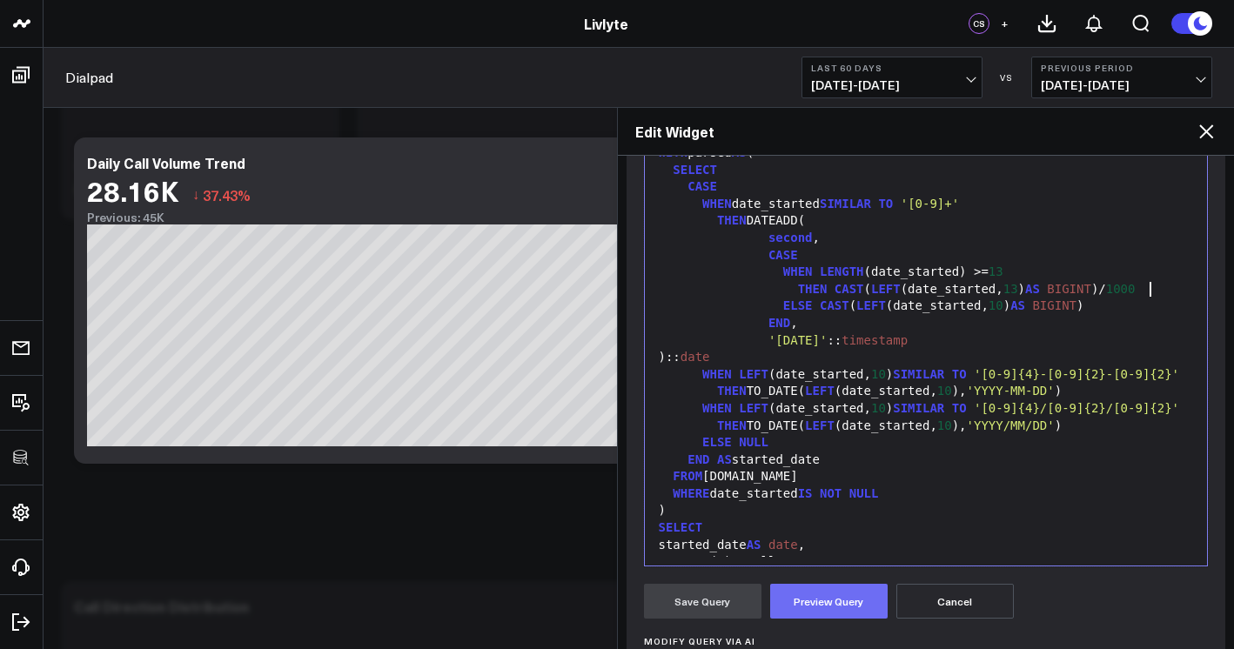
click at [820, 609] on button "Preview Query" at bounding box center [829, 601] width 118 height 35
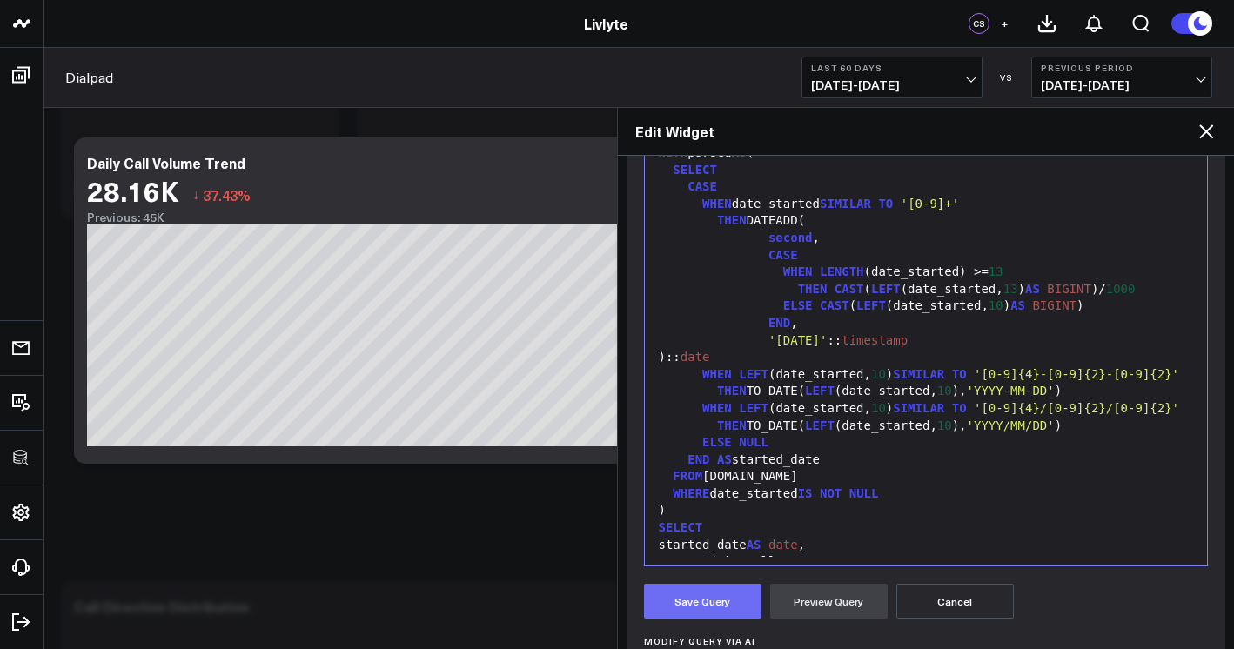
click at [709, 604] on button "Save Query" at bounding box center [703, 601] width 118 height 35
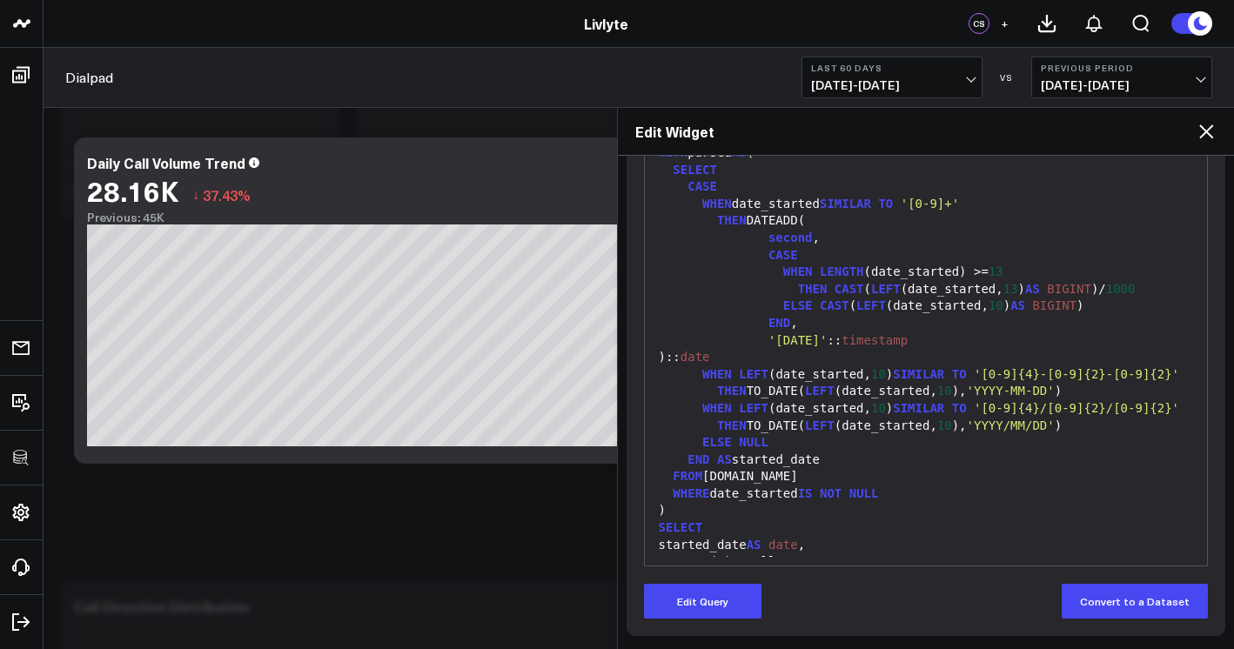
click at [1205, 126] on icon at bounding box center [1206, 131] width 21 height 21
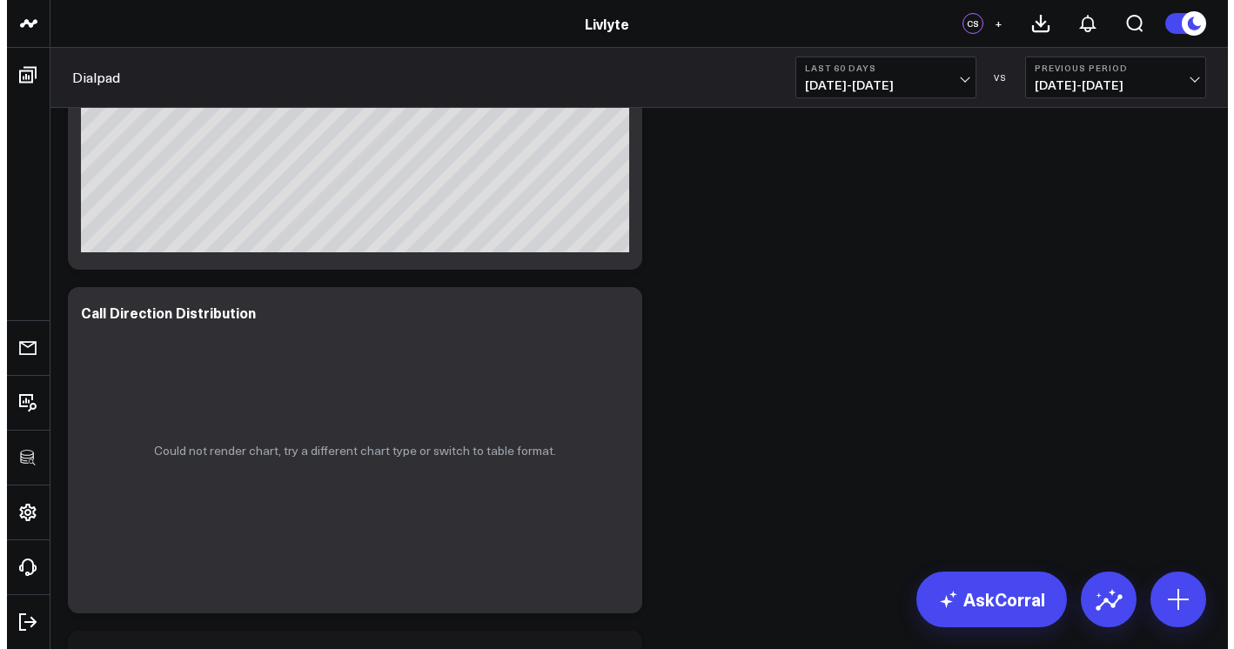
scroll to position [588, 0]
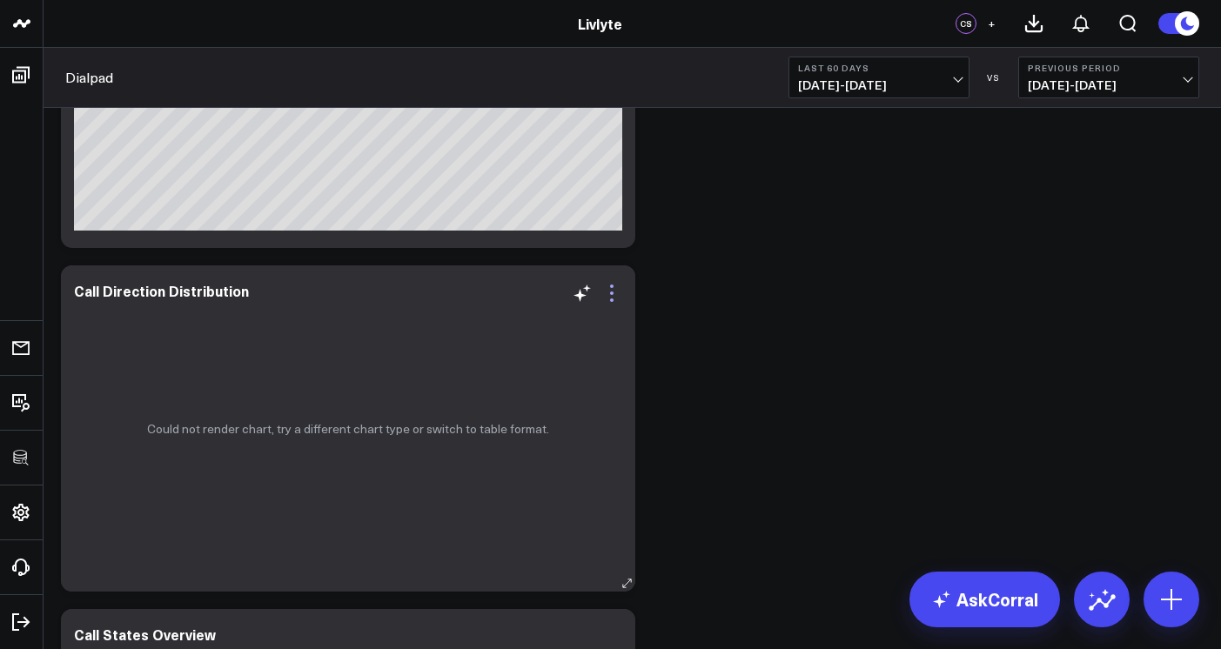
click at [614, 299] on icon at bounding box center [611, 300] width 3 height 3
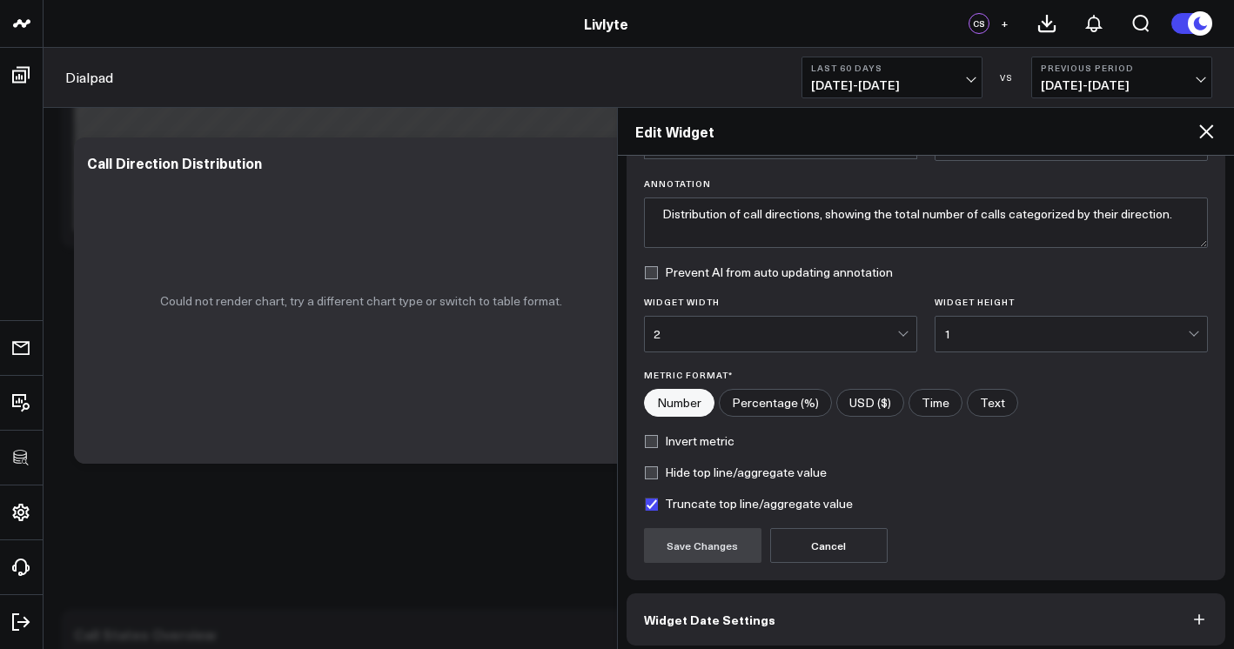
scroll to position [191, 0]
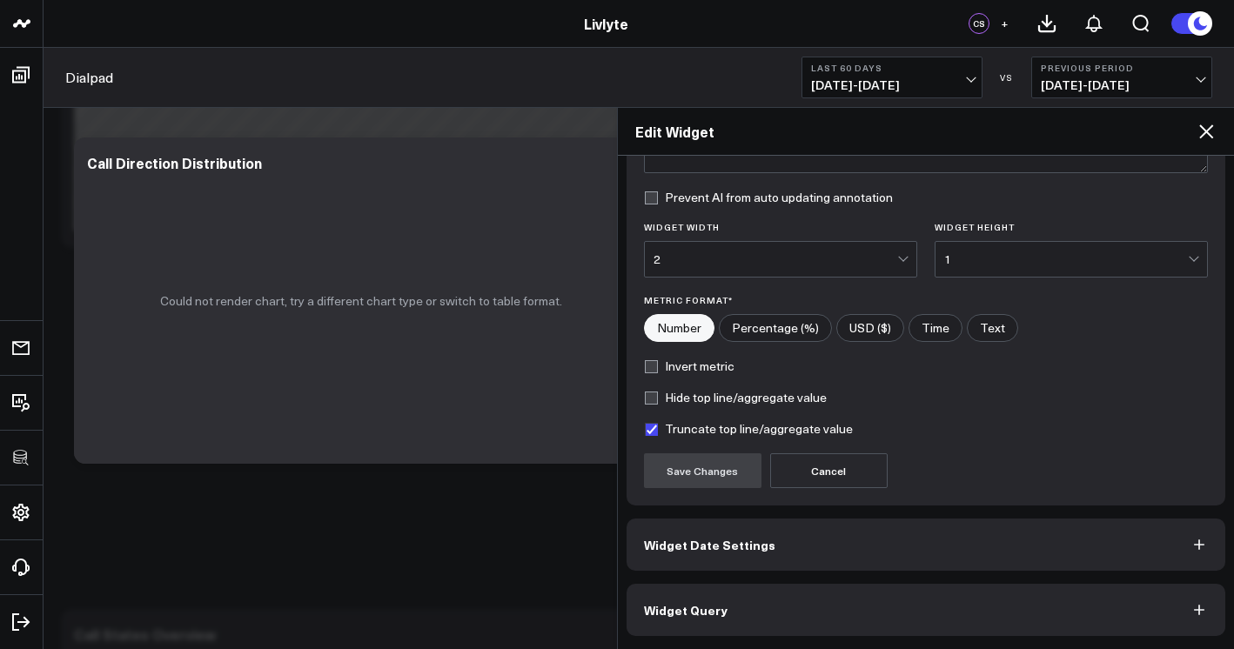
click at [820, 609] on button "Widget Query" at bounding box center [927, 610] width 600 height 52
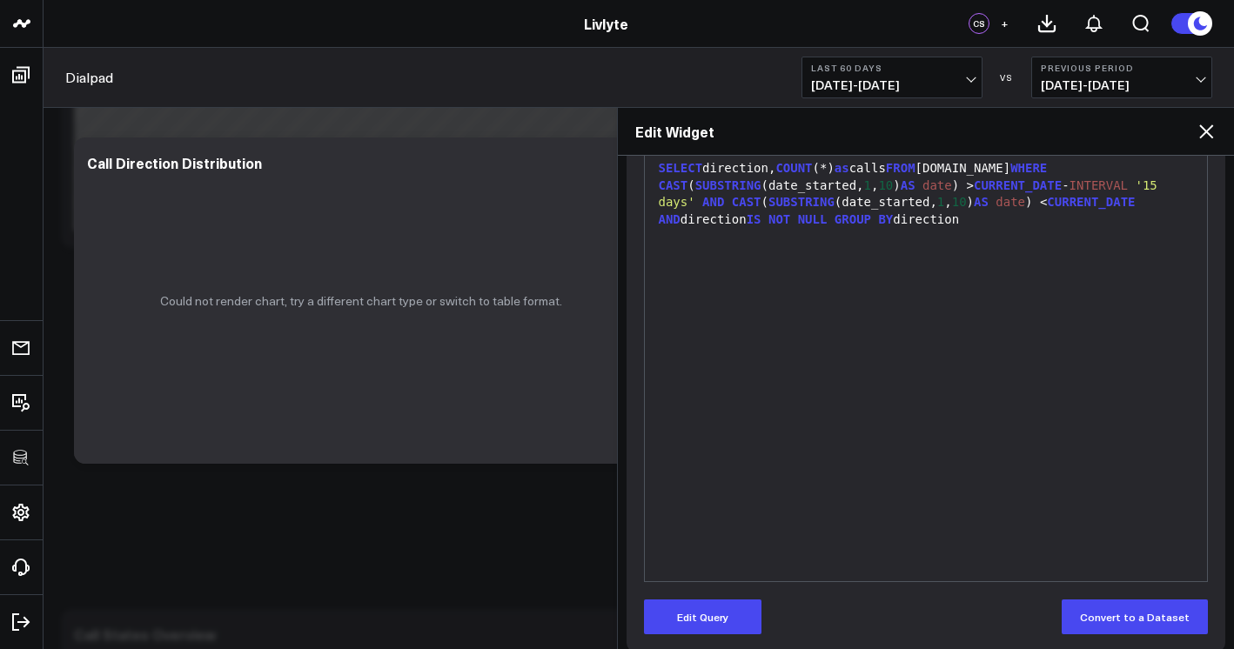
scroll to position [266, 0]
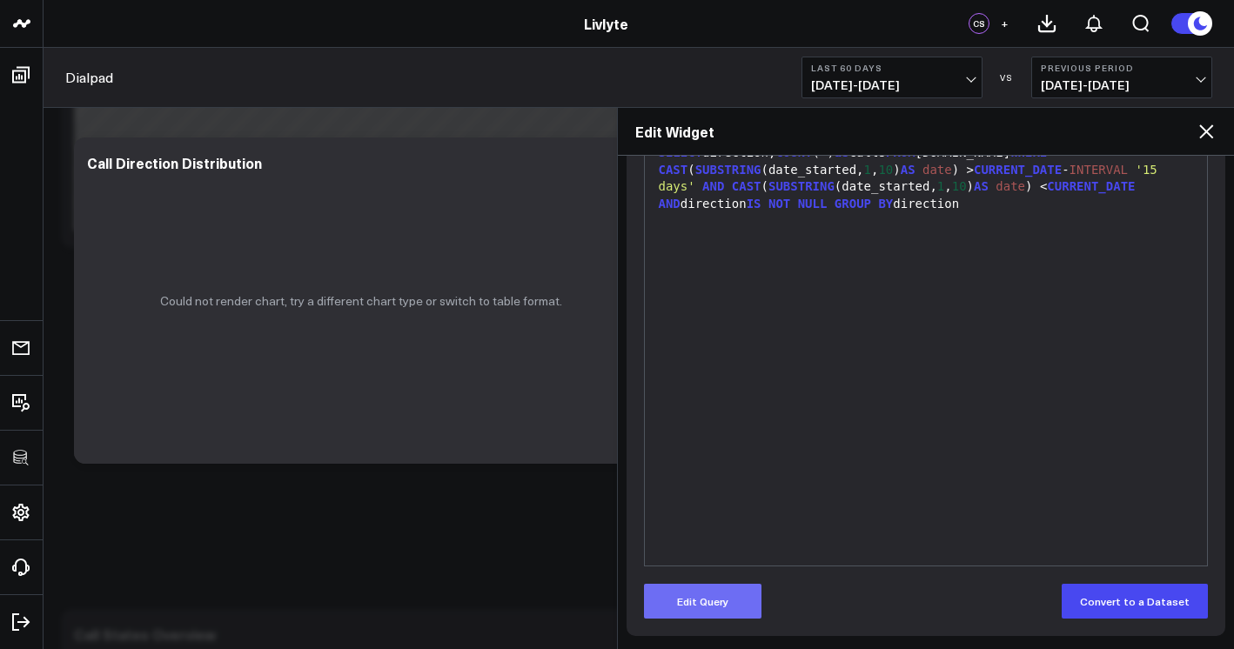
click at [721, 592] on button "Edit Query" at bounding box center [703, 601] width 118 height 35
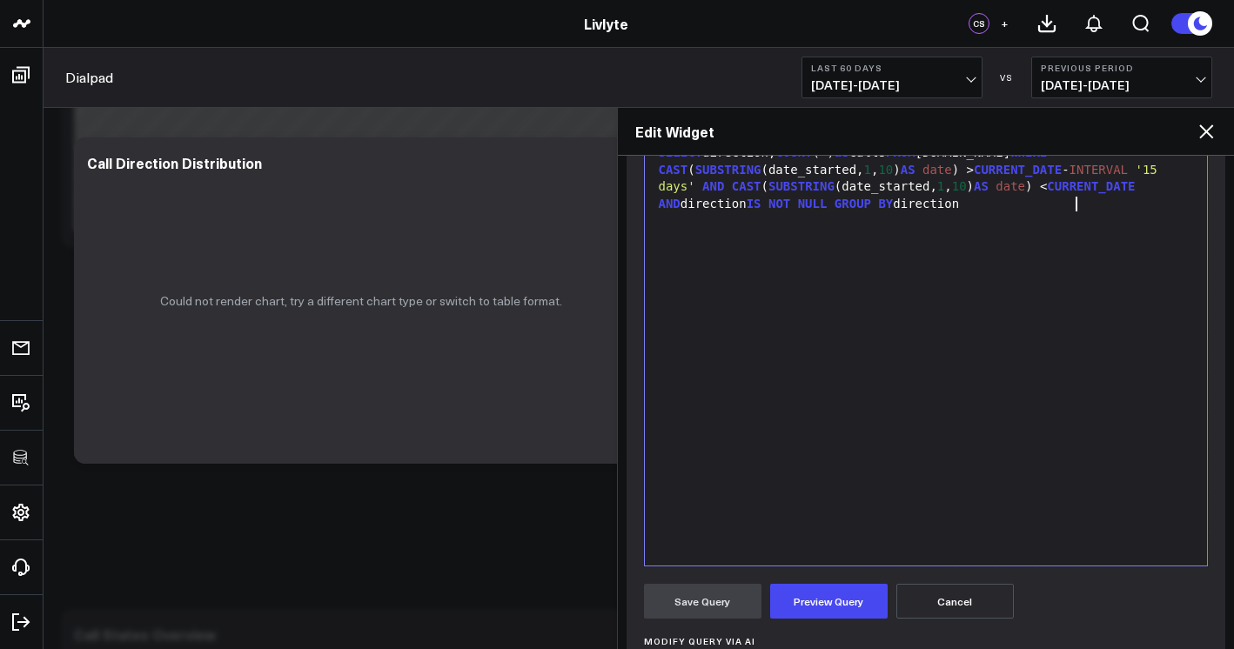
click at [828, 480] on div "SELECT direction, COUNT (*) as calls FROM [DOMAIN_NAME] WHERE CAST ( SUBSTRING …" at bounding box center [927, 349] width 546 height 416
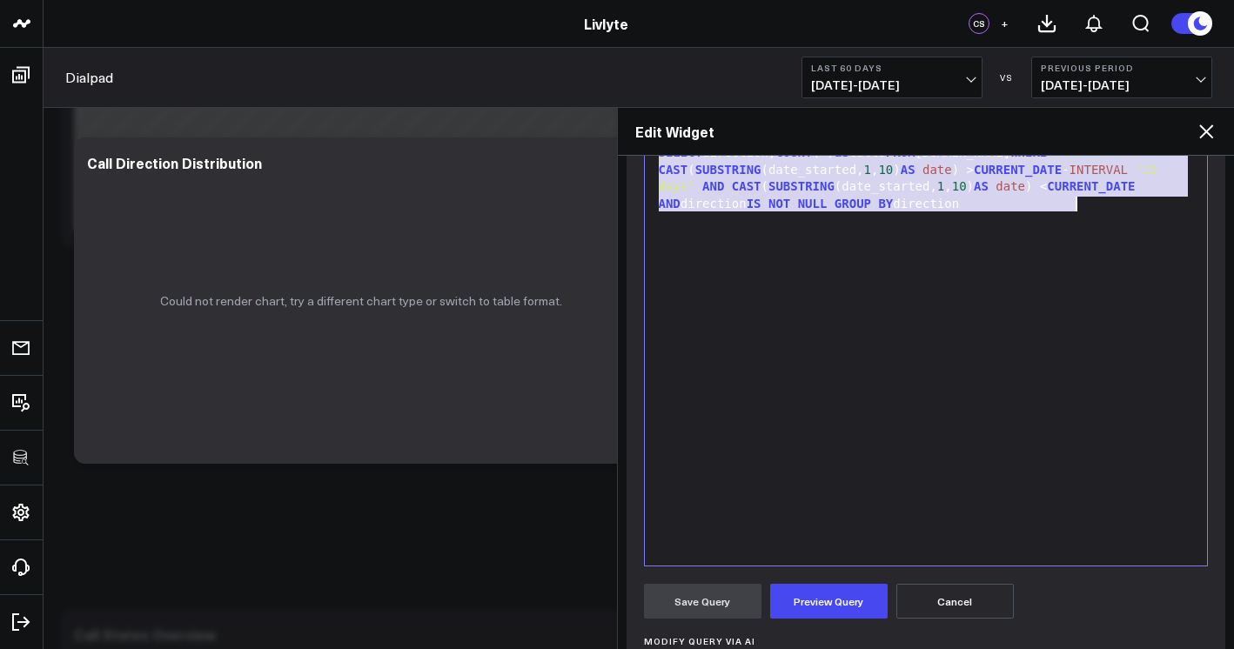
copy div "SELECT direction, COUNT (*) as calls FROM [DOMAIN_NAME] WHERE CAST ( SUBSTRING …"
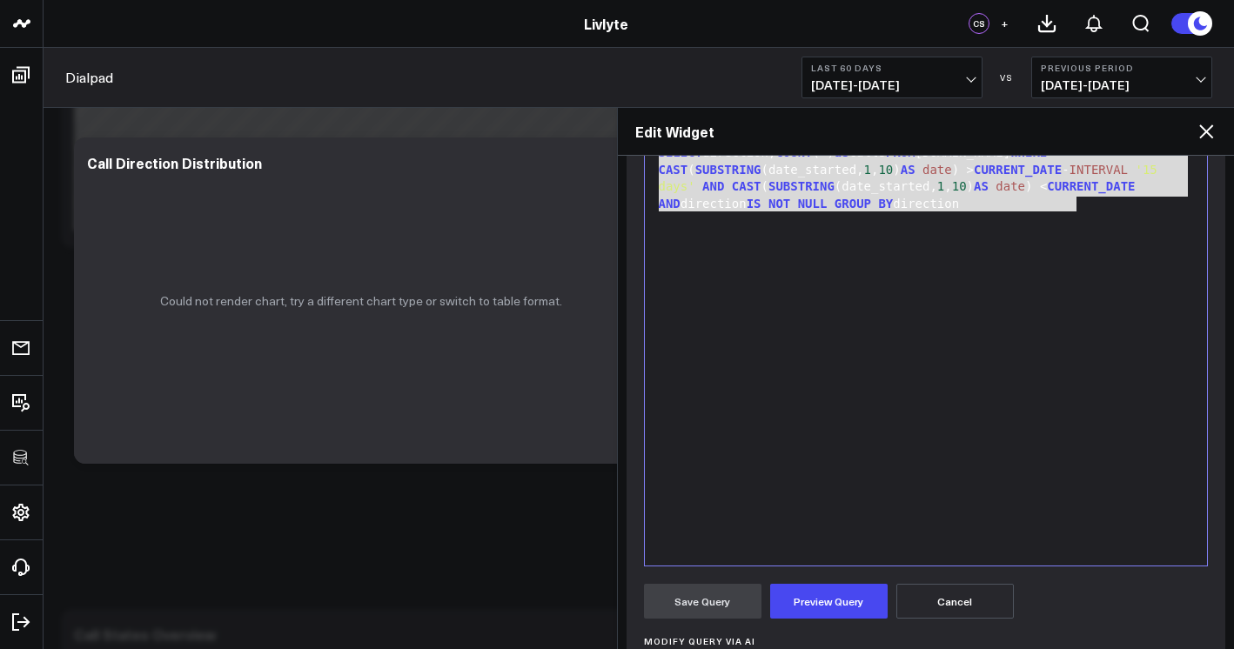
click at [1079, 340] on div "SELECT direction, COUNT (*) as calls FROM [DOMAIN_NAME] WHERE CAST ( SUBSTRING …" at bounding box center [927, 349] width 546 height 416
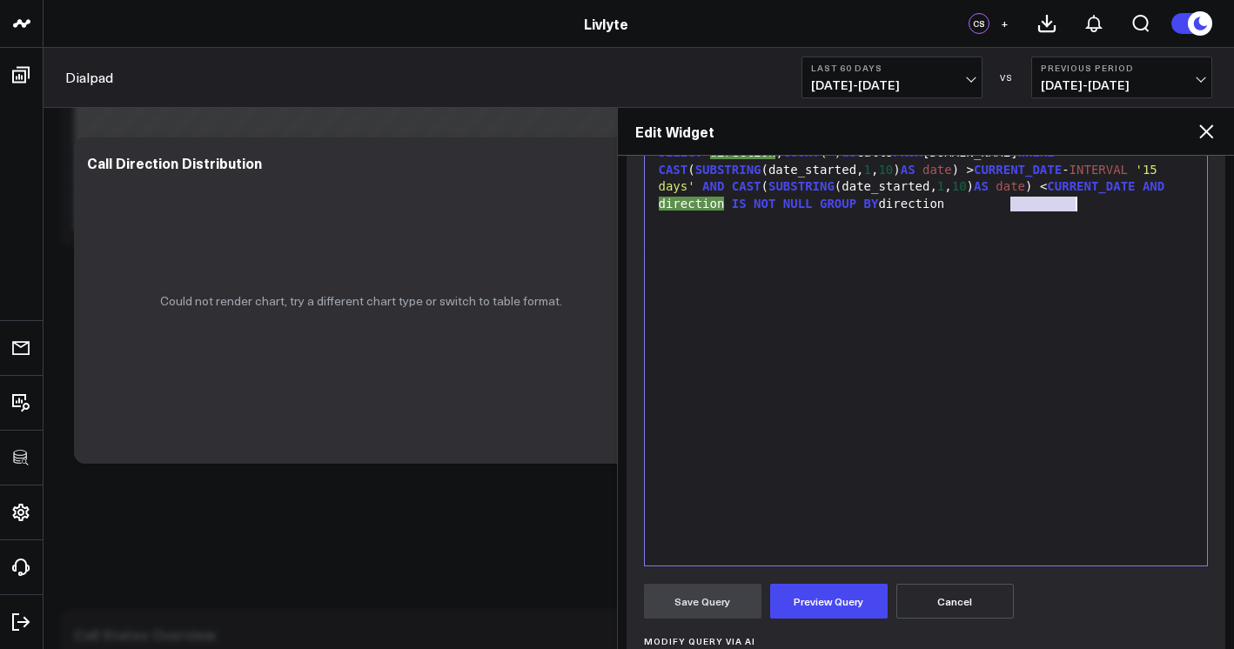
click at [1079, 340] on div "SELECT direction , COUNT (*) as calls FROM [DOMAIN_NAME] WHERE CAST ( SUBSTRING…" at bounding box center [927, 349] width 546 height 416
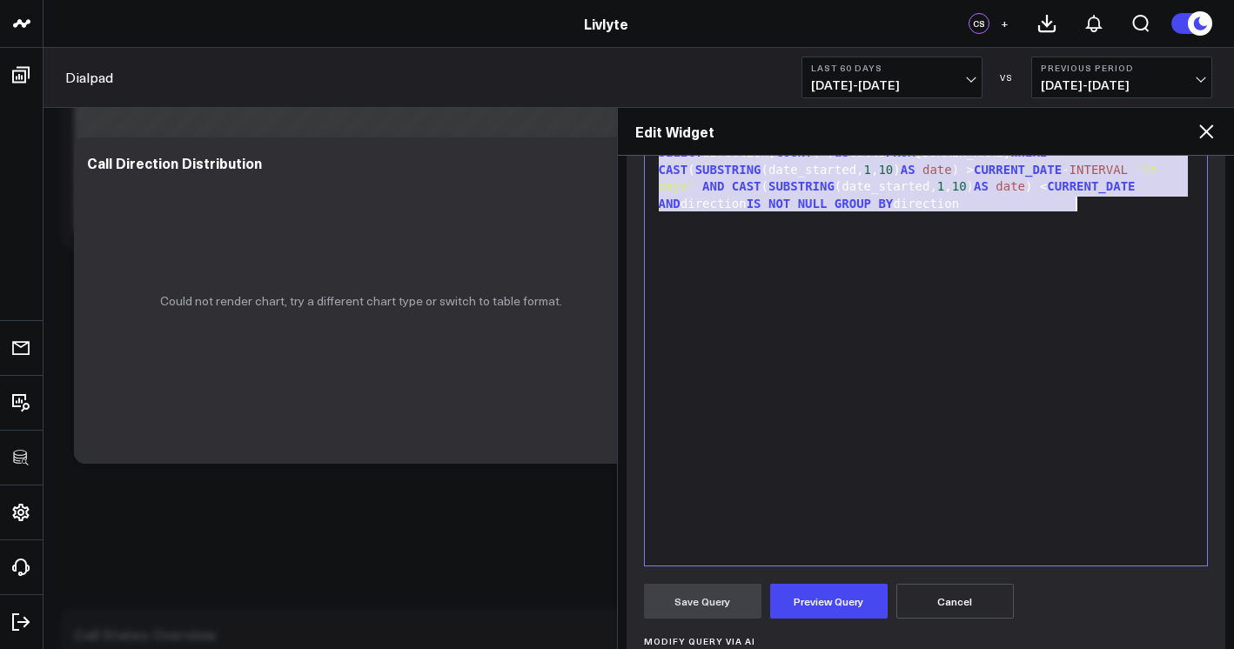
copy div "SELECT direction , COUNT (*) as calls FROM [DOMAIN_NAME] WHERE CAST ( SUBSTRING…"
click at [1049, 270] on div "SELECT direction, COUNT (*) as calls FROM [DOMAIN_NAME] WHERE CAST ( SUBSTRING …" at bounding box center [927, 349] width 546 height 416
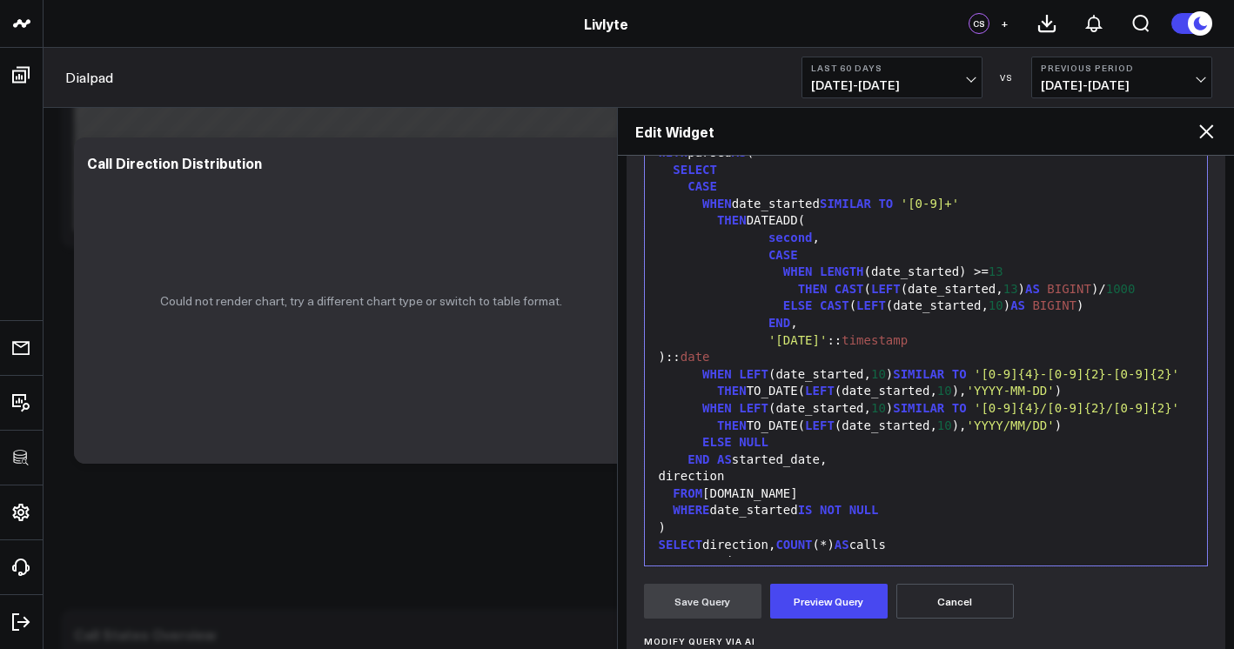
scroll to position [136, 0]
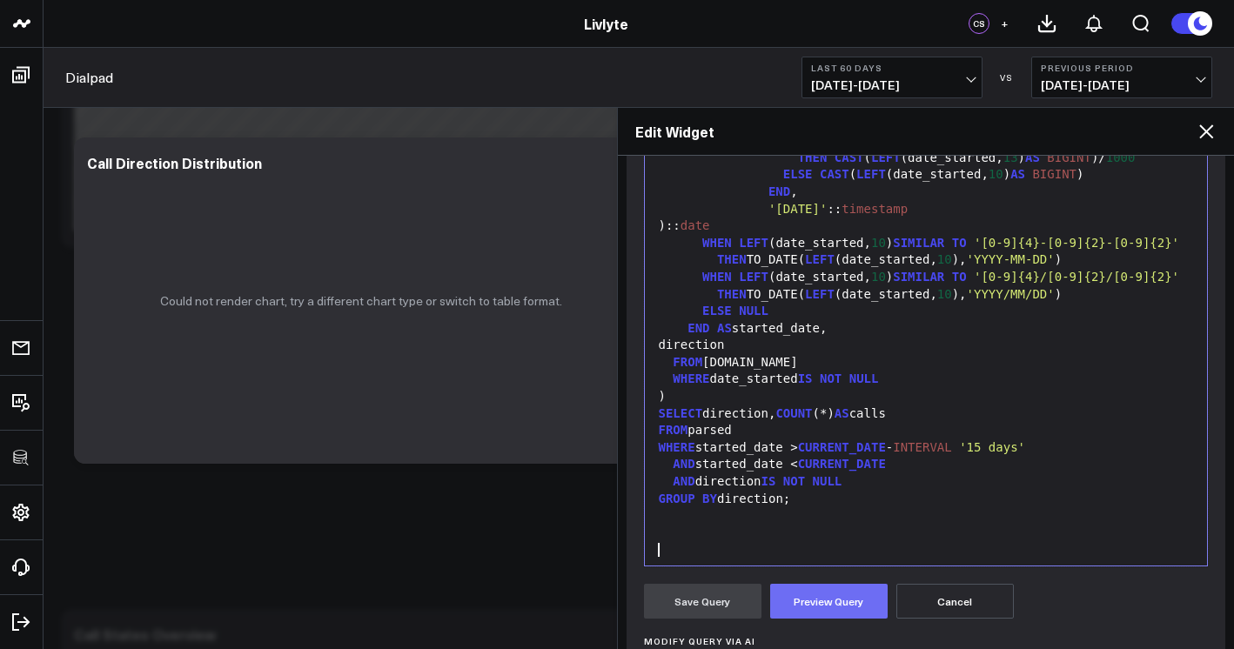
click at [865, 602] on button "Preview Query" at bounding box center [829, 601] width 118 height 35
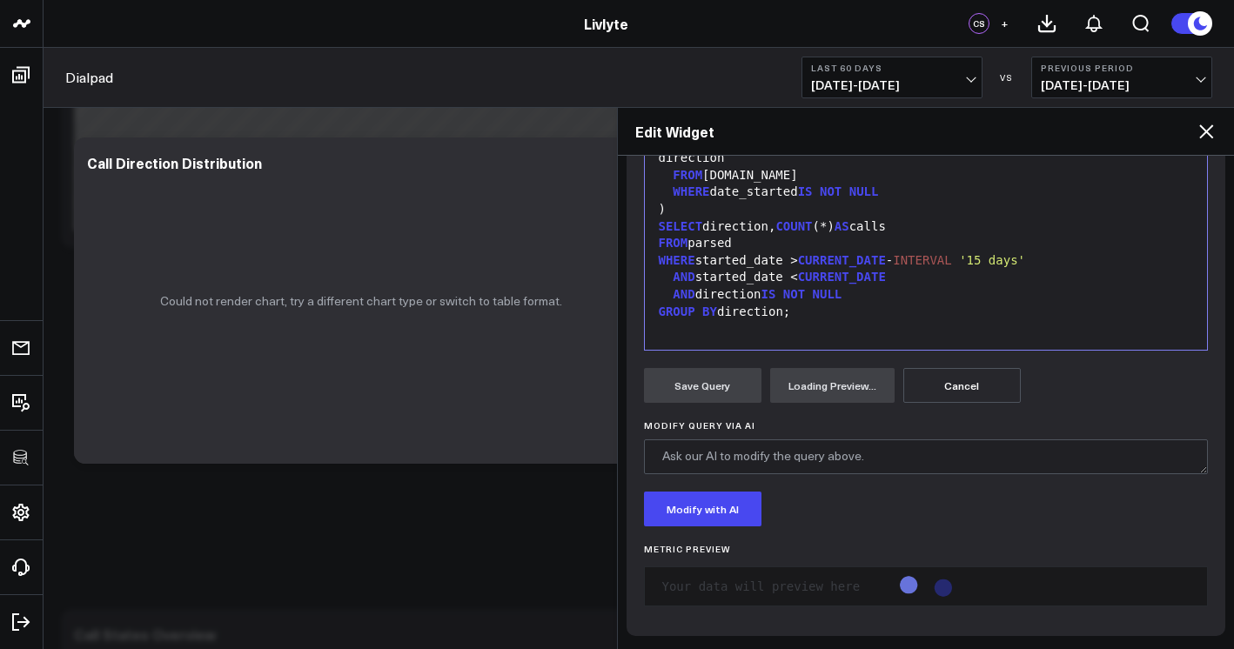
scroll to position [448, 0]
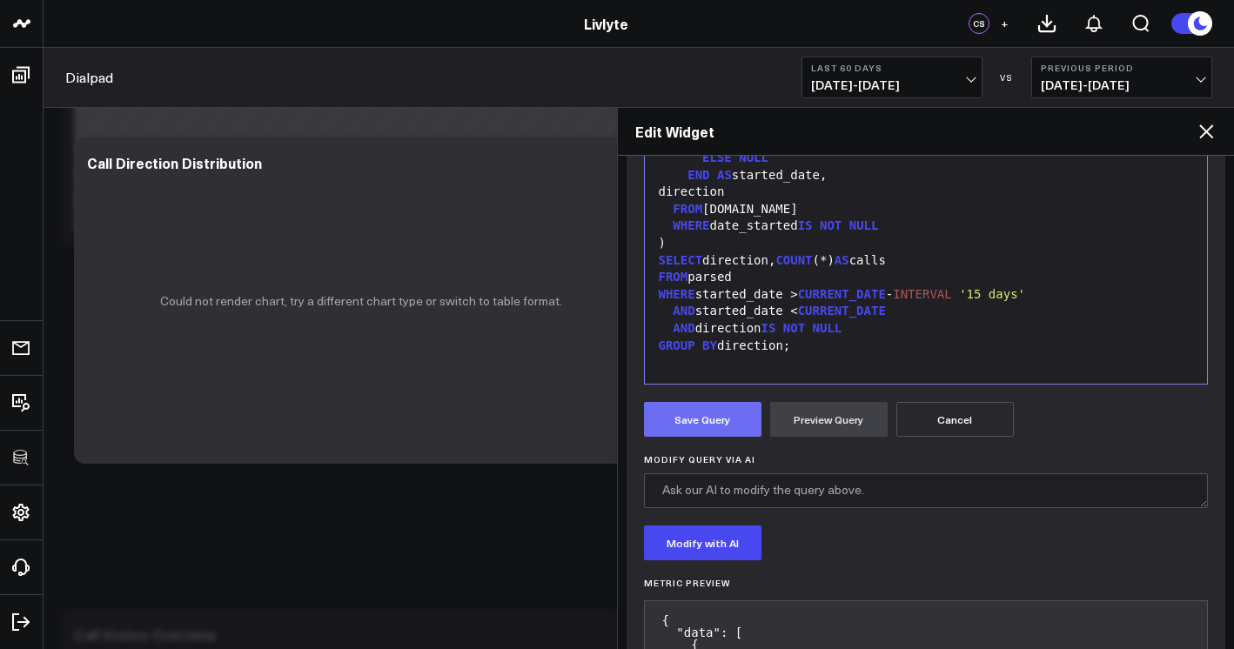
click at [728, 410] on button "Save Query" at bounding box center [703, 419] width 118 height 35
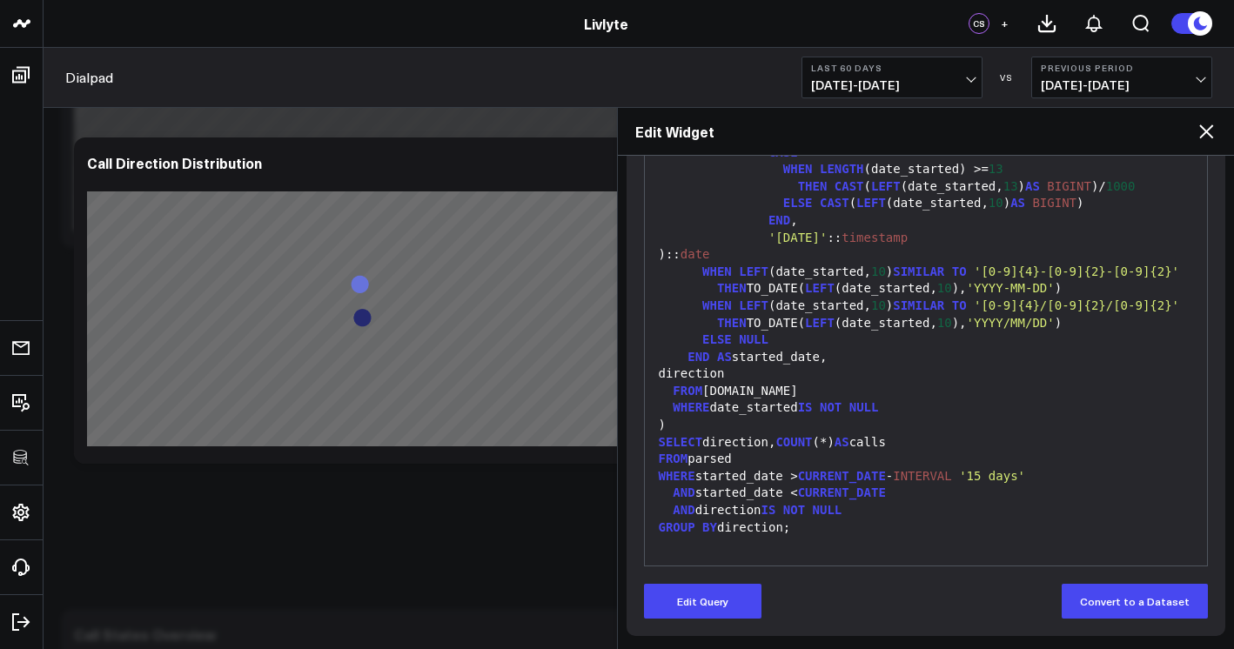
scroll to position [266, 0]
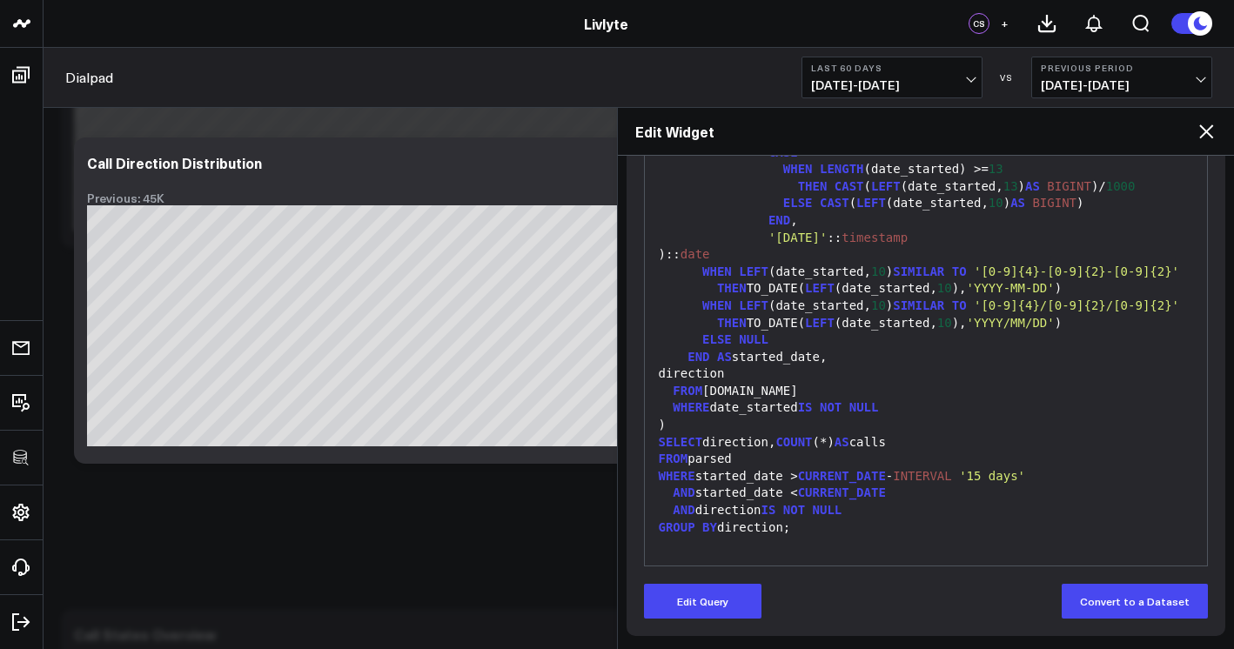
click at [1194, 141] on div "Edit Widget" at bounding box center [926, 132] width 617 height 48
click at [1199, 134] on icon at bounding box center [1206, 131] width 21 height 21
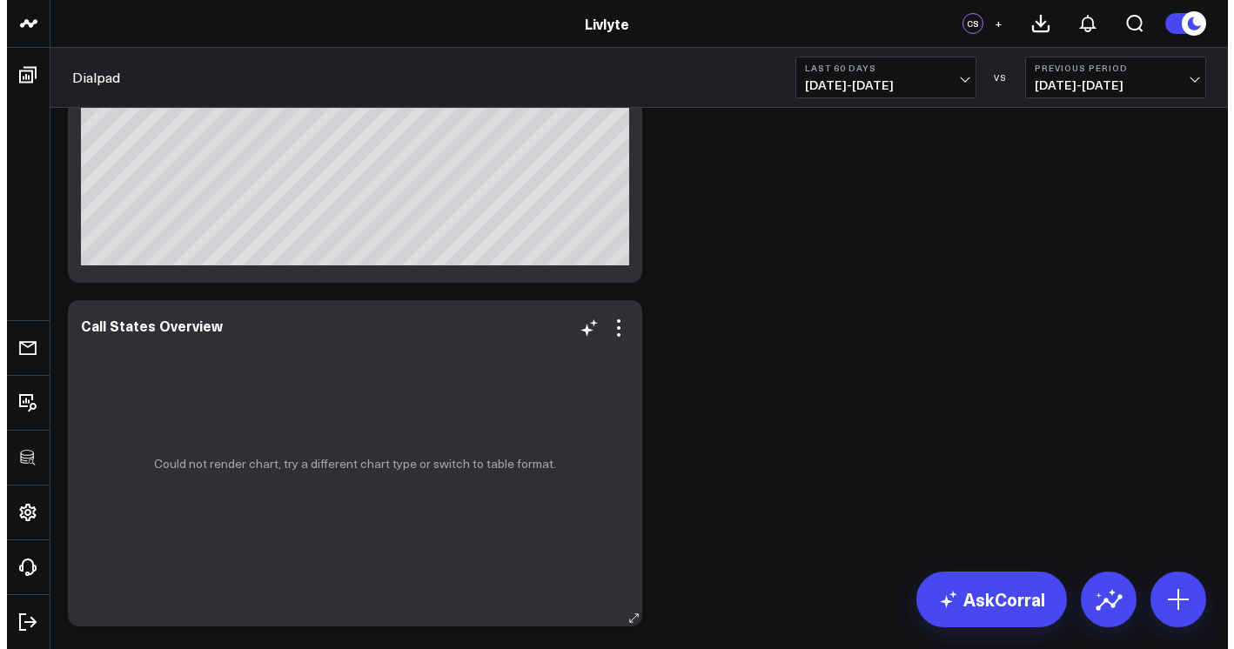
scroll to position [913, 0]
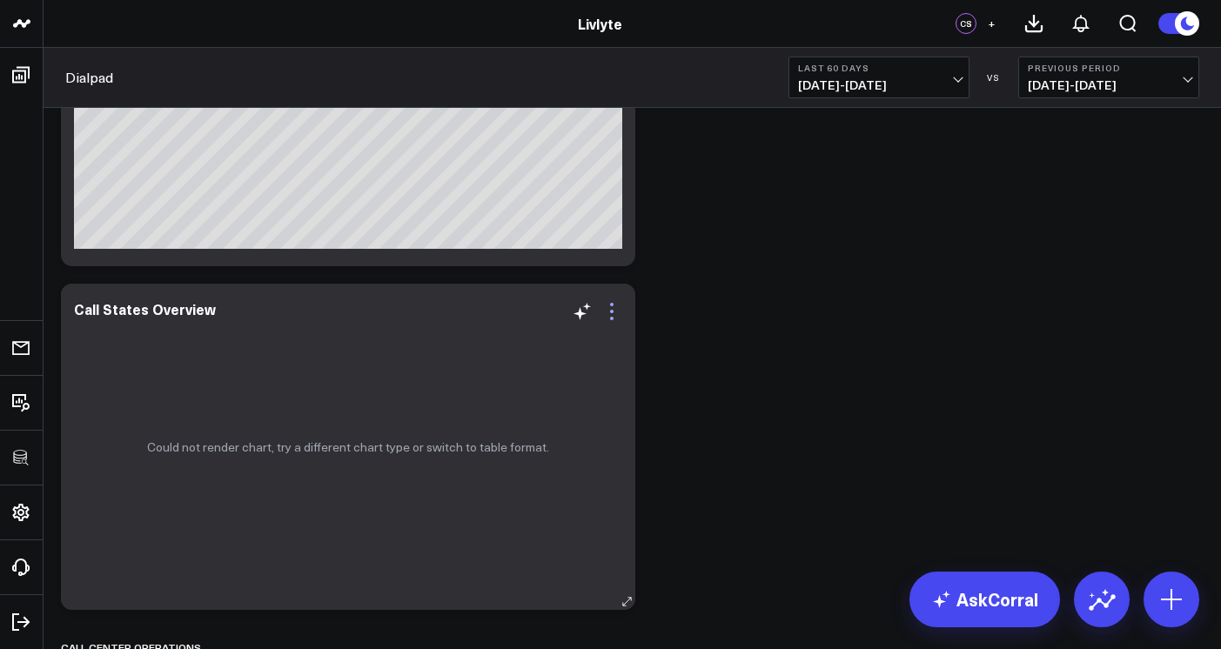
click at [608, 310] on icon at bounding box center [612, 311] width 21 height 21
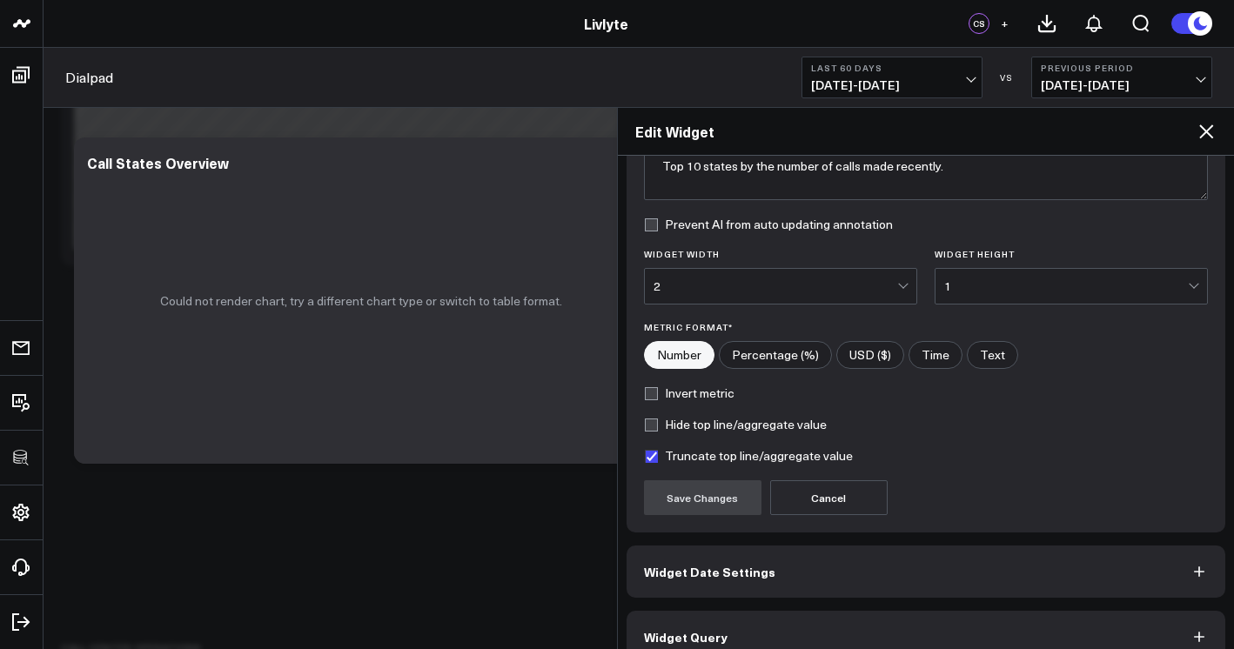
scroll to position [191, 0]
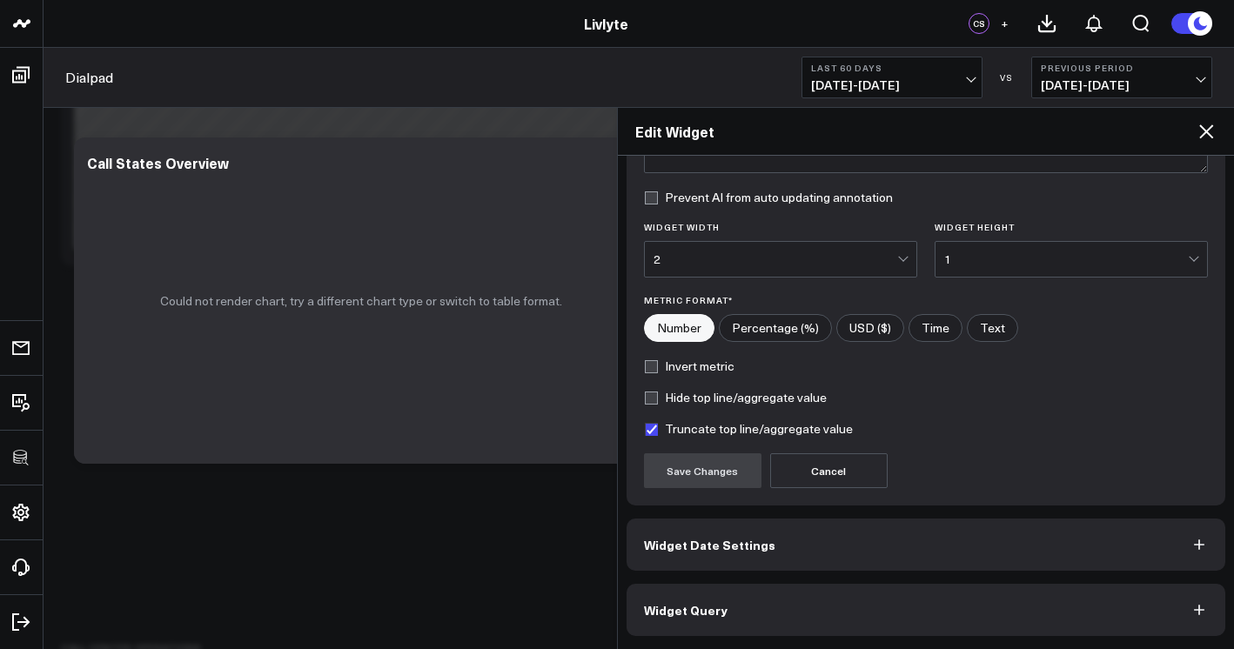
click at [831, 587] on button "Widget Query" at bounding box center [927, 610] width 600 height 52
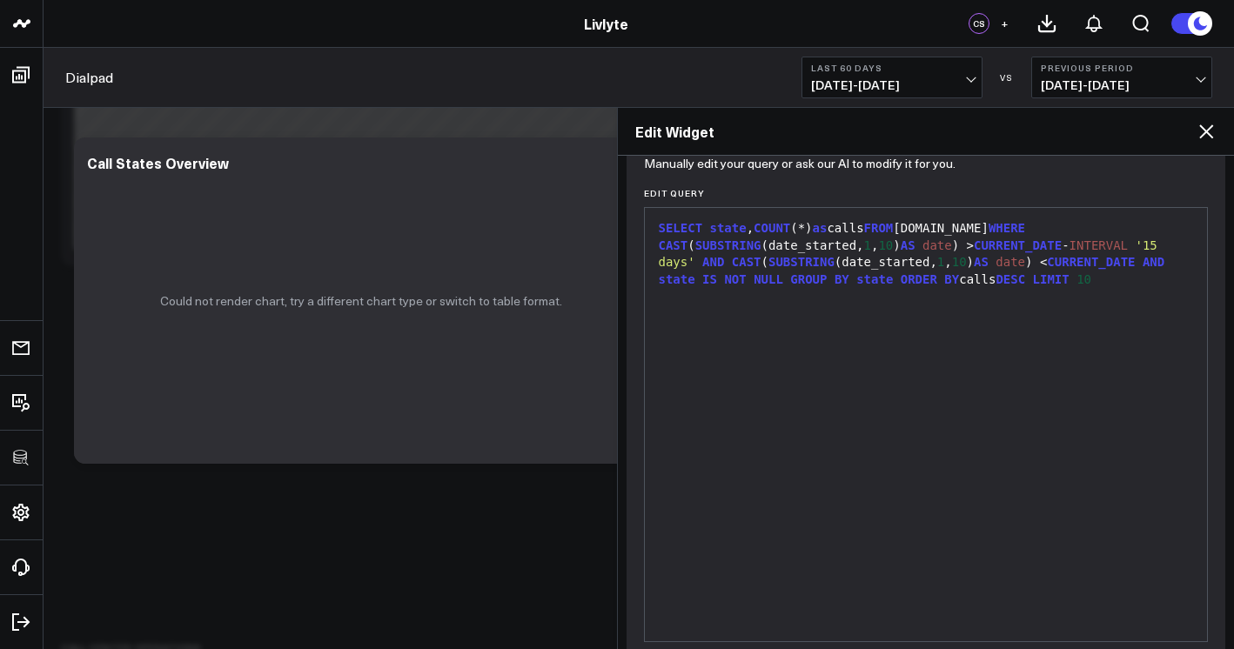
click at [848, 510] on div "SELECT state , COUNT (*) as calls FROM [DOMAIN_NAME] WHERE CAST ( SUBSTRING (da…" at bounding box center [927, 425] width 546 height 416
click at [859, 455] on div "SELECT state , COUNT (*) as calls FROM [DOMAIN_NAME] WHERE CAST ( SUBSTRING (da…" at bounding box center [927, 425] width 546 height 416
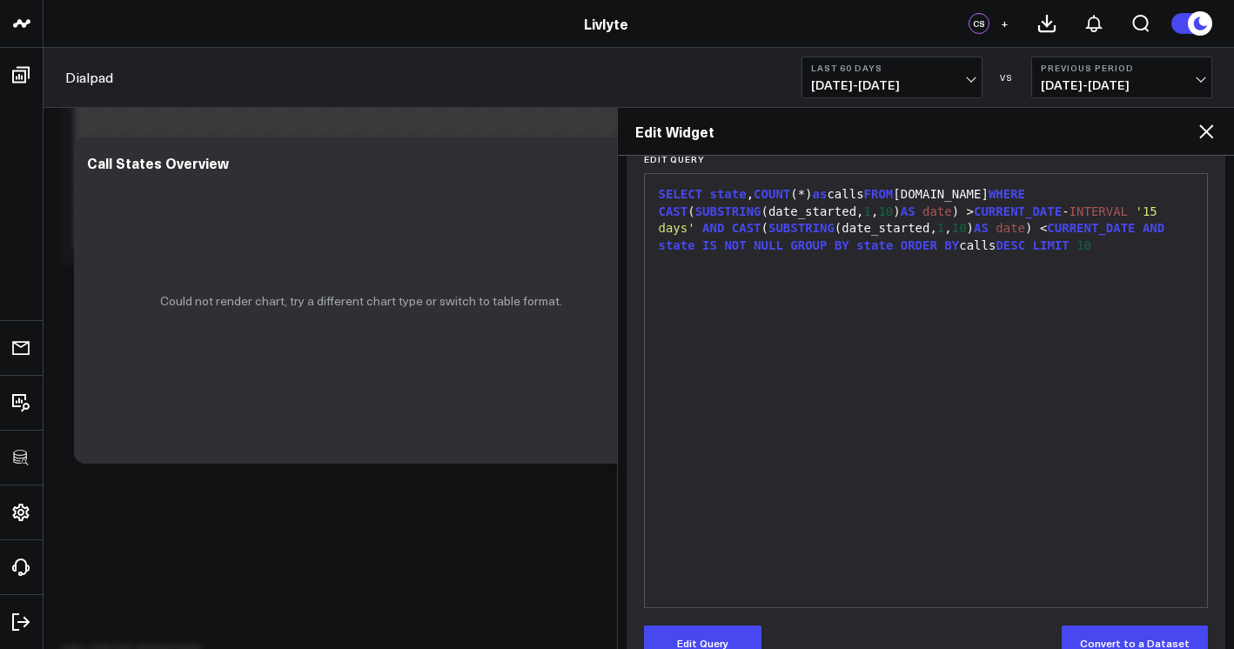
scroll to position [266, 0]
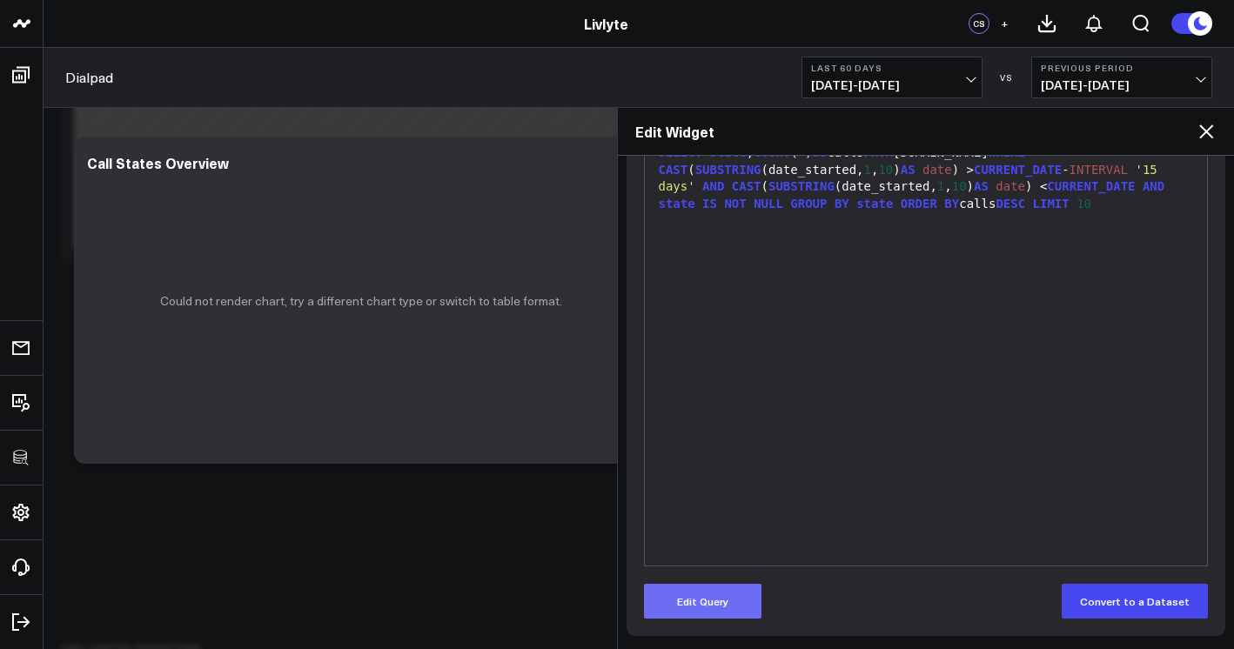
click at [713, 602] on button "Edit Query" at bounding box center [703, 601] width 118 height 35
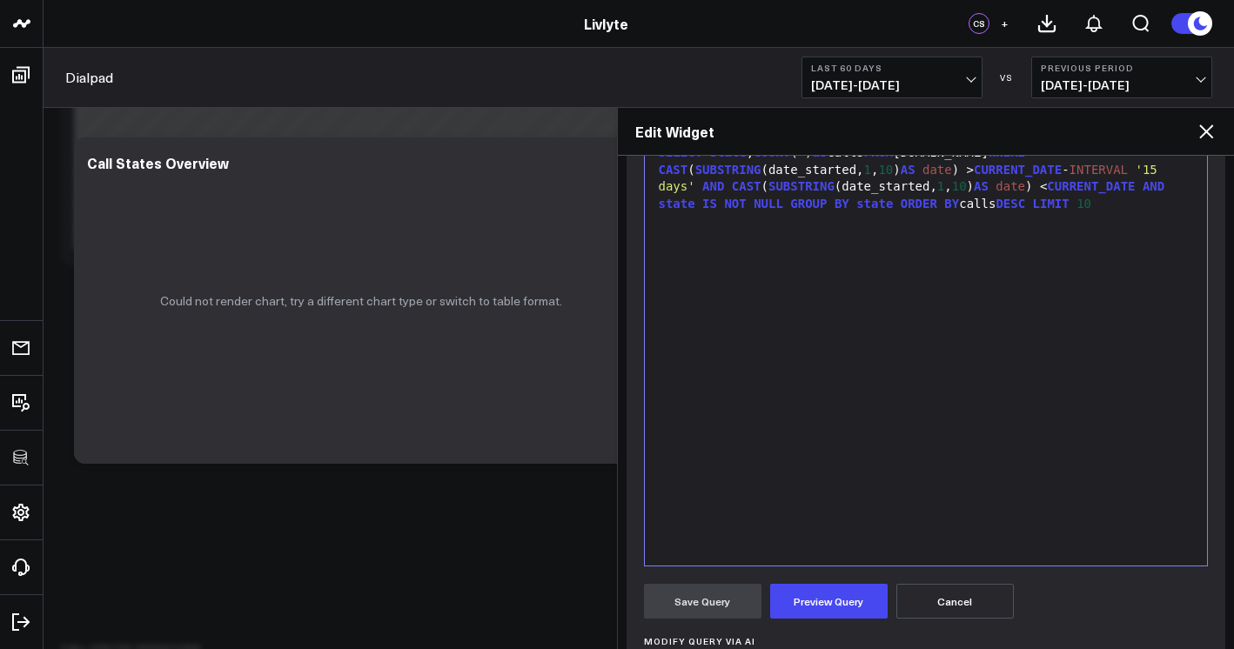
click at [814, 463] on div "SELECT state , COUNT (*) as calls FROM [DOMAIN_NAME] WHERE CAST ( SUBSTRING (da…" at bounding box center [927, 349] width 546 height 416
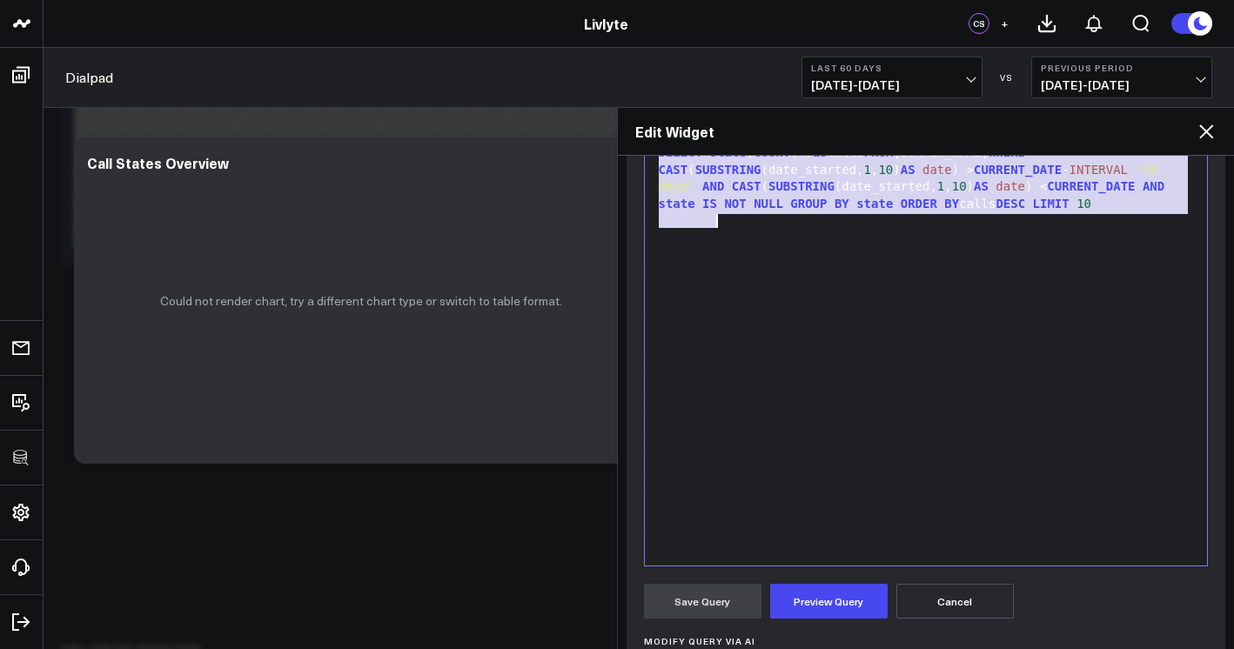
copy div "SELECT state , COUNT (*) as calls FROM [DOMAIN_NAME] WHERE CAST ( SUBSTRING (da…"
click at [792, 319] on div "SELECT state , COUNT (*) as calls FROM [DOMAIN_NAME] WHERE CAST ( SUBSTRING (da…" at bounding box center [927, 349] width 546 height 416
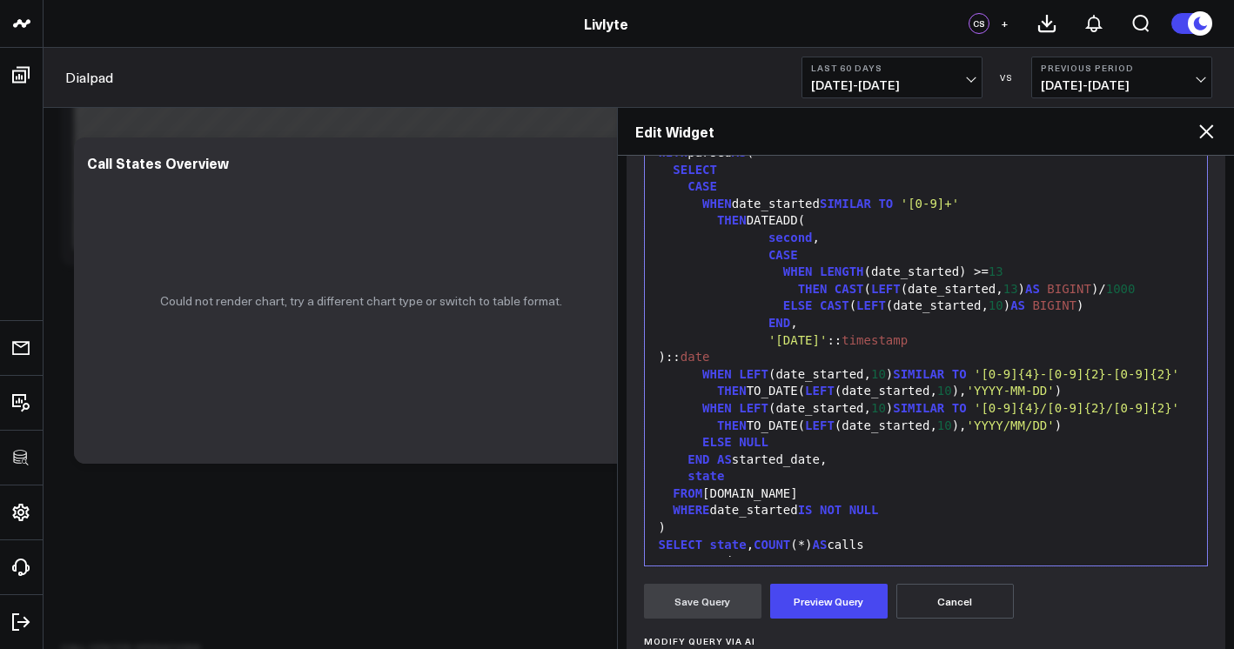
scroll to position [170, 0]
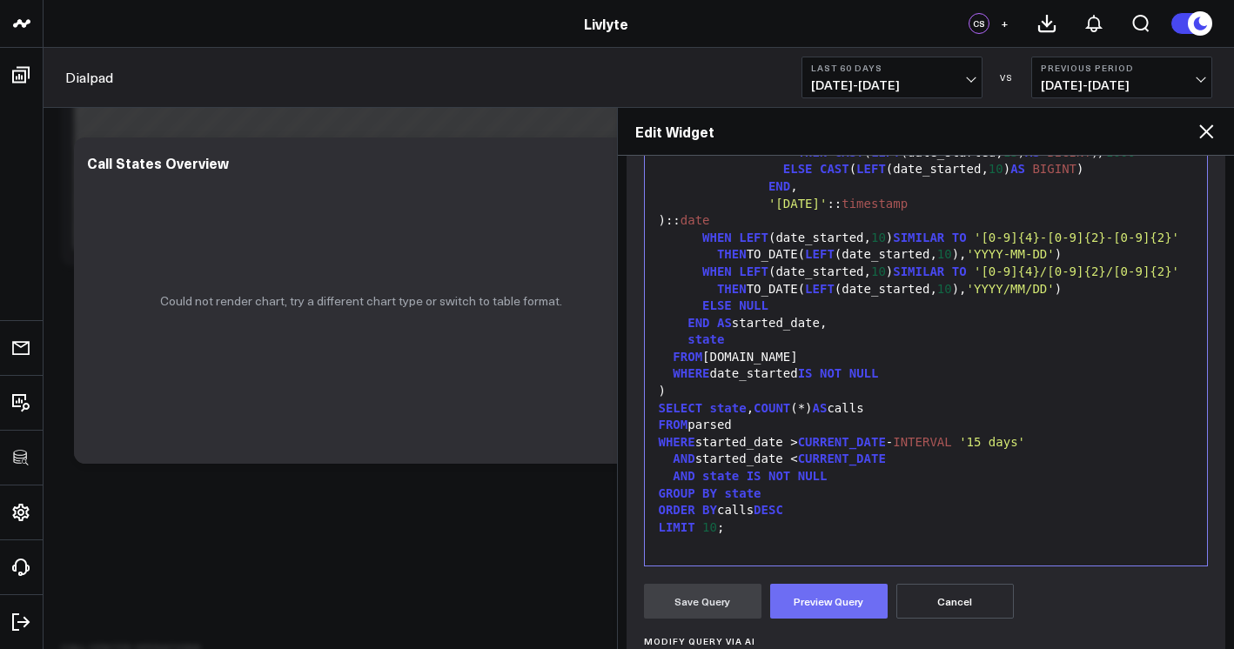
click at [831, 605] on button "Preview Query" at bounding box center [829, 601] width 118 height 35
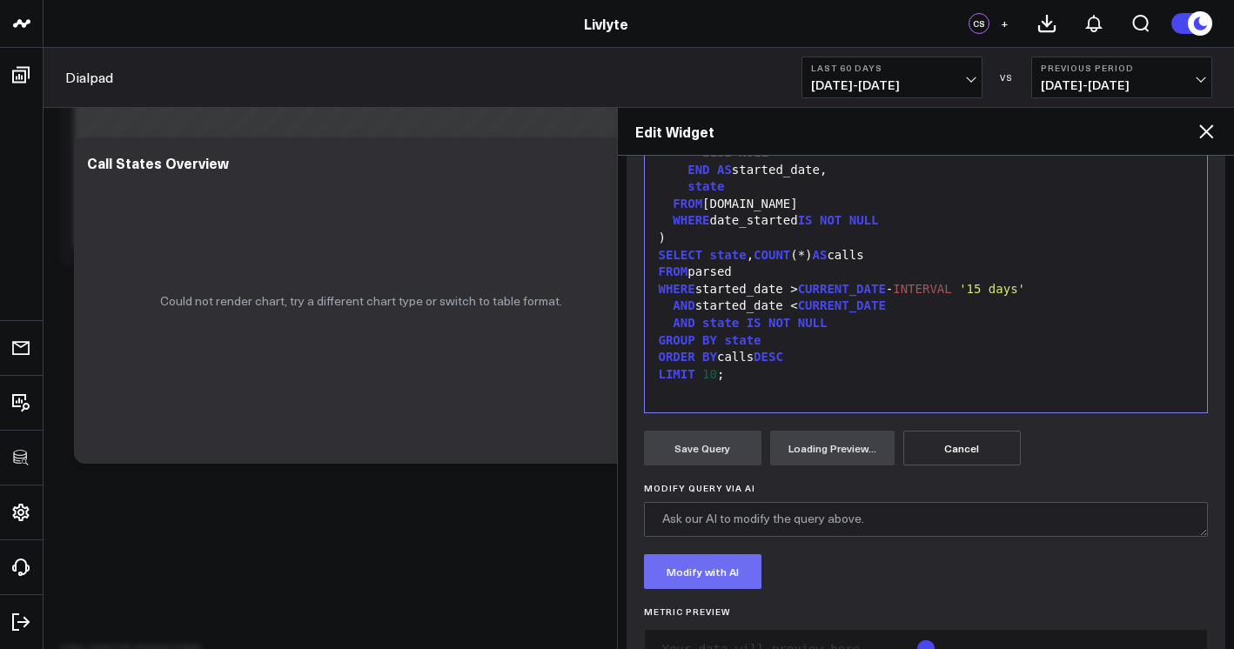
scroll to position [482, 0]
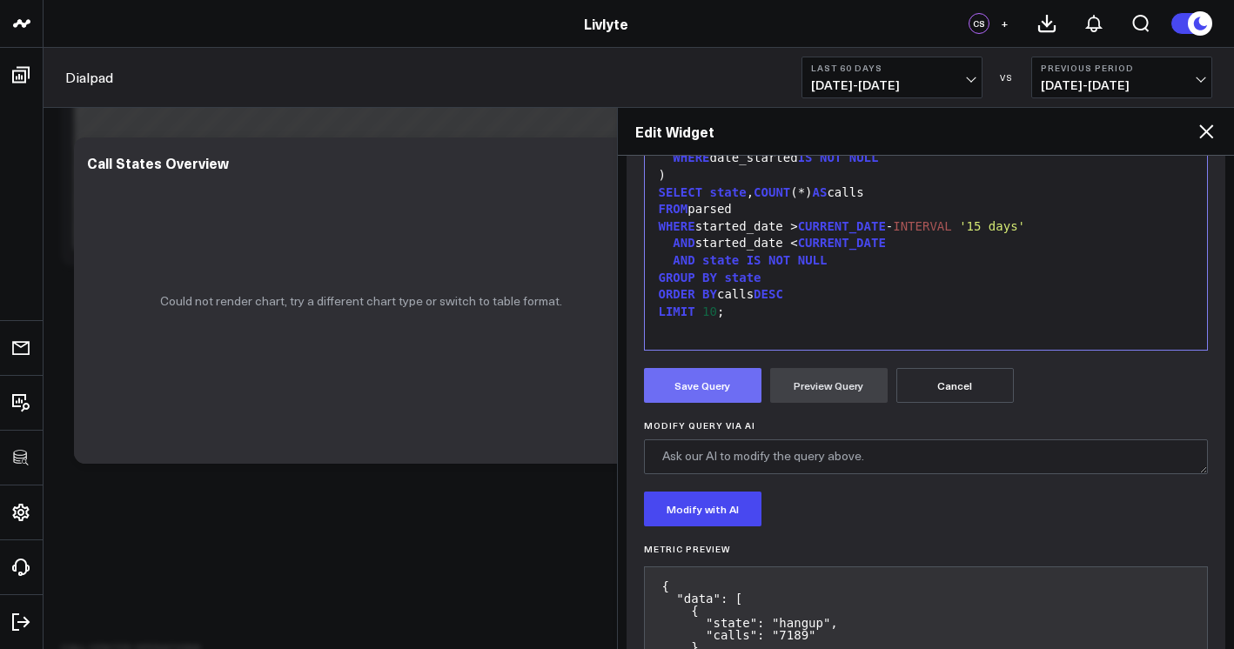
click at [711, 383] on button "Save Query" at bounding box center [703, 385] width 118 height 35
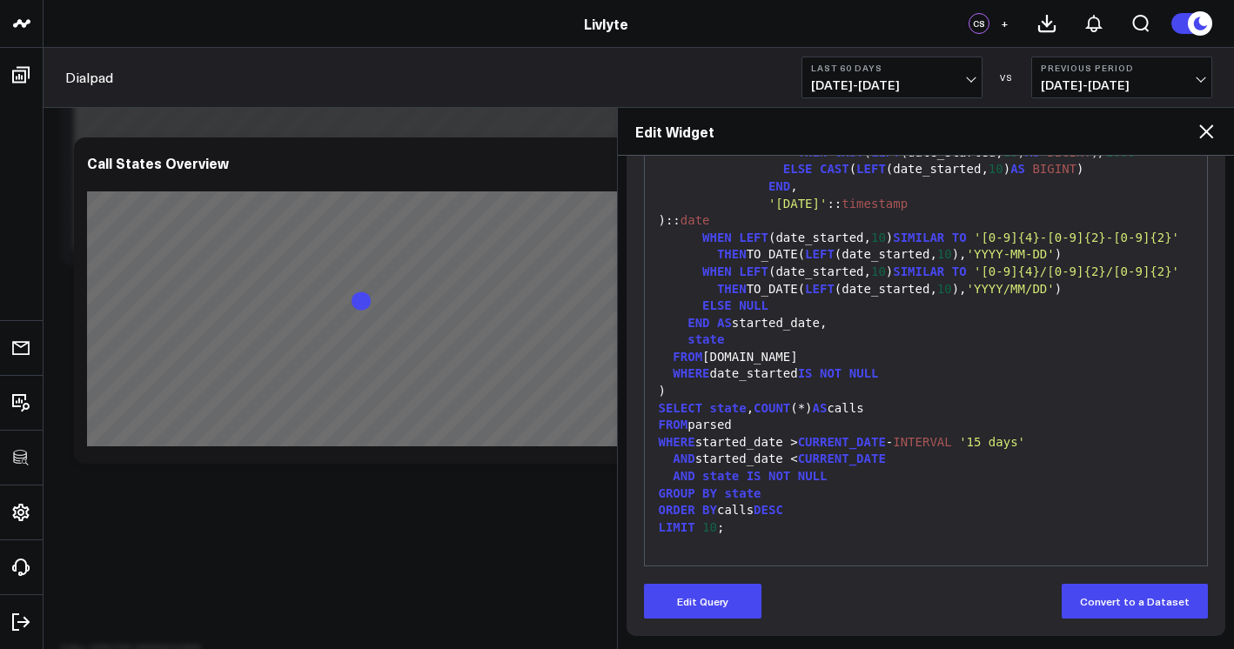
scroll to position [266, 0]
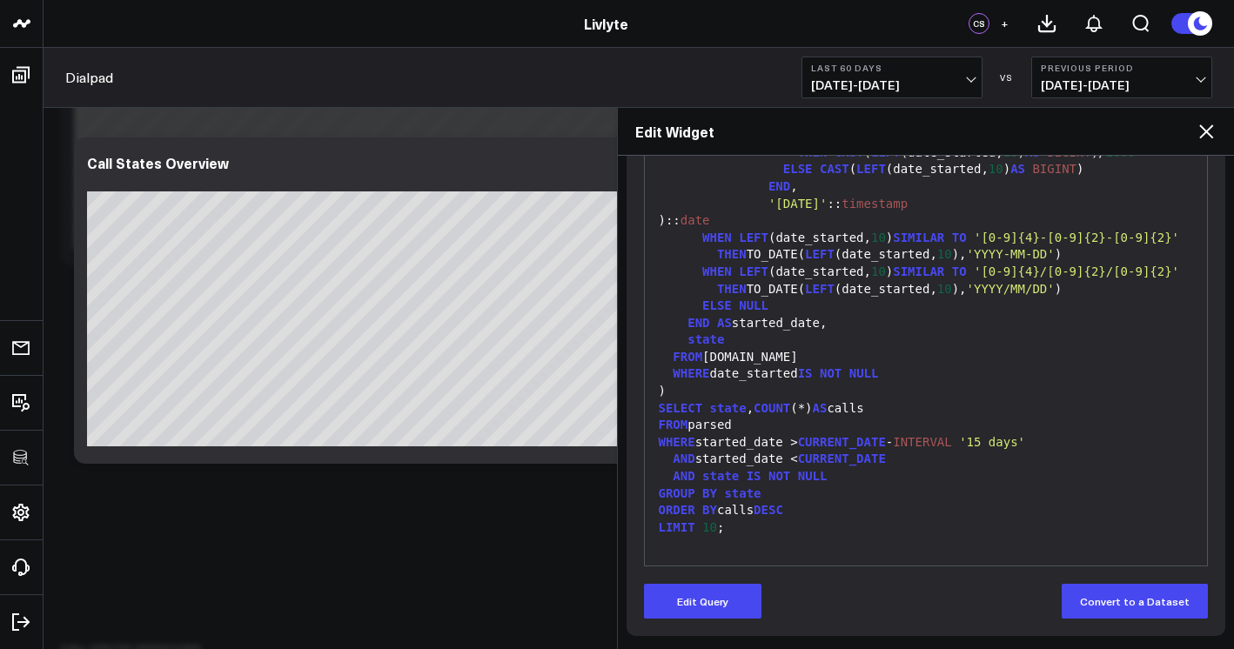
click at [884, 340] on div "state" at bounding box center [927, 340] width 546 height 17
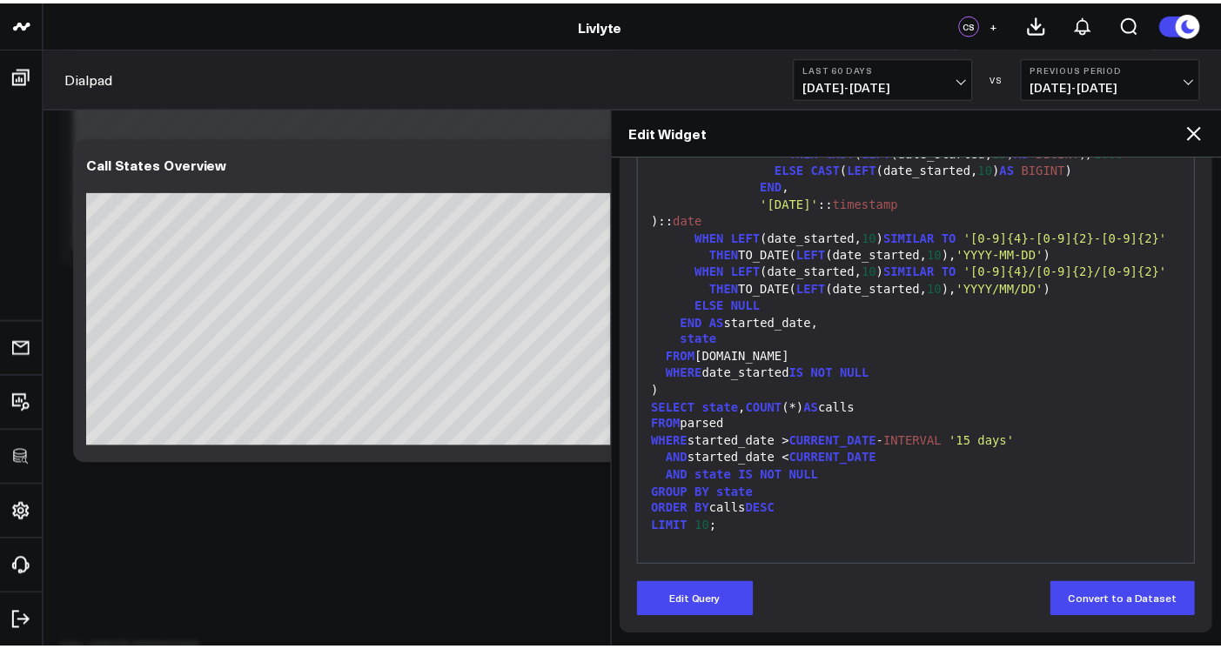
scroll to position [171, 0]
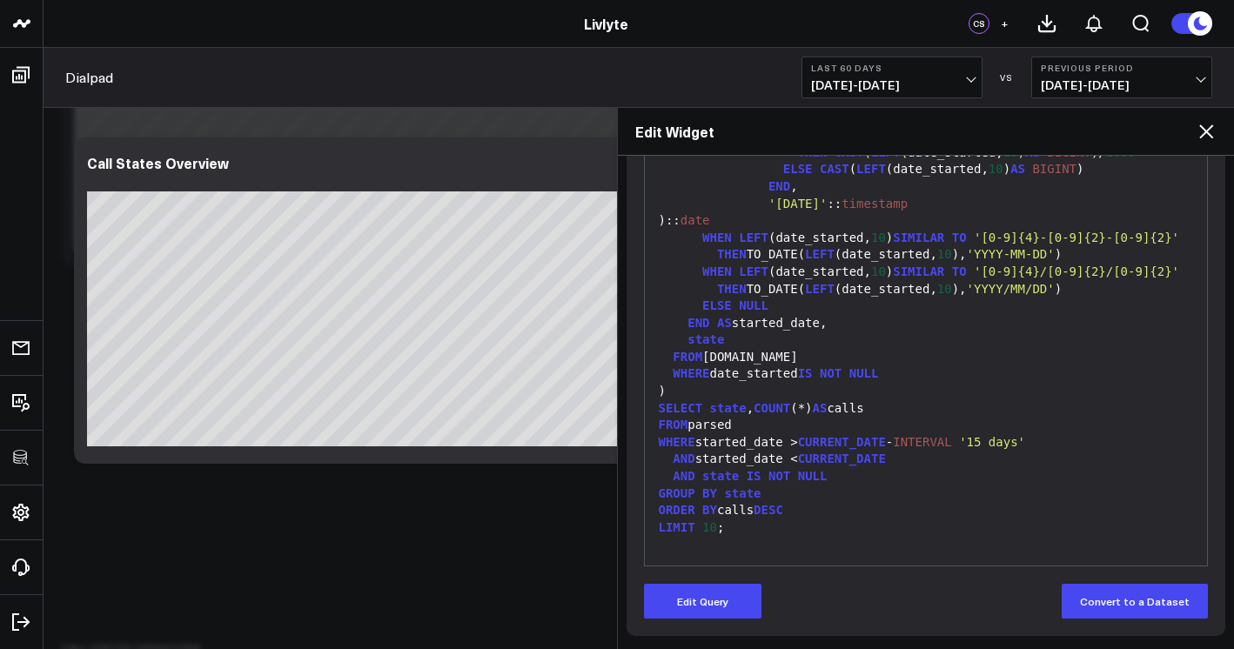
click at [1201, 135] on icon at bounding box center [1207, 131] width 14 height 14
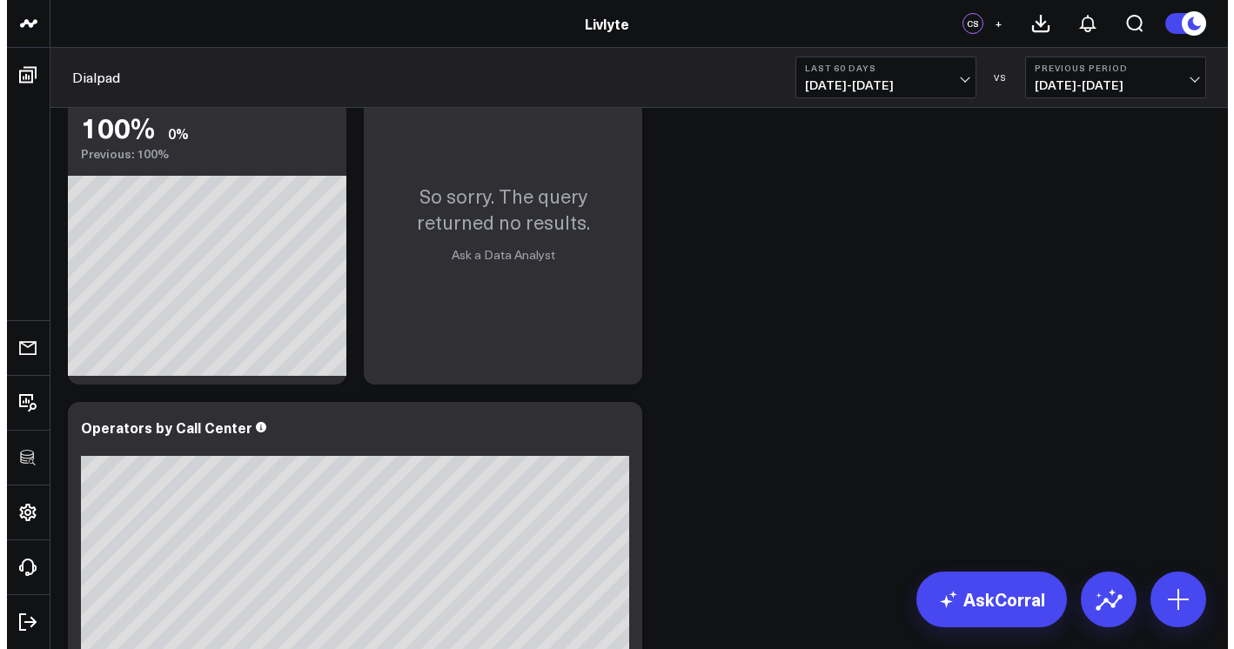
scroll to position [1406, 0]
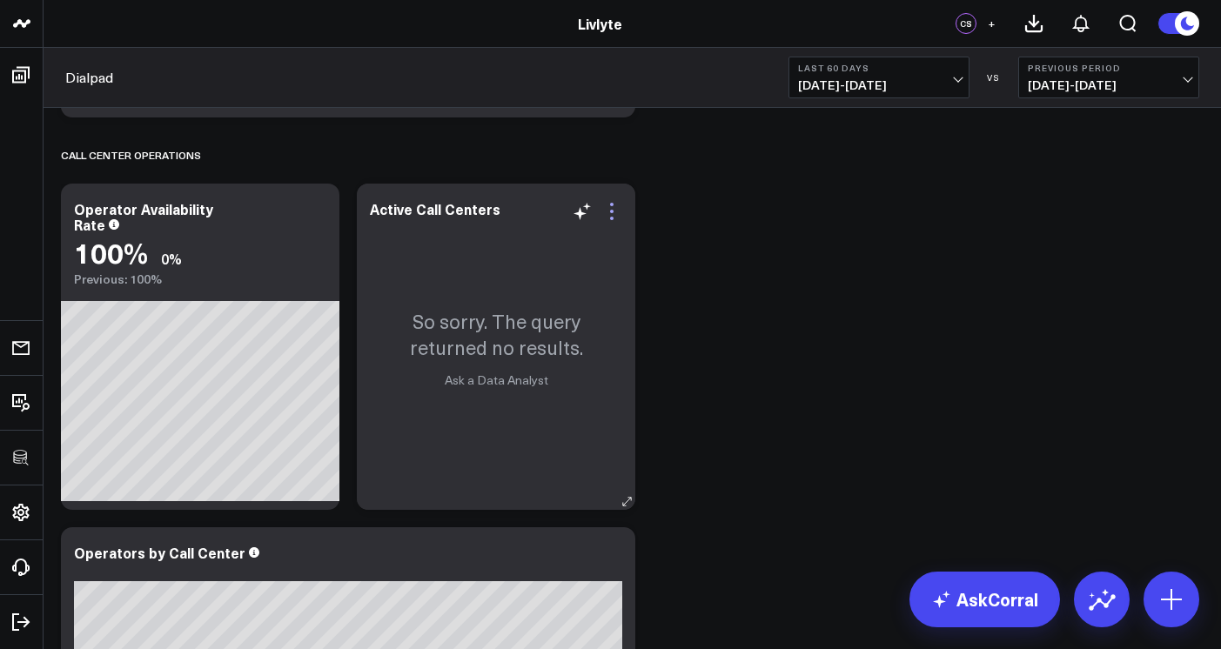
click at [620, 219] on icon at bounding box center [612, 211] width 21 height 21
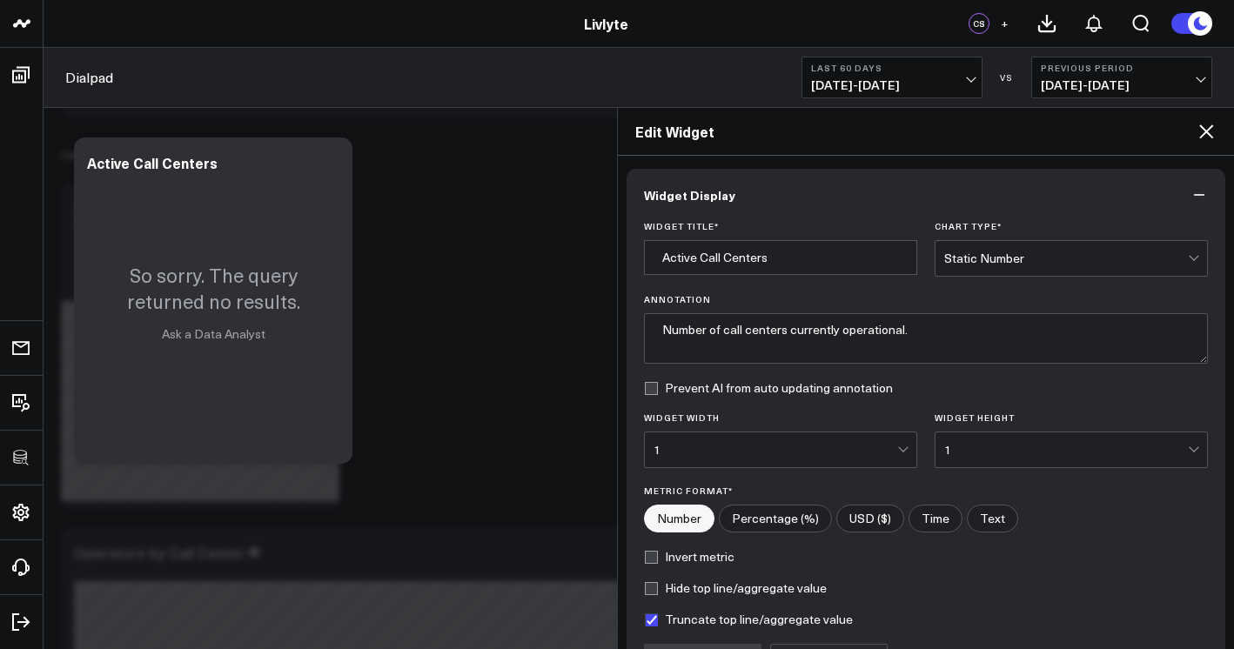
scroll to position [191, 0]
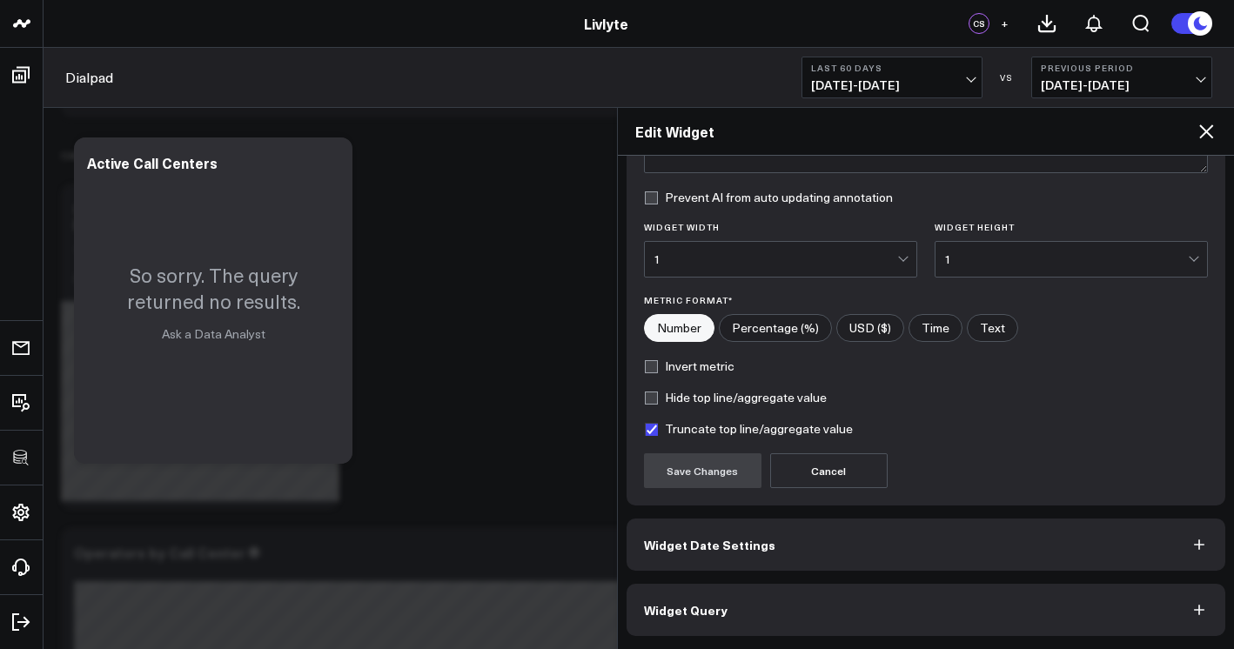
click at [825, 606] on button "Widget Query" at bounding box center [927, 610] width 600 height 52
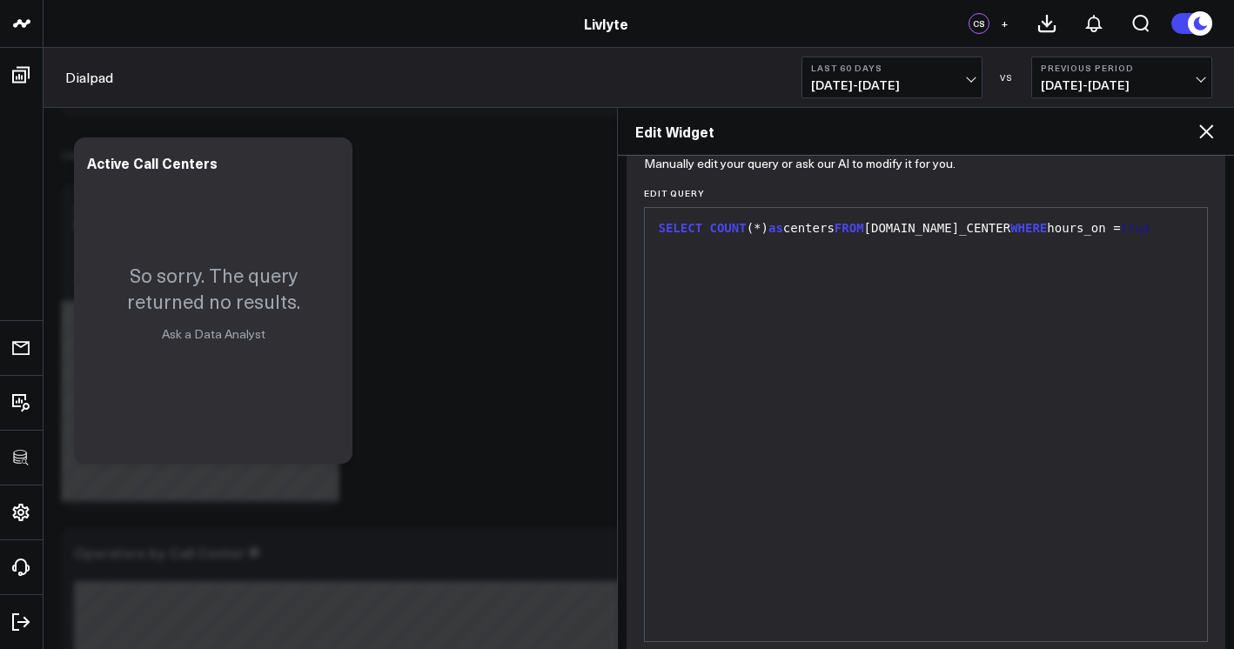
drag, startPoint x: 825, startPoint y: 606, endPoint x: 823, endPoint y: 562, distance: 44.5
click at [824, 601] on div "SELECT COUNT (*) as centers FROM [DOMAIN_NAME]_CENTER WHERE hours_on = true" at bounding box center [927, 425] width 546 height 416
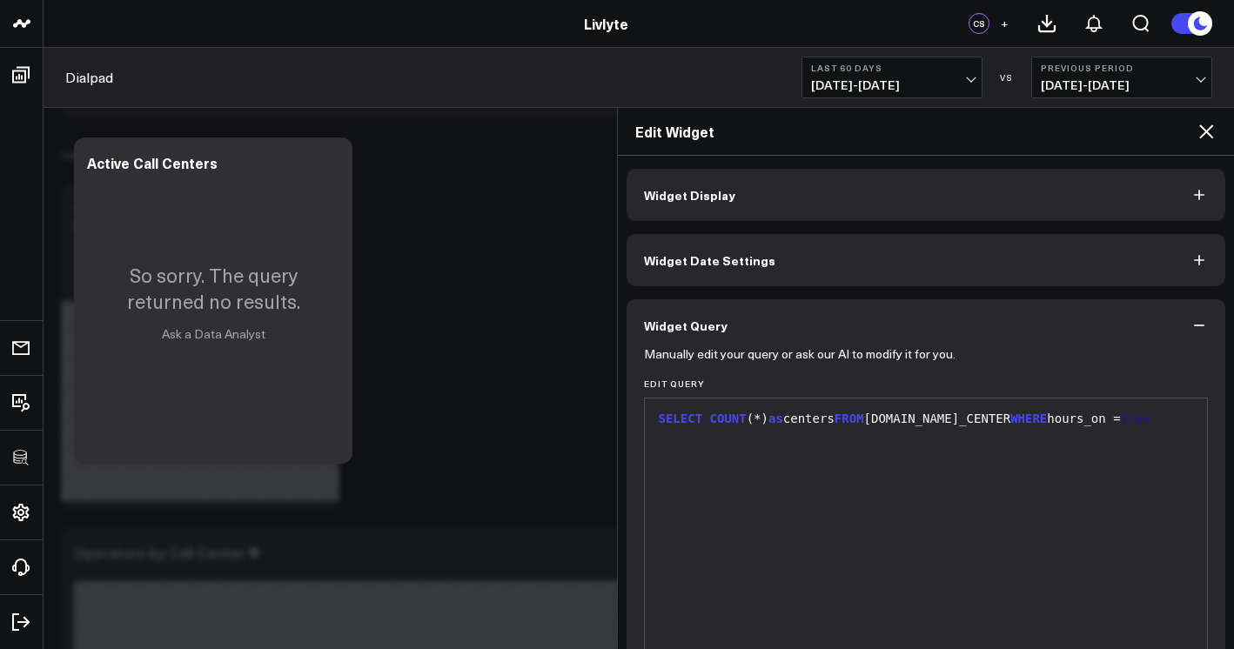
click at [823, 561] on div "SELECT COUNT (*) as centers FROM [DOMAIN_NAME]_CENTER WHERE hours_on = true" at bounding box center [927, 615] width 546 height 416
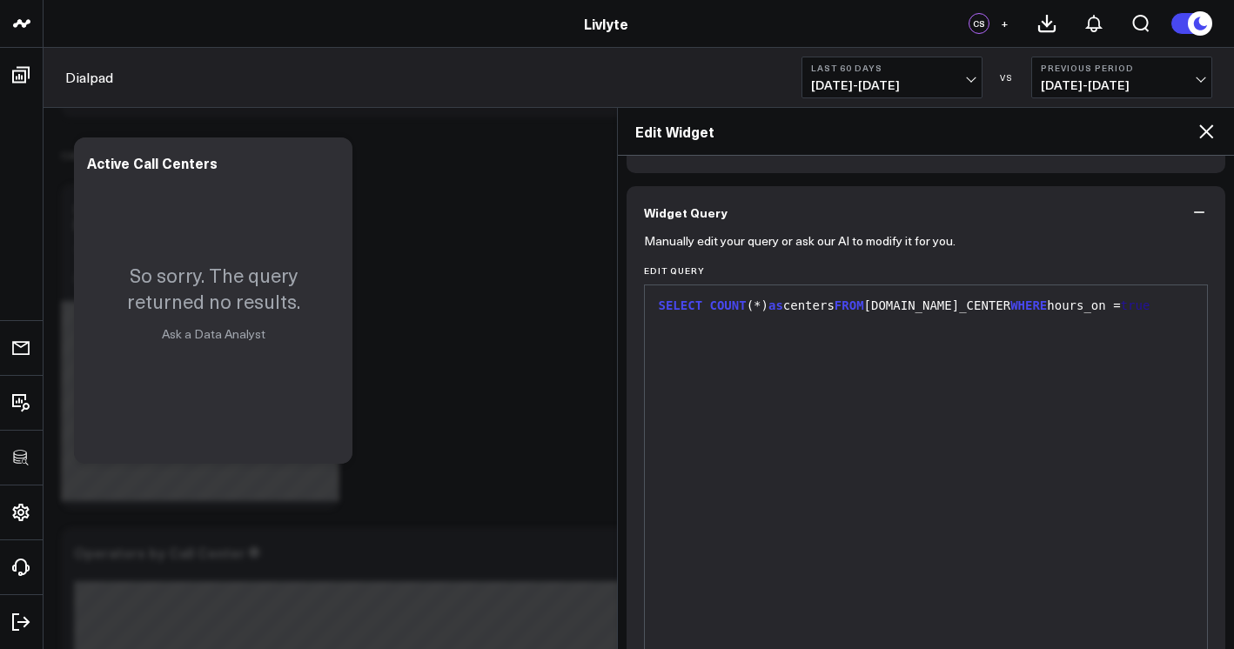
scroll to position [116, 0]
click at [723, 337] on div "SELECT COUNT (*) as centers FROM [DOMAIN_NAME]_CENTER WHERE hours_on = true" at bounding box center [927, 500] width 546 height 416
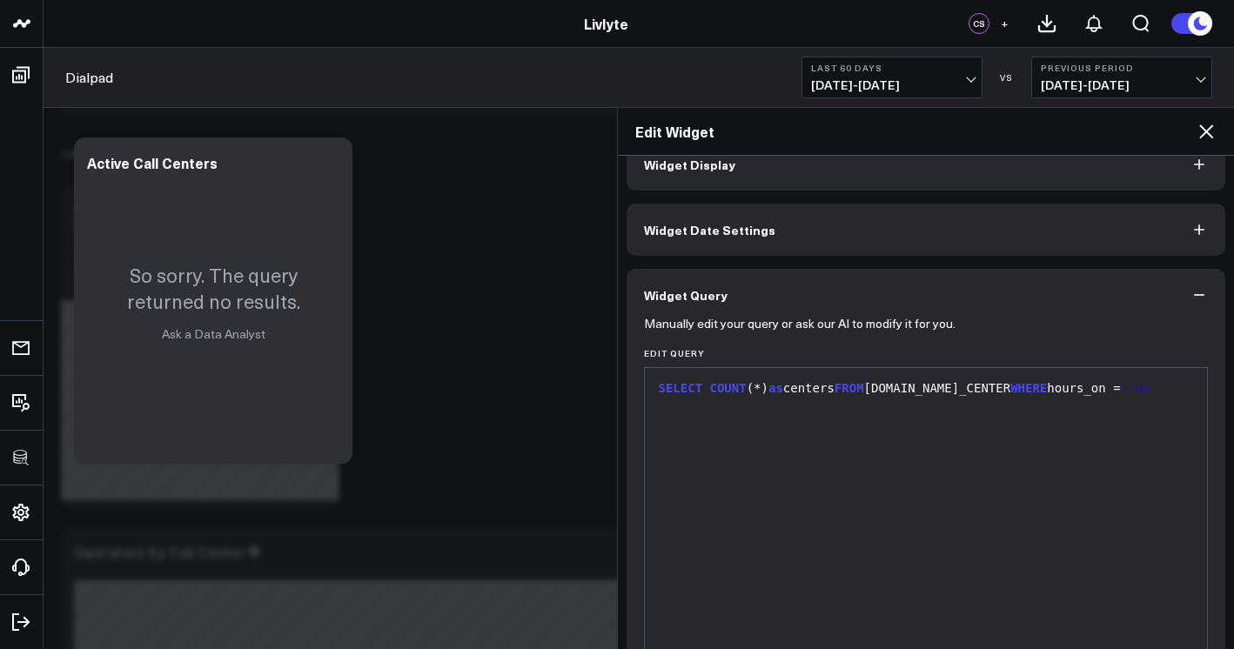
scroll to position [216, 0]
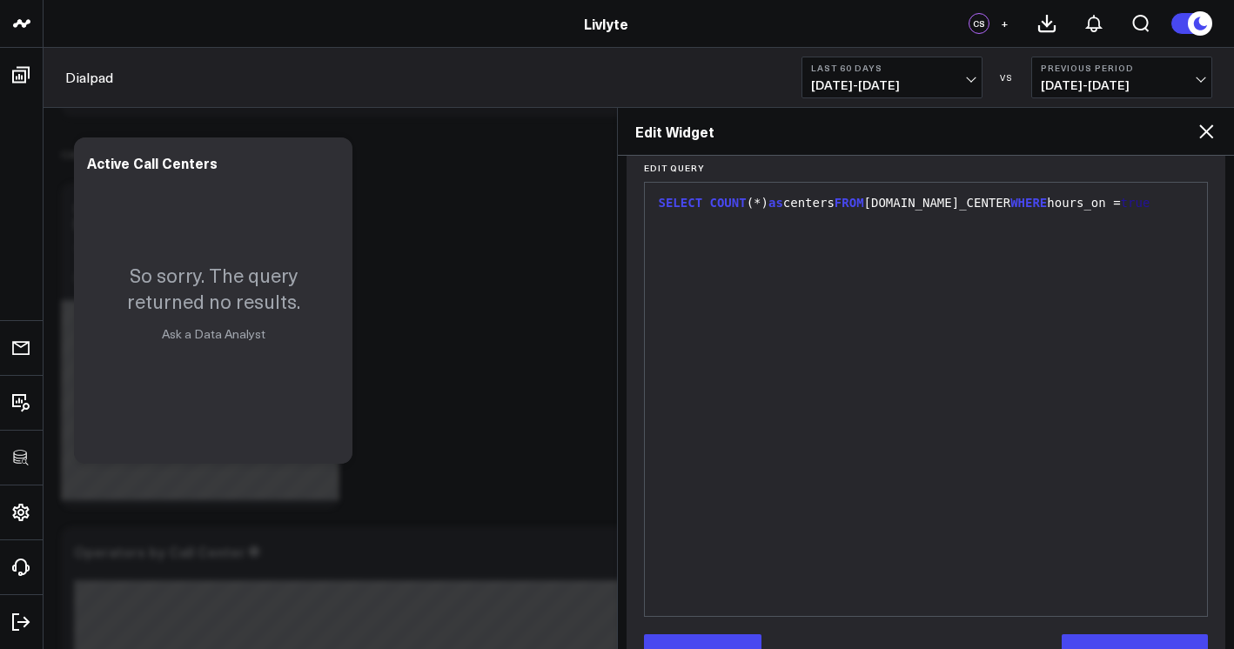
click at [905, 366] on div "SELECT COUNT (*) as centers FROM [DOMAIN_NAME]_CENTER WHERE hours_on = true" at bounding box center [927, 400] width 546 height 416
click at [882, 305] on div "SELECT COUNT (*) as centers FROM [DOMAIN_NAME]_CENTER WHERE hours_on = true" at bounding box center [927, 400] width 546 height 416
click at [858, 252] on div "SELECT COUNT (*) as centers FROM [DOMAIN_NAME]_CENTER WHERE hours_on = true" at bounding box center [927, 400] width 546 height 416
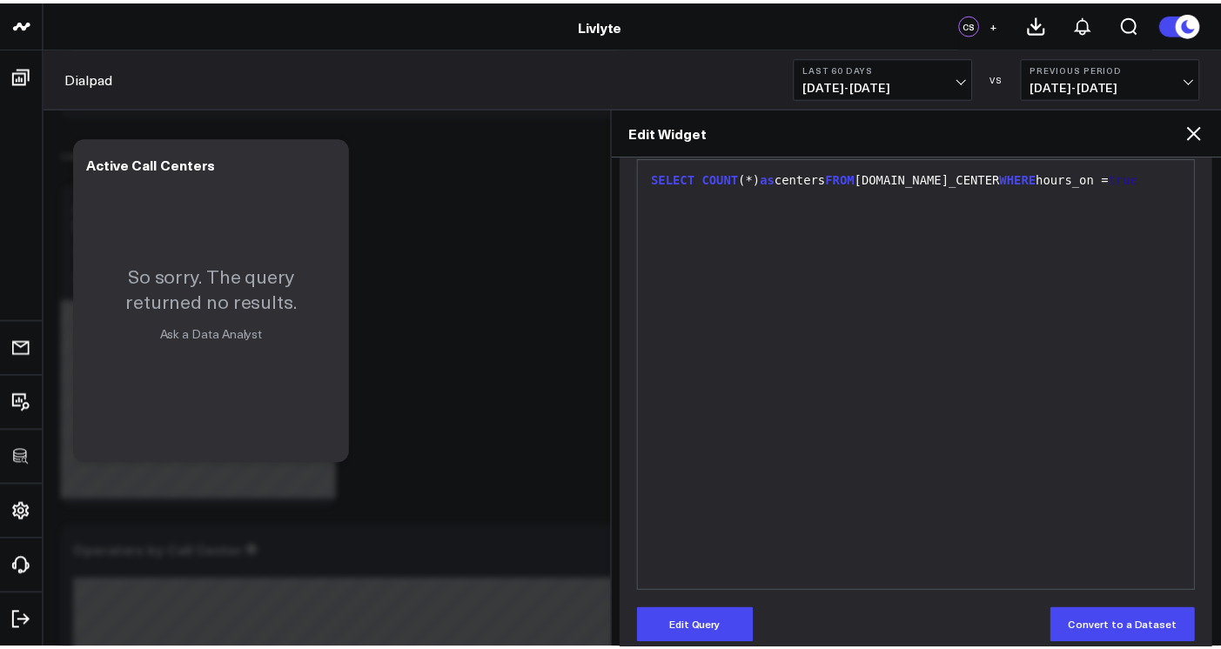
scroll to position [266, 0]
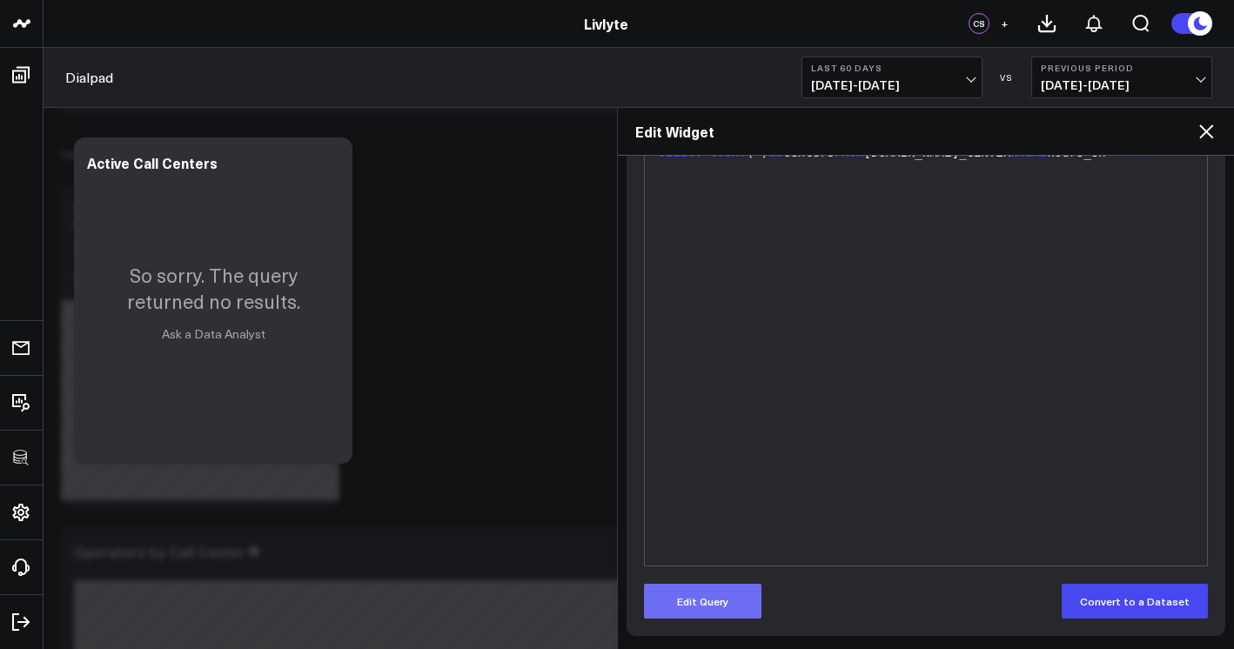
click at [703, 612] on button "Edit Query" at bounding box center [703, 601] width 118 height 35
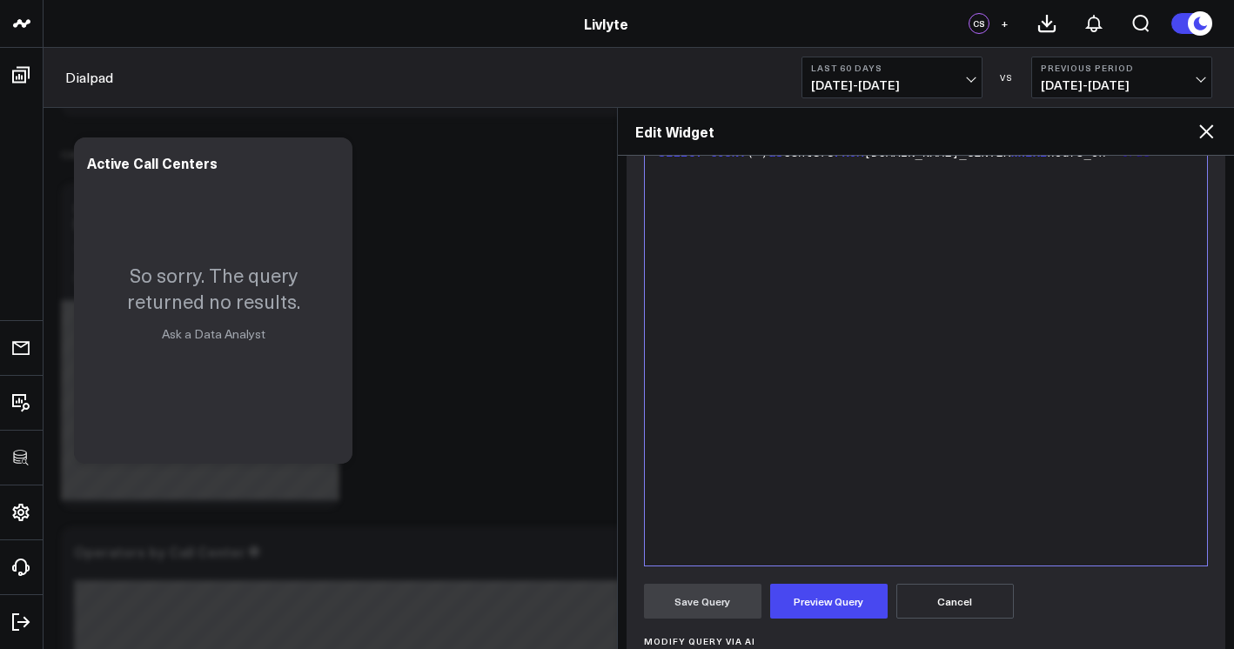
click at [813, 367] on div "SELECT COUNT (*) as centers FROM [DOMAIN_NAME]_CENTER WHERE hours_on = true" at bounding box center [927, 349] width 546 height 416
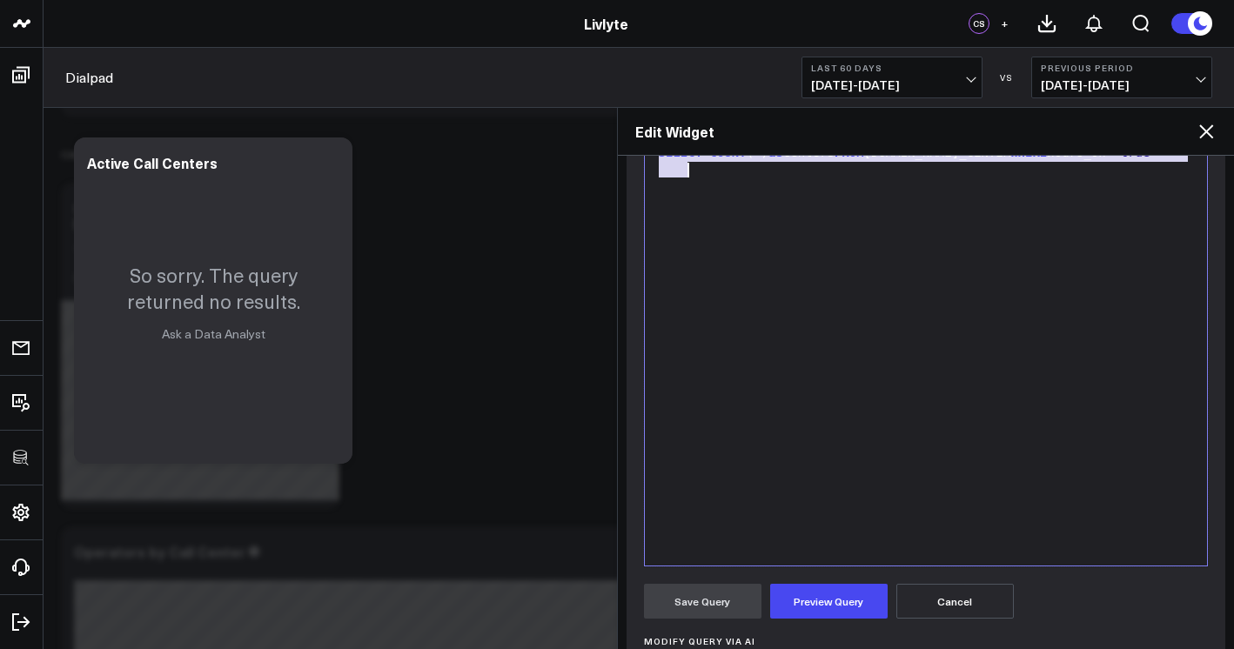
copy div "SELECT COUNT (*) as centers FROM [DOMAIN_NAME]_CENTER WHERE hours_on = true"
click at [1202, 124] on icon at bounding box center [1206, 131] width 21 height 21
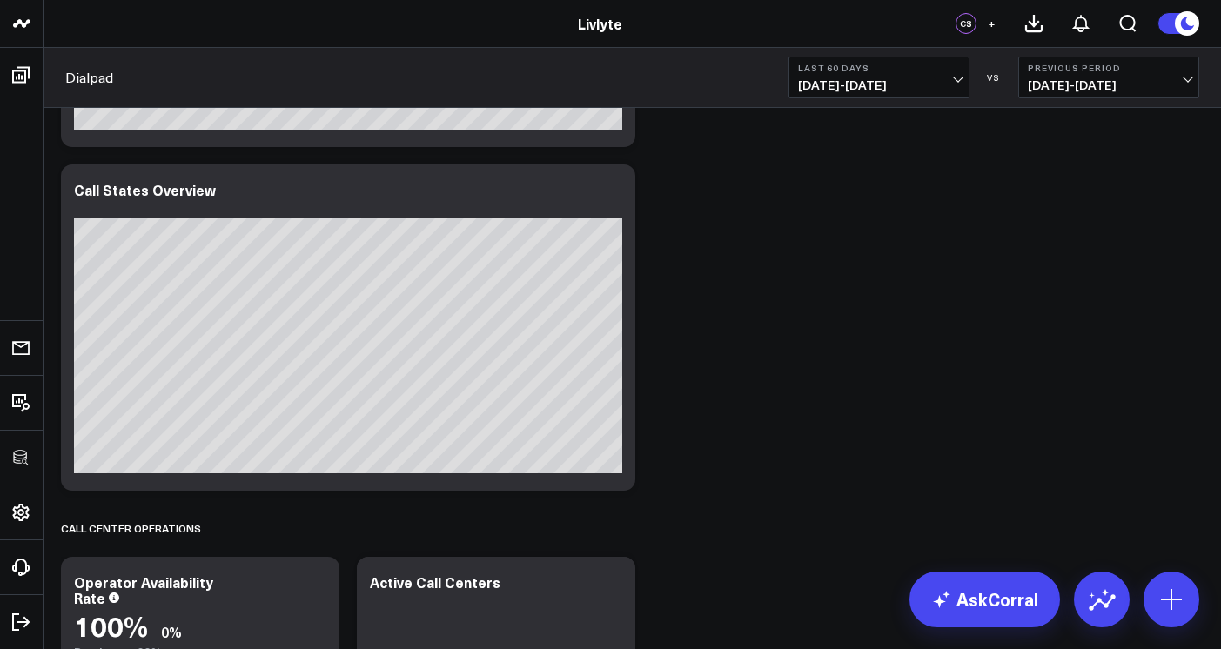
scroll to position [1143, 0]
